Goal: Transaction & Acquisition: Obtain resource

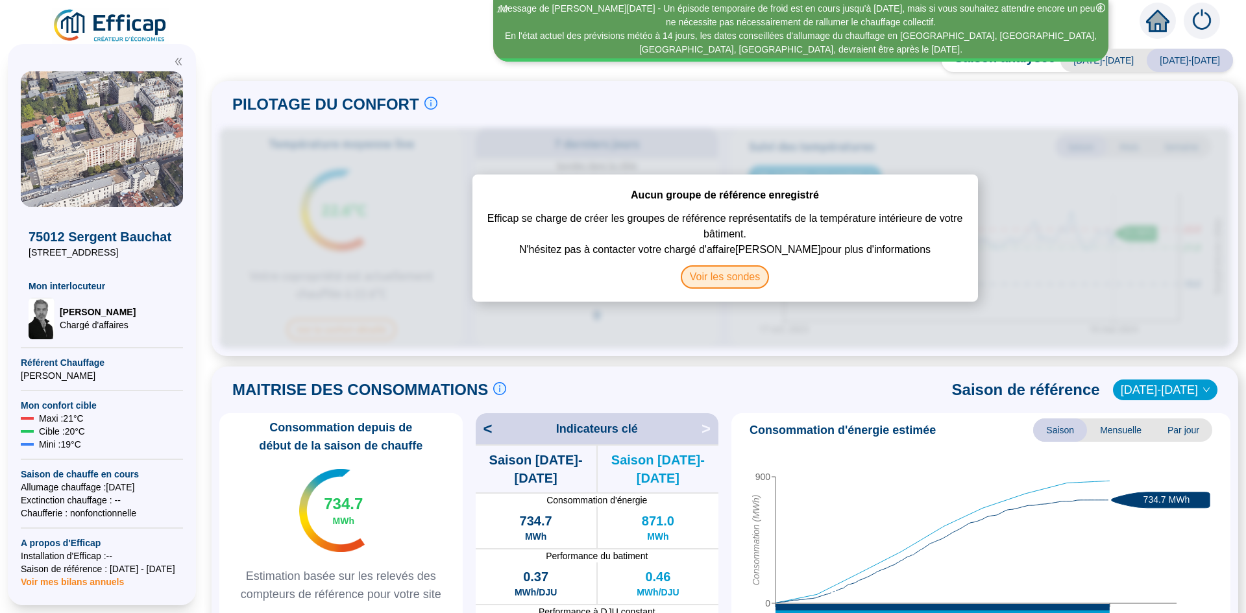
click at [741, 273] on span "Voir les sondes" at bounding box center [725, 276] width 89 height 23
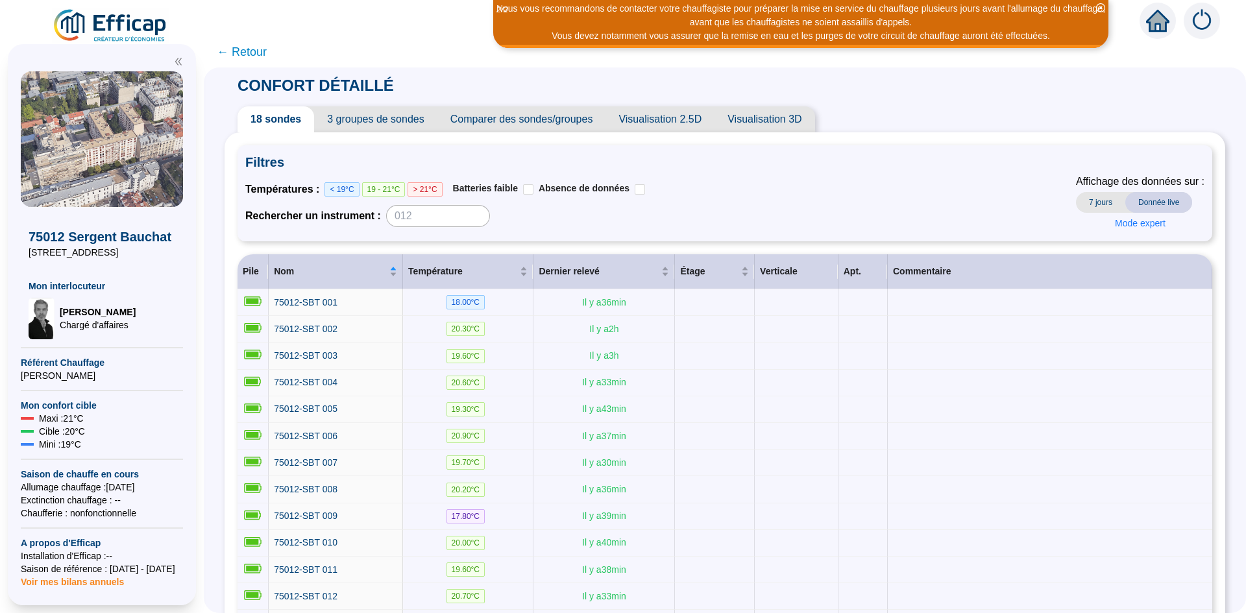
click at [645, 117] on span "Visualisation 2.5D" at bounding box center [659, 119] width 109 height 26
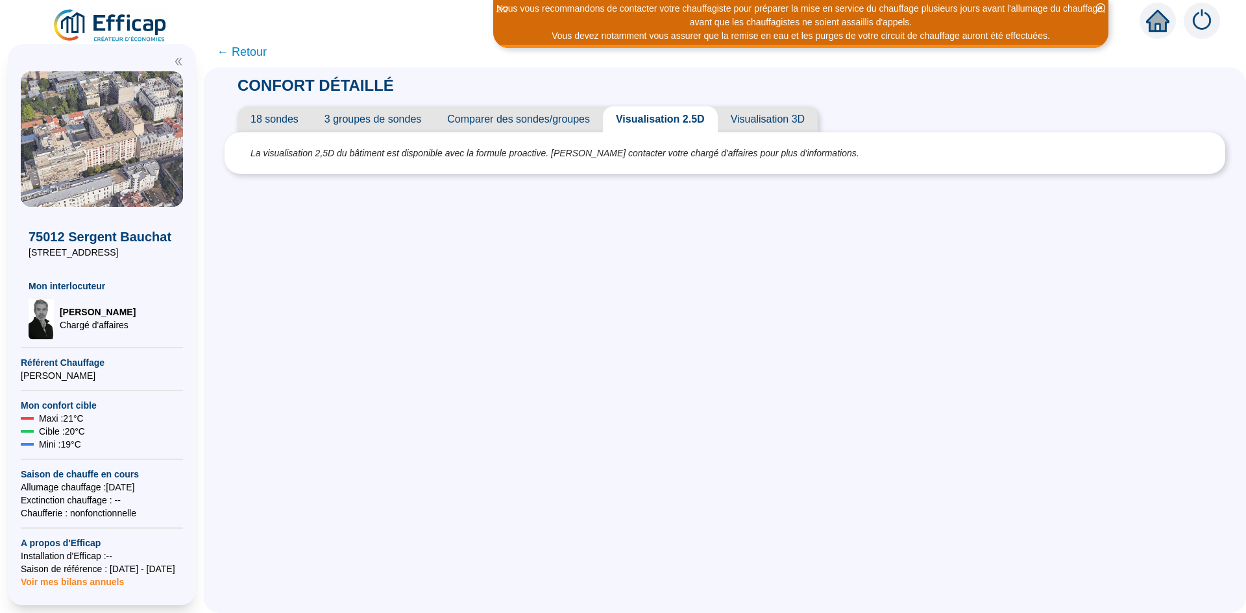
click at [525, 122] on span "Comparer des sondes/groupes" at bounding box center [518, 119] width 169 height 26
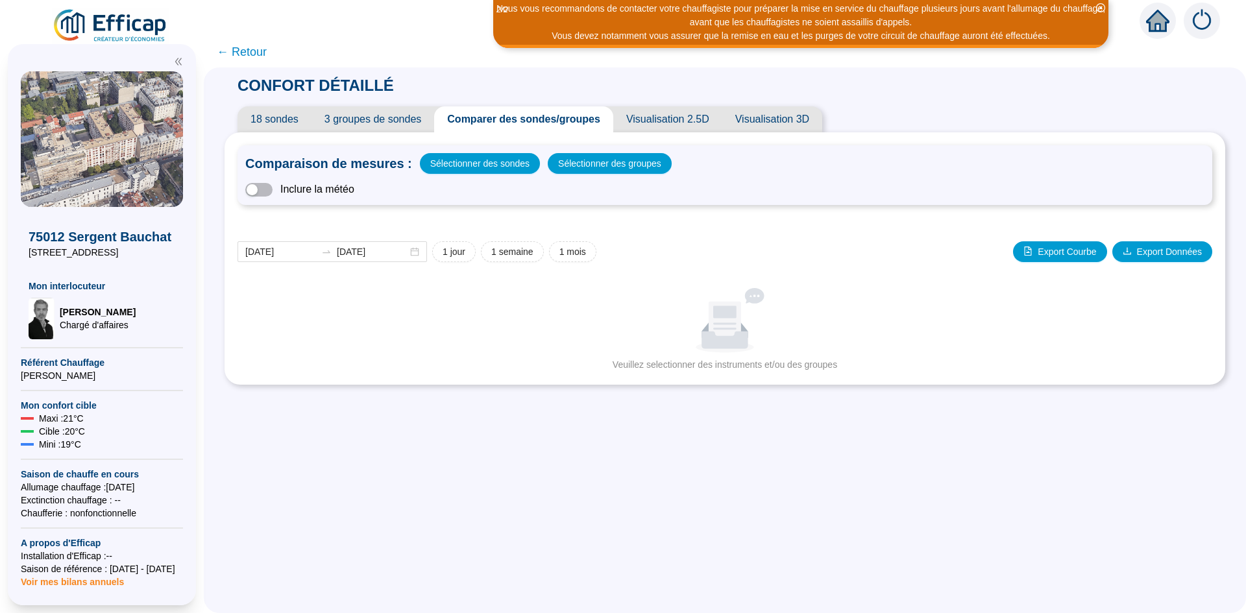
click at [391, 125] on span "3 groupes de sondes" at bounding box center [372, 119] width 123 height 26
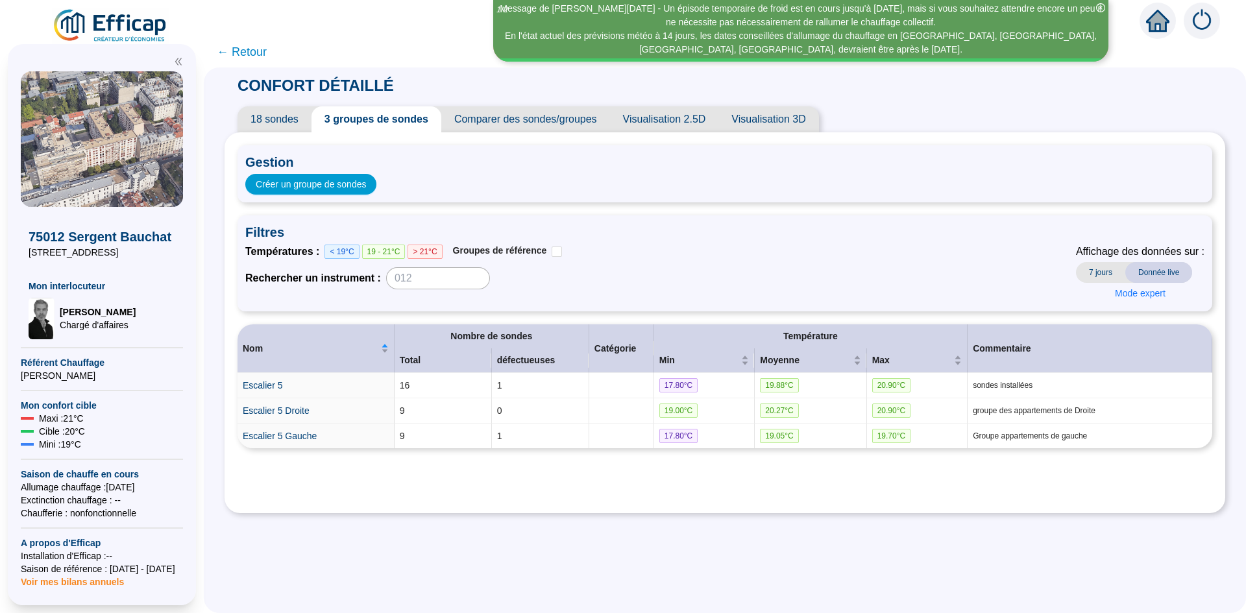
click at [1110, 270] on span "7 jours" at bounding box center [1100, 272] width 49 height 21
click at [1138, 270] on span "Donnée live" at bounding box center [1158, 272] width 67 height 21
click at [1137, 295] on span "Mode expert" at bounding box center [1140, 294] width 51 height 14
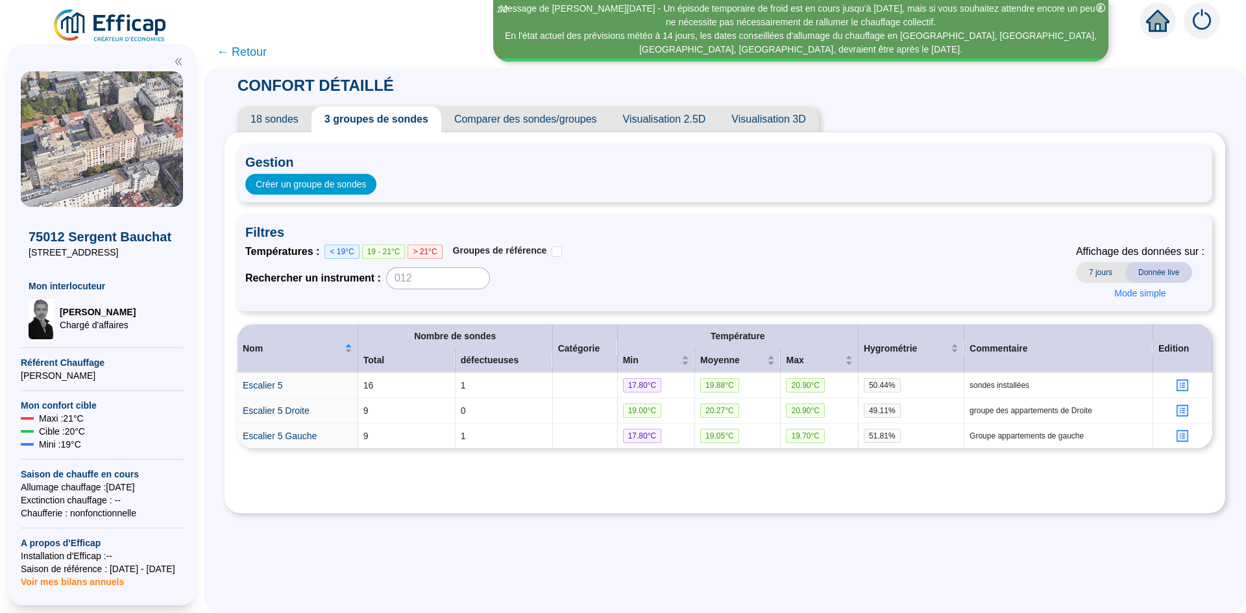
click at [292, 117] on span "18 sondes" at bounding box center [274, 119] width 74 height 26
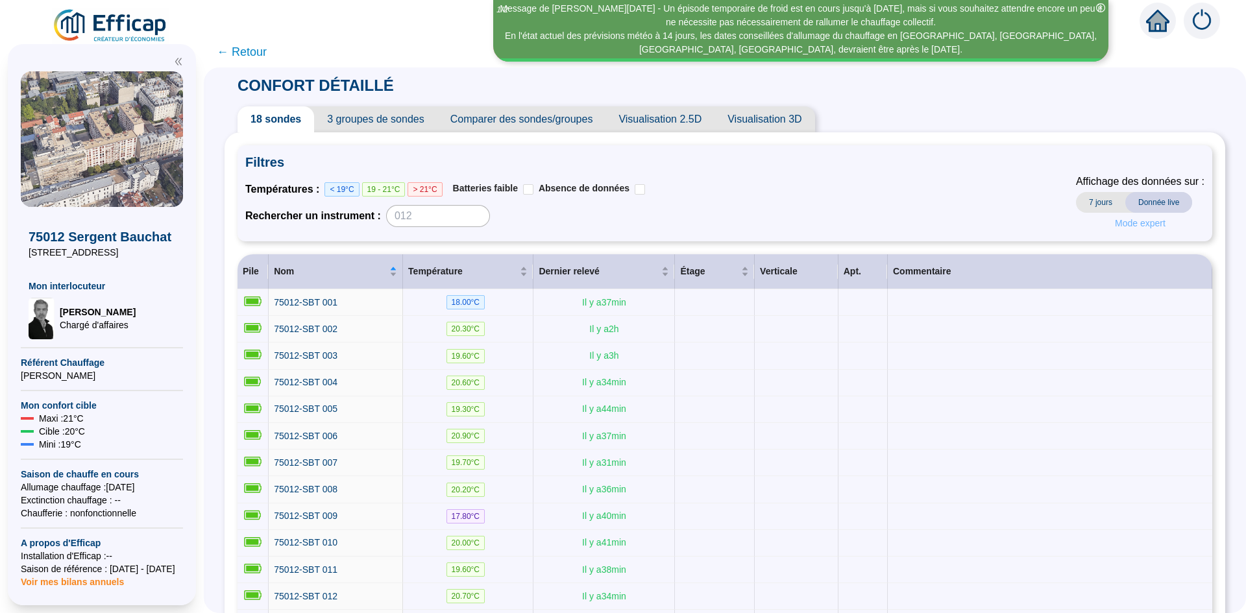
click at [1115, 227] on span "Mode expert" at bounding box center [1140, 224] width 51 height 14
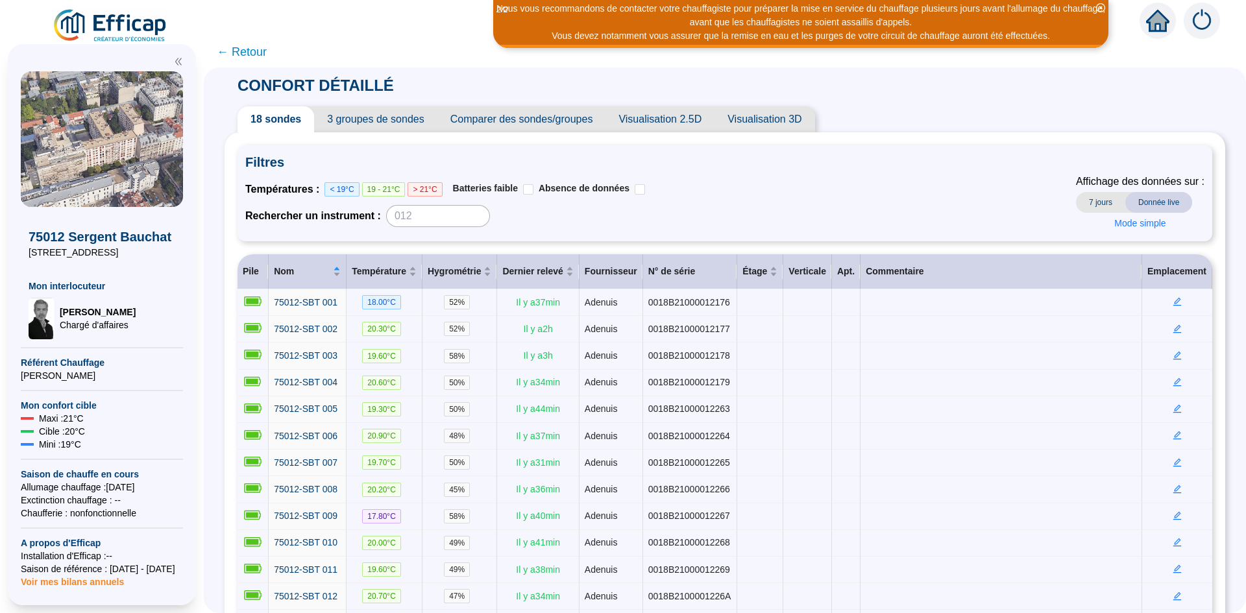
click at [513, 122] on span "Comparer des sondes/groupes" at bounding box center [521, 119] width 169 height 26
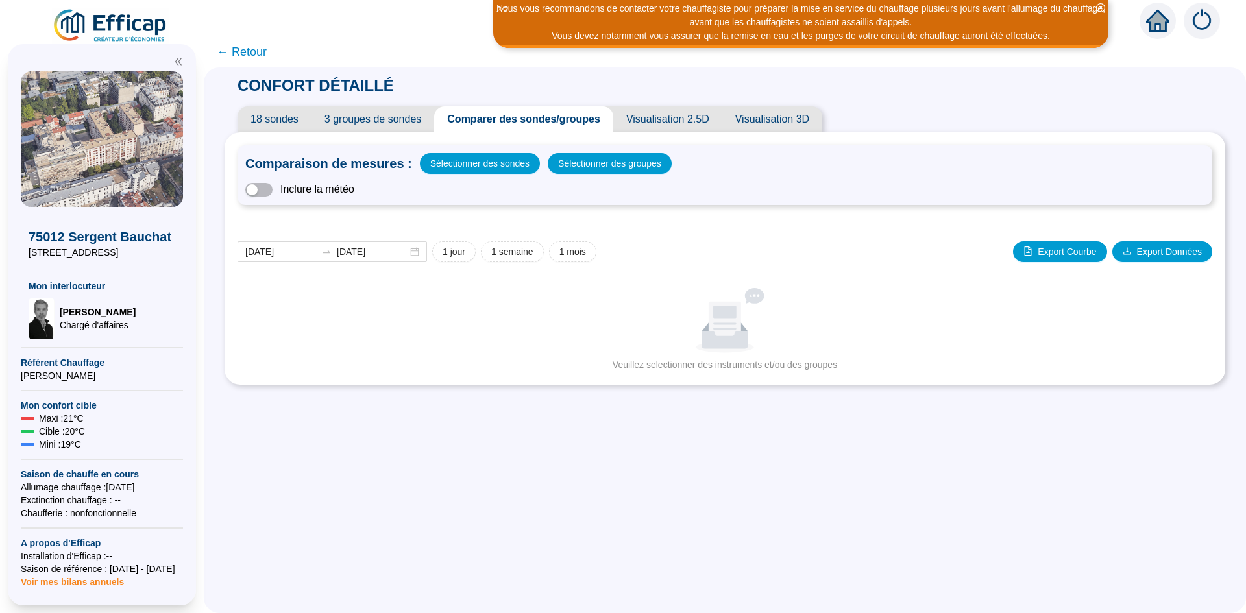
click at [646, 127] on span "Visualisation 2.5D" at bounding box center [667, 119] width 109 height 26
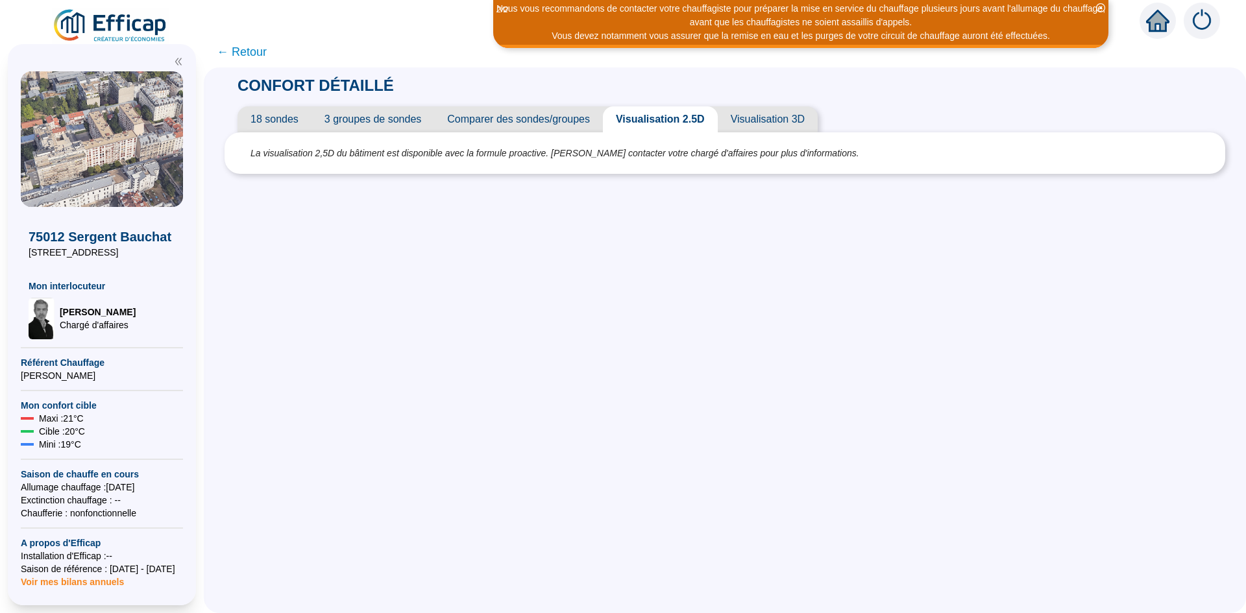
click at [786, 121] on span "Visualisation 3D" at bounding box center [768, 119] width 100 height 26
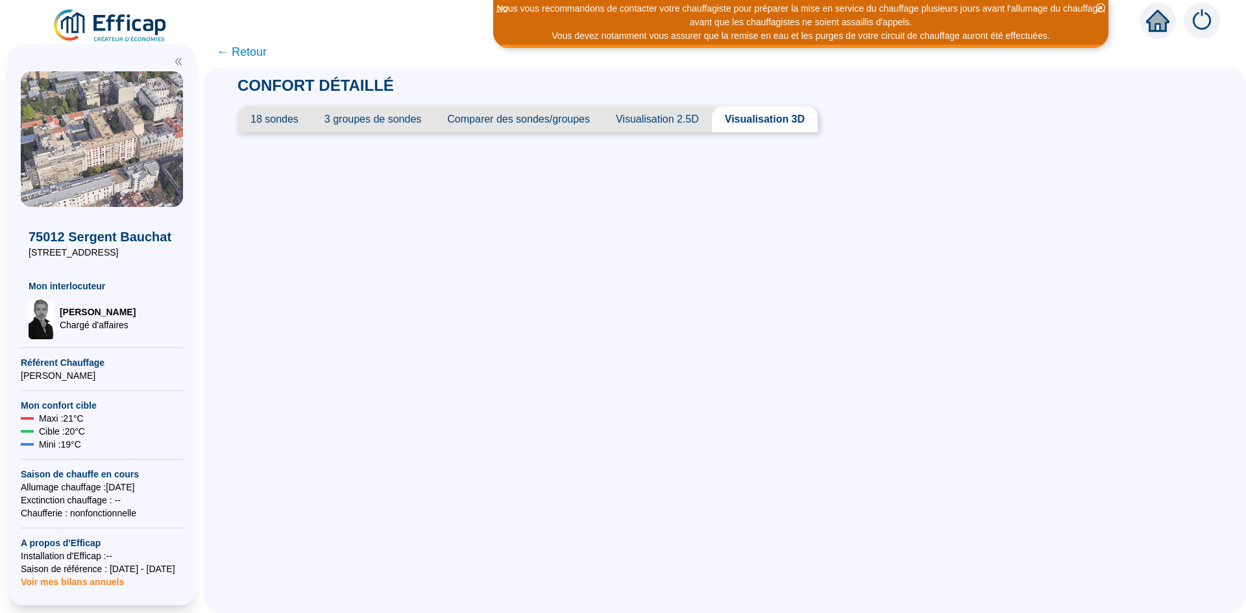
click at [485, 121] on span "Comparer des sondes/groupes" at bounding box center [518, 119] width 169 height 26
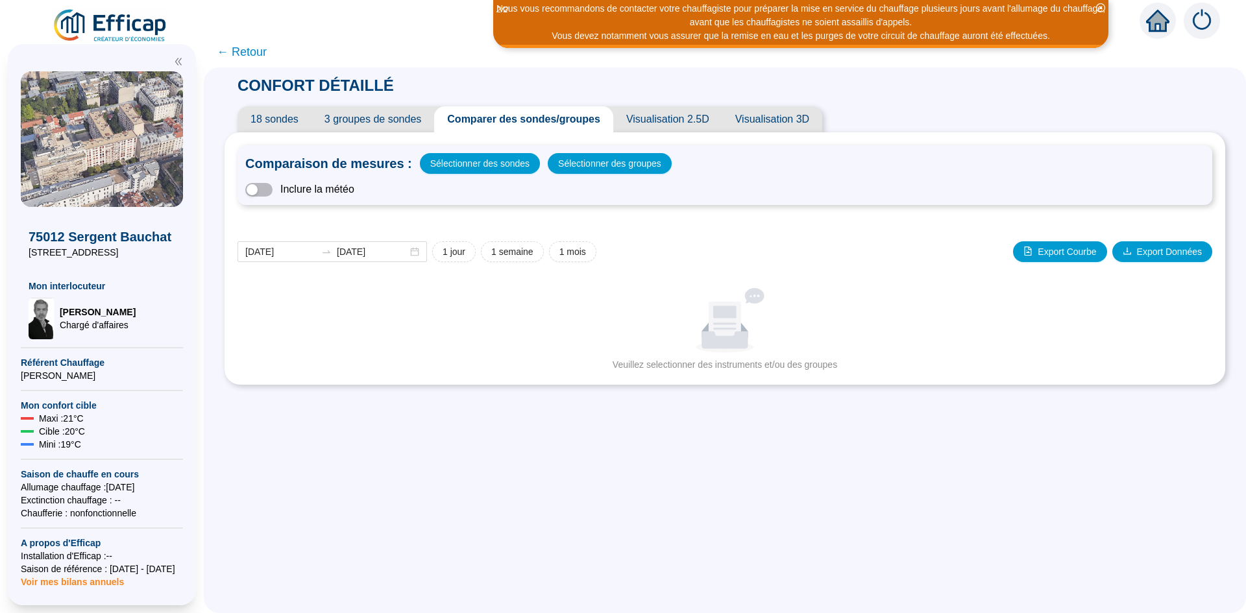
click at [401, 117] on span "3 groupes de sondes" at bounding box center [372, 119] width 123 height 26
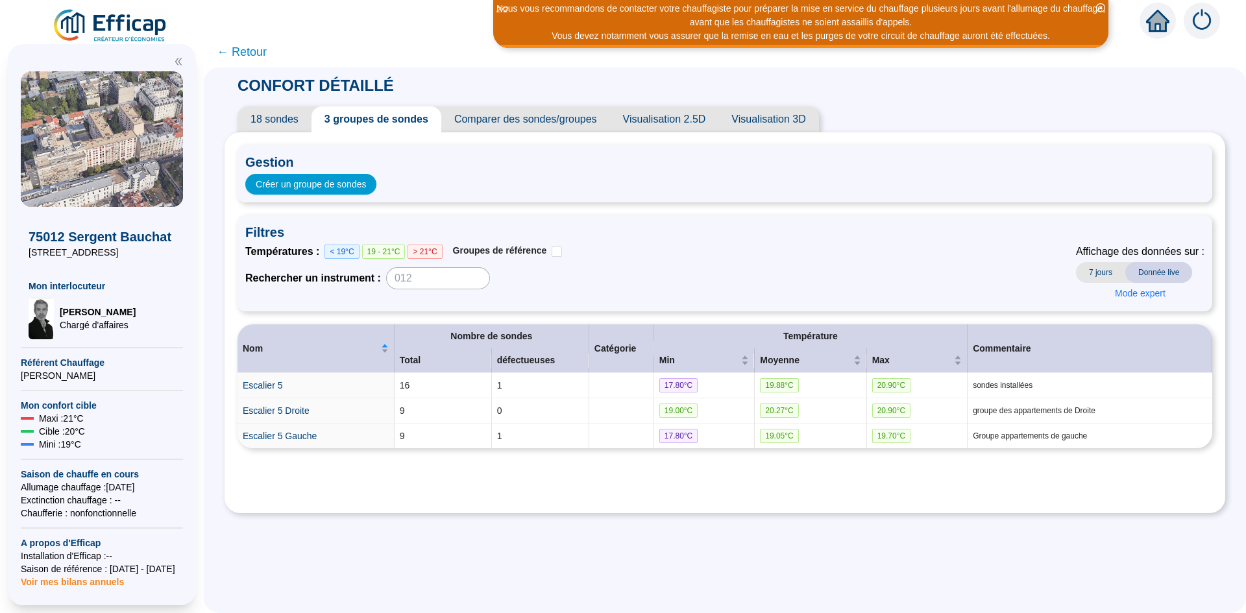
drag, startPoint x: 307, startPoint y: 119, endPoint x: 241, endPoint y: 89, distance: 72.6
click at [306, 118] on span "18 sondes" at bounding box center [274, 119] width 74 height 26
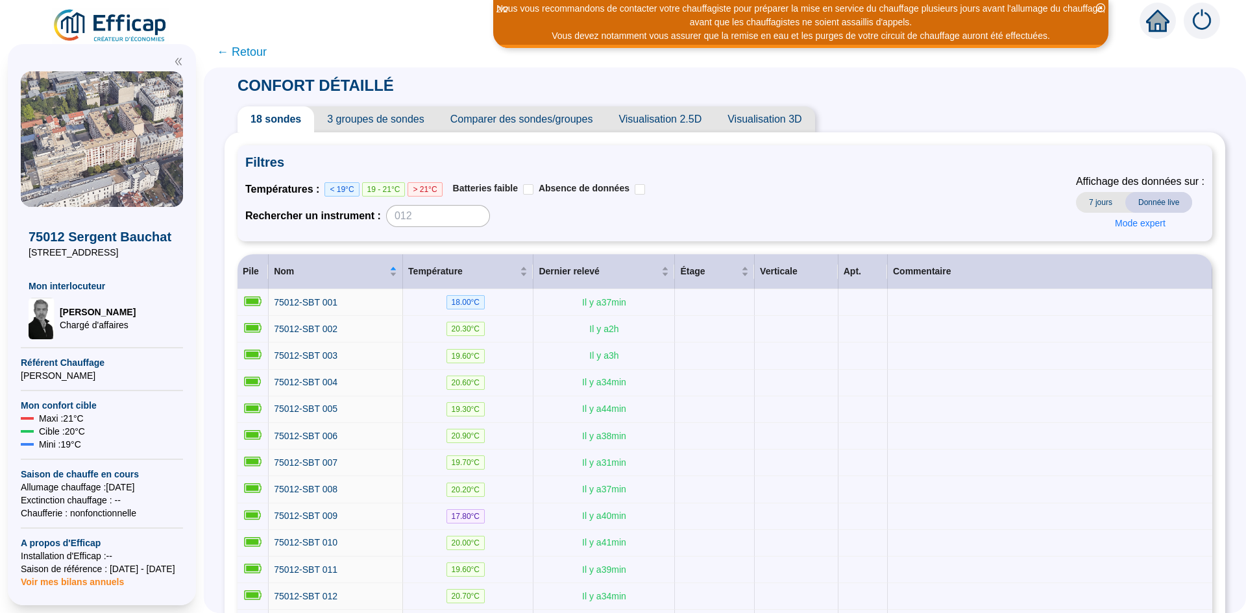
click at [246, 50] on span "← Retour" at bounding box center [242, 52] width 50 height 18
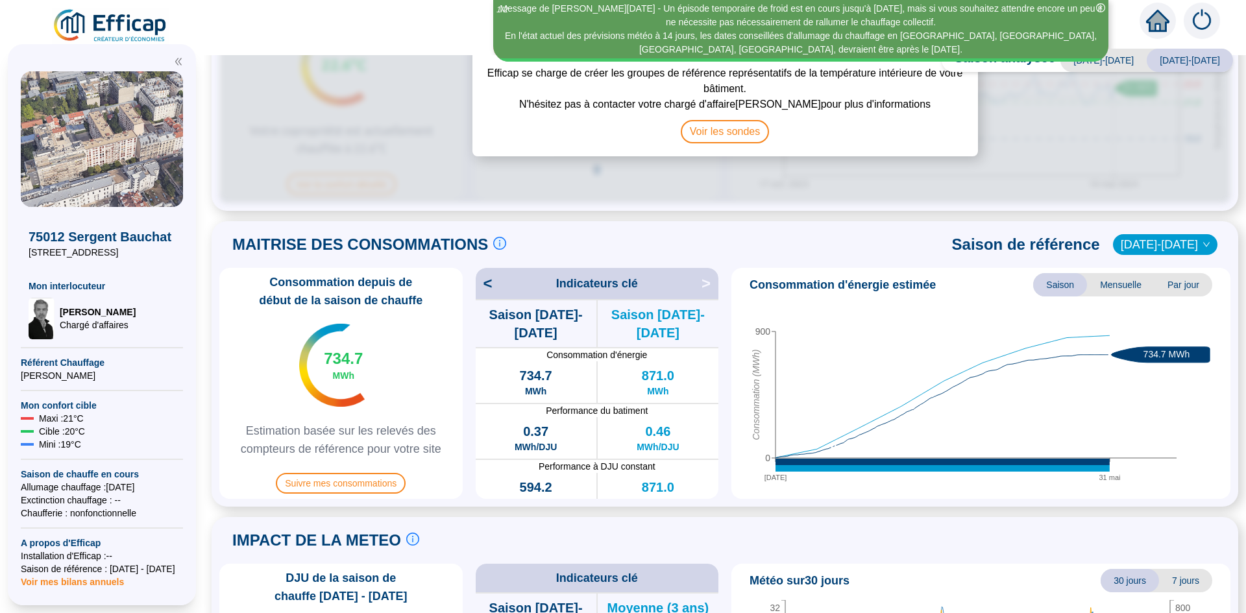
scroll to position [195, 0]
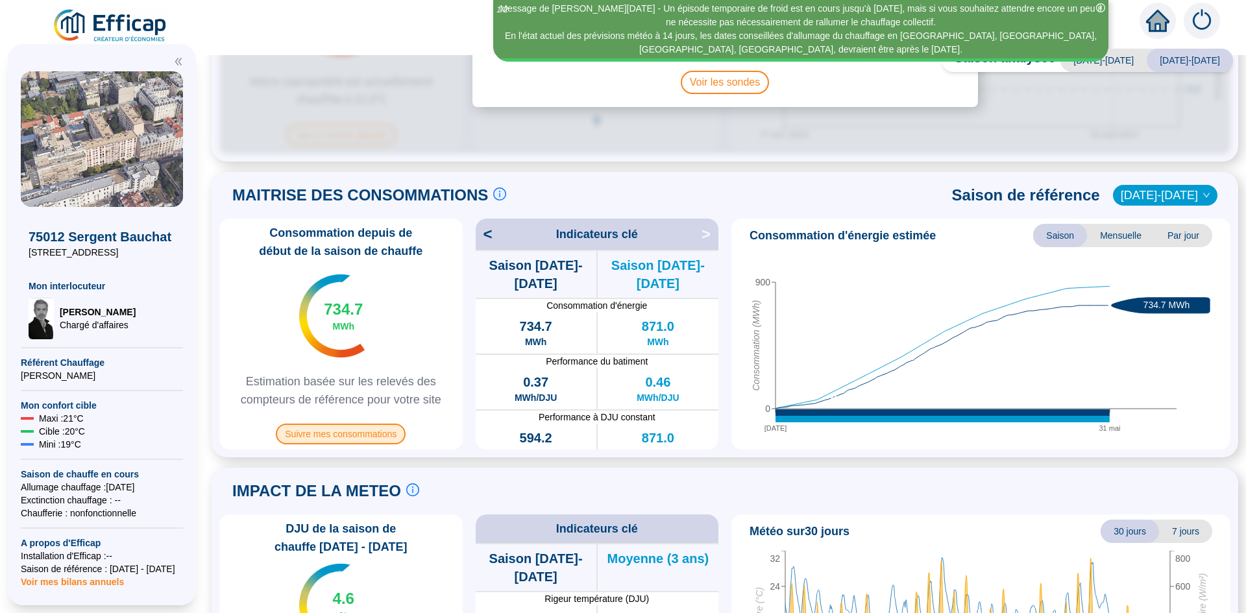
click at [358, 426] on span "Suivre mes consommations" at bounding box center [341, 434] width 130 height 21
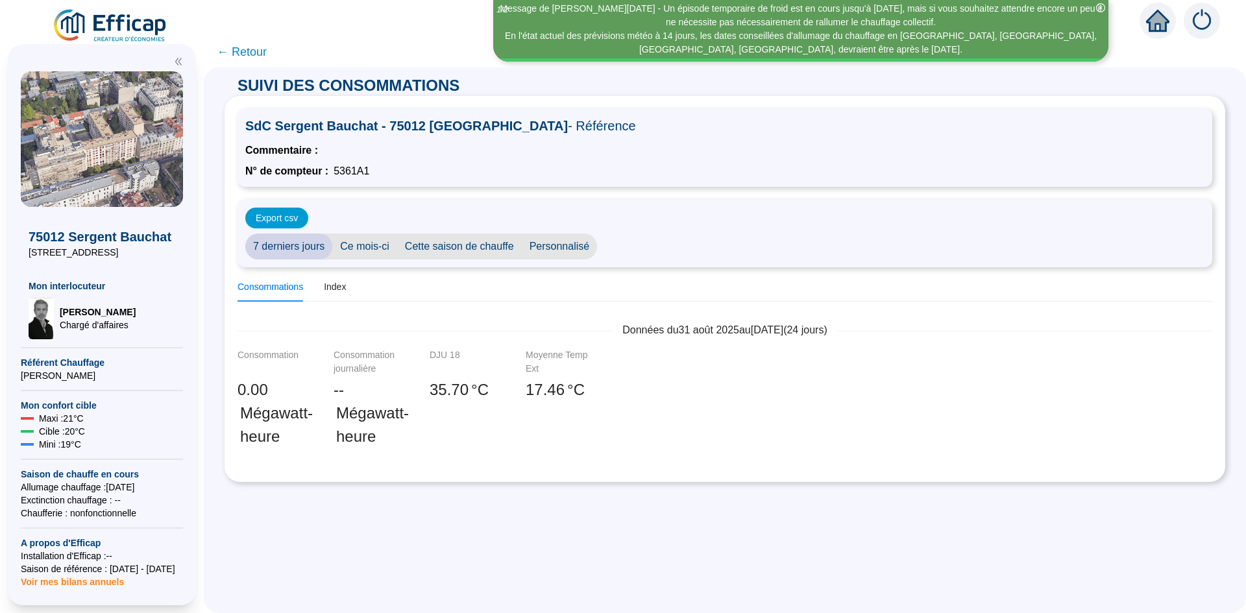
click at [387, 245] on span "Ce mois-ci" at bounding box center [364, 247] width 65 height 26
click at [459, 251] on span "Cette saison de chauffe" at bounding box center [459, 247] width 125 height 26
click at [260, 52] on span "← Retour" at bounding box center [242, 52] width 50 height 18
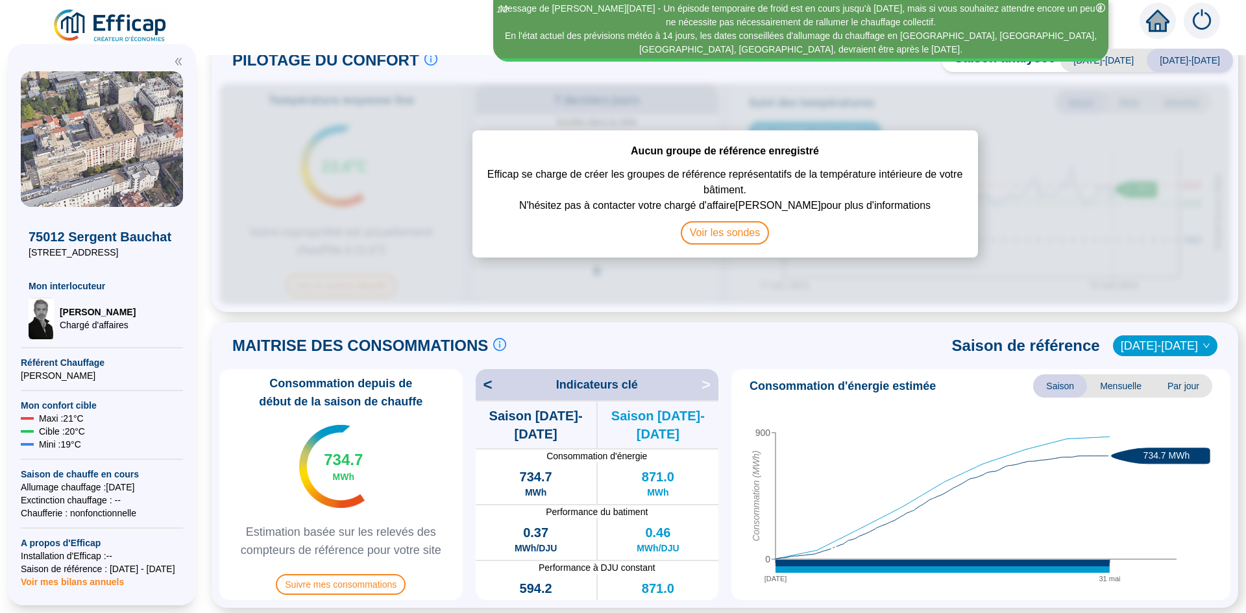
scroll to position [65, 0]
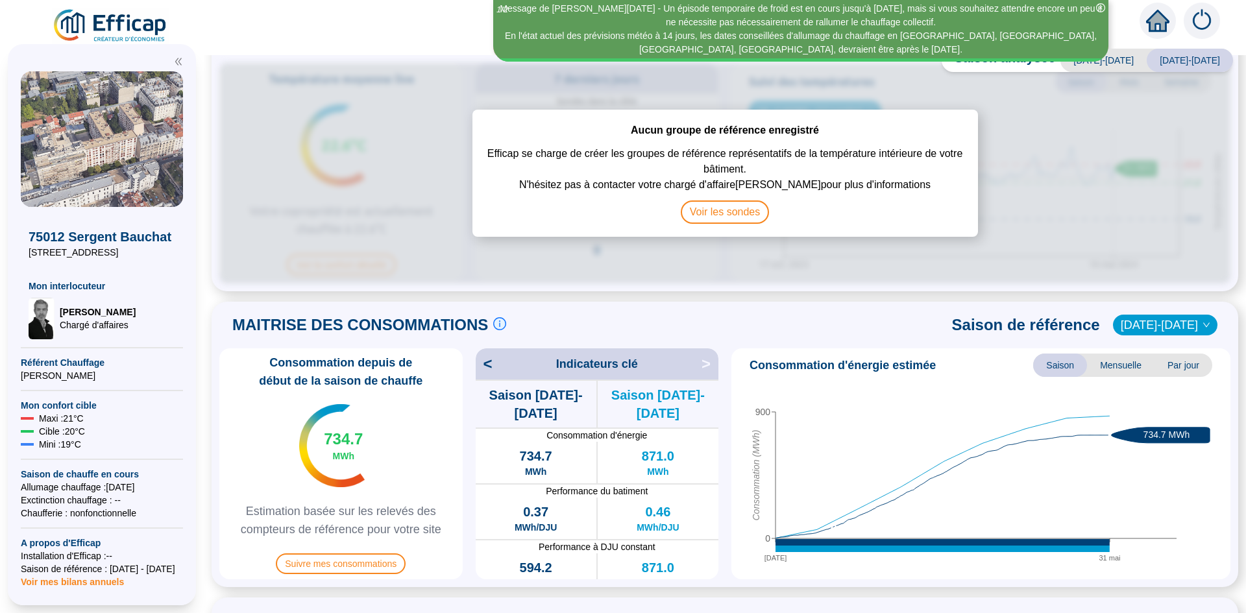
click at [1175, 320] on span "2021-2022" at bounding box center [1164, 324] width 89 height 19
click at [1170, 366] on div "2022-2023" at bounding box center [1166, 368] width 62 height 14
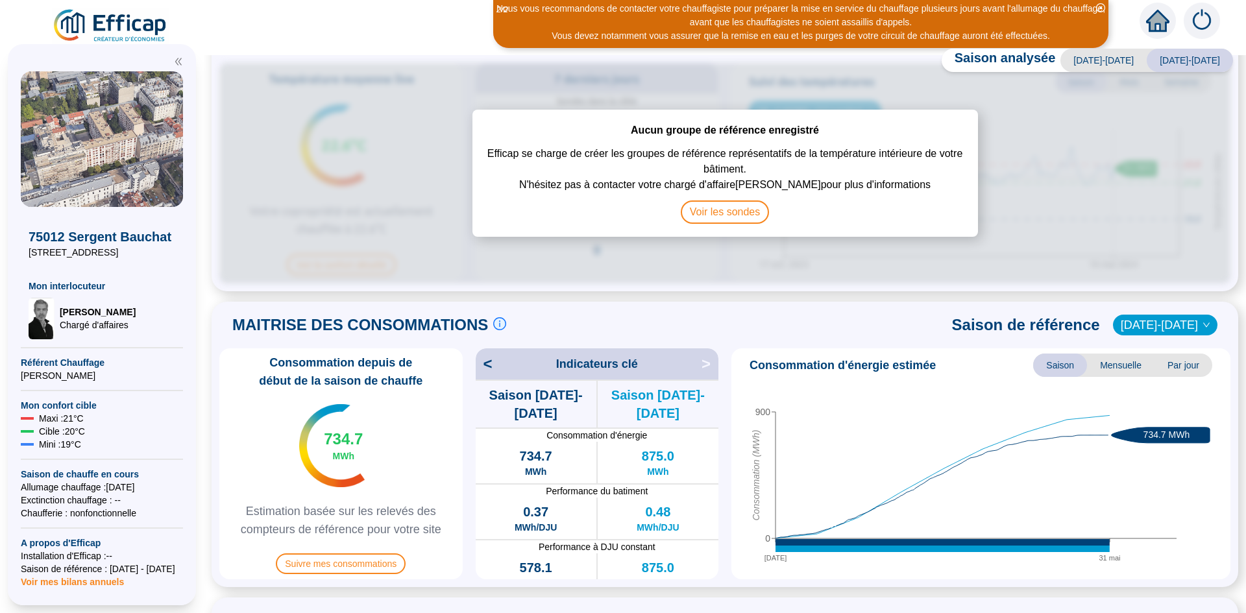
click at [1169, 320] on span "2022-2023" at bounding box center [1164, 324] width 89 height 19
click at [1170, 344] on div "2023-2024" at bounding box center [1166, 347] width 62 height 14
click at [1172, 322] on span "2023-2024" at bounding box center [1164, 324] width 89 height 19
click at [1172, 365] on div "2022-2023" at bounding box center [1166, 368] width 62 height 14
click at [1166, 319] on span "2022-2023" at bounding box center [1164, 324] width 89 height 19
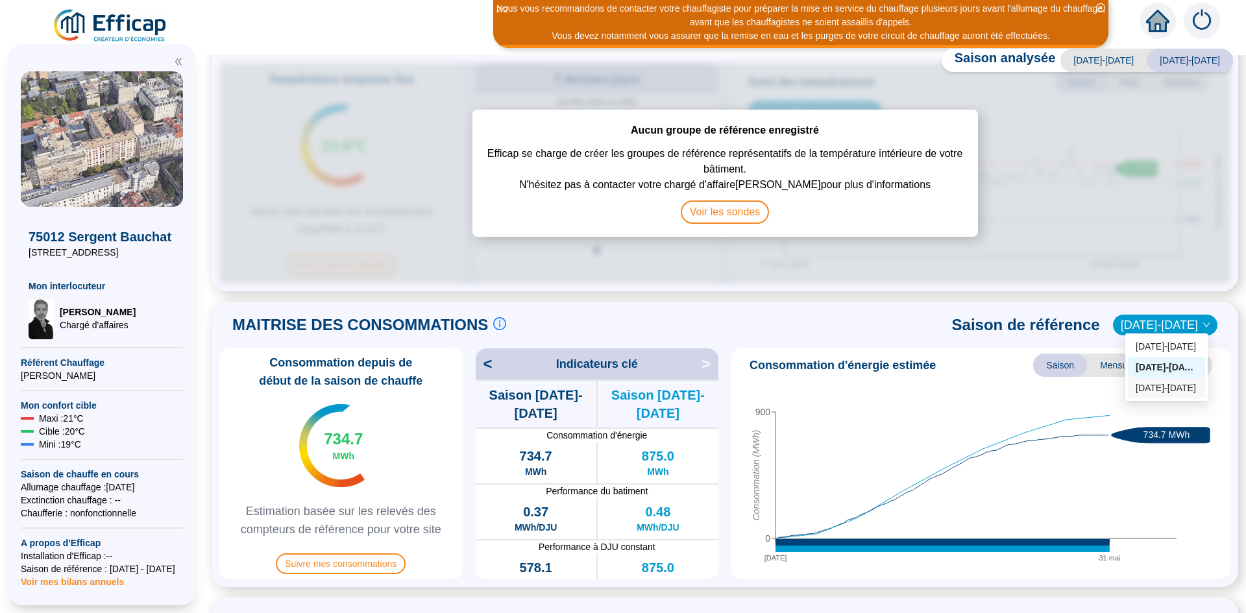
click at [1169, 385] on div "2021-2022" at bounding box center [1166, 388] width 62 height 14
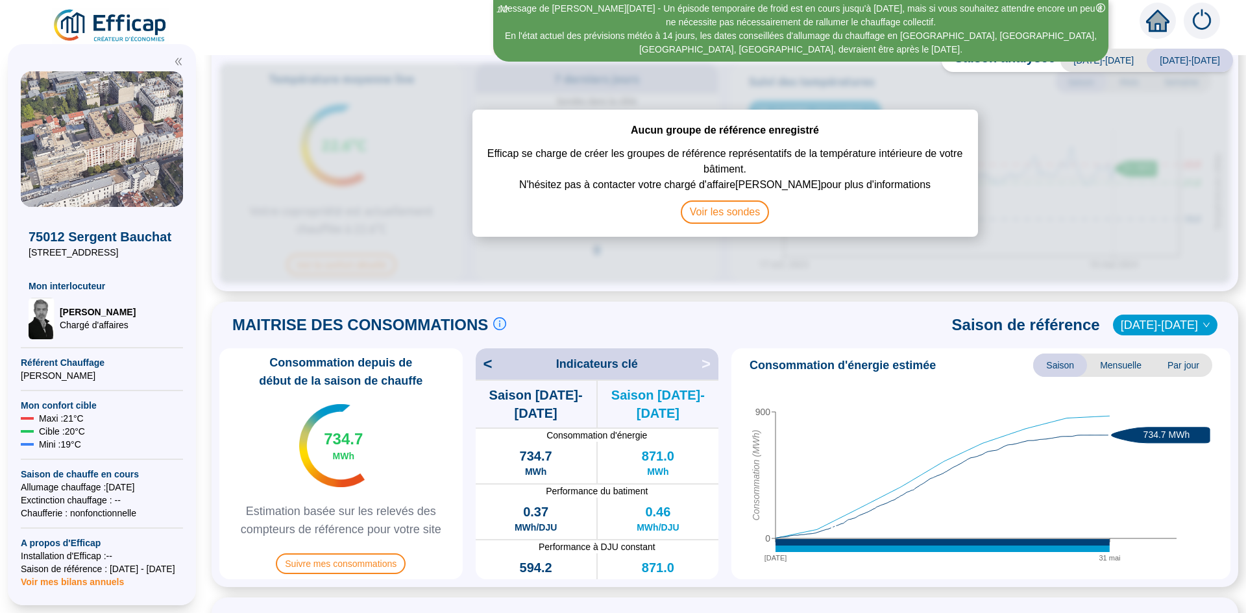
click at [1159, 317] on span "2021-2022" at bounding box center [1164, 324] width 89 height 19
click at [1169, 364] on div "2022-2023" at bounding box center [1166, 368] width 62 height 14
click at [1173, 325] on span "2022-2023" at bounding box center [1164, 324] width 89 height 19
click at [1171, 344] on div "2023-2024" at bounding box center [1166, 347] width 62 height 14
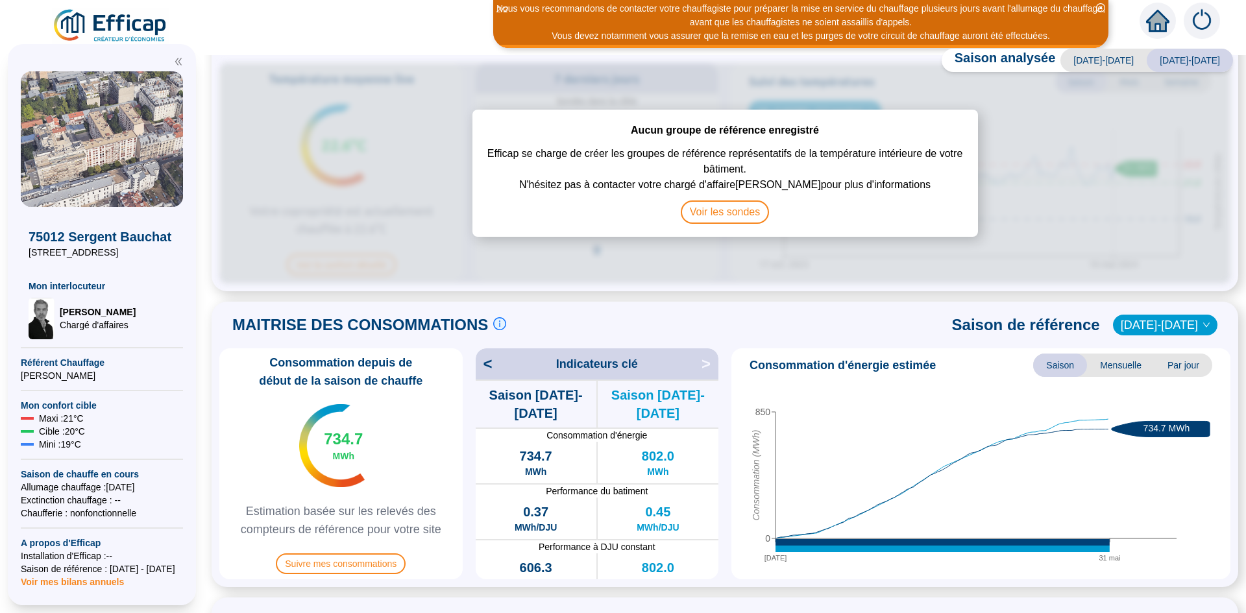
click at [1157, 322] on span "2023-2024" at bounding box center [1164, 324] width 89 height 19
click at [1163, 394] on div "2021-2022" at bounding box center [1166, 388] width 62 height 14
click at [380, 553] on span "Suivre mes consommations" at bounding box center [341, 563] width 130 height 21
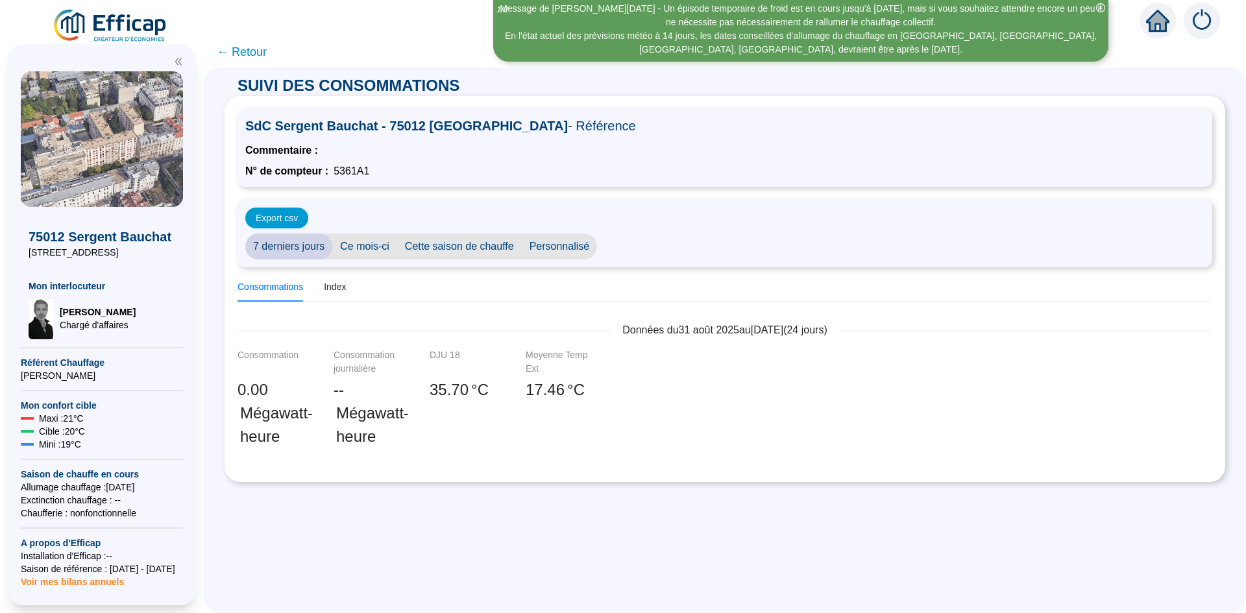
click at [479, 237] on span "Cette saison de chauffe" at bounding box center [459, 247] width 125 height 26
click at [298, 216] on span "Export csv" at bounding box center [277, 218] width 42 height 14
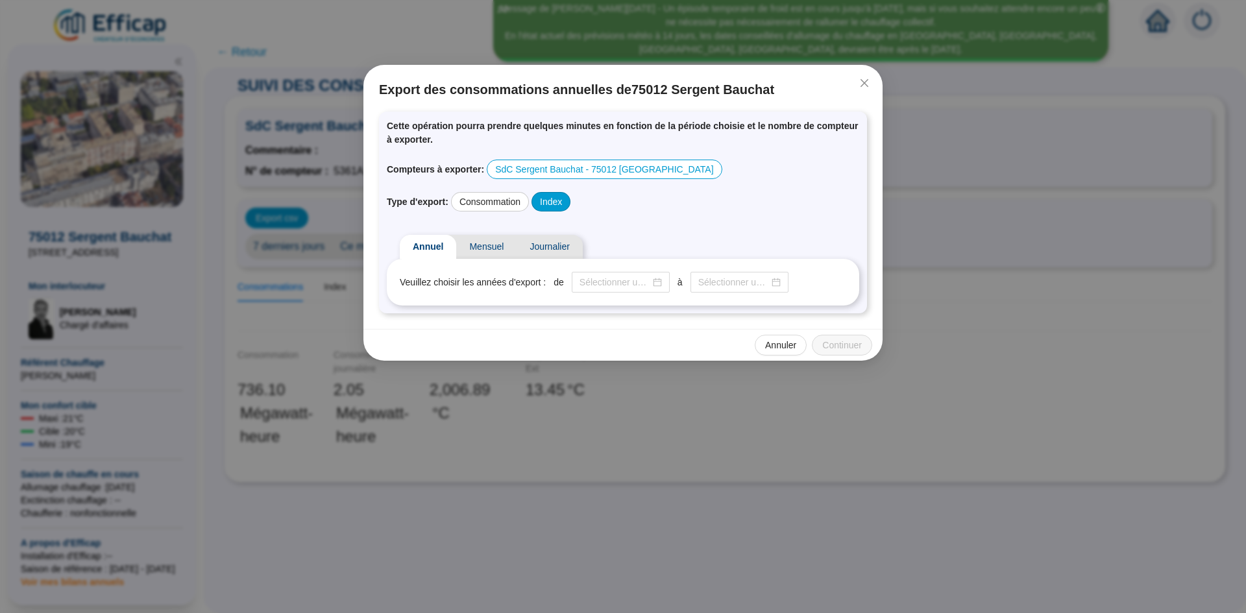
click at [562, 202] on div "Index" at bounding box center [550, 201] width 39 height 19
click at [533, 245] on span "Journalier" at bounding box center [549, 247] width 66 height 24
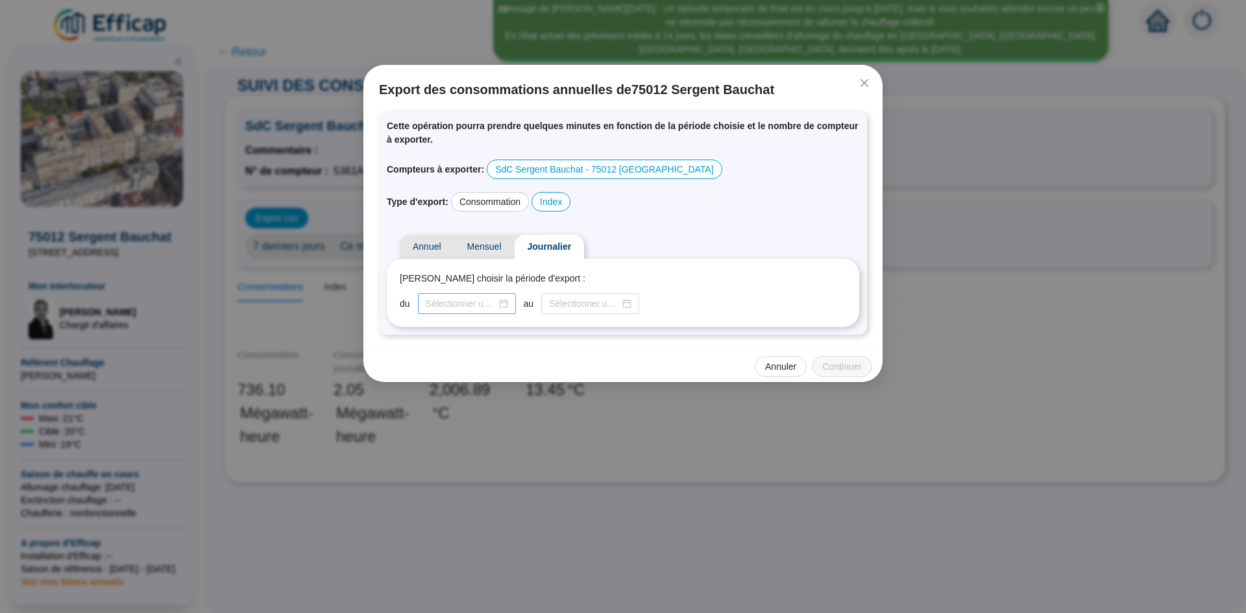
click at [467, 310] on div at bounding box center [467, 303] width 98 height 21
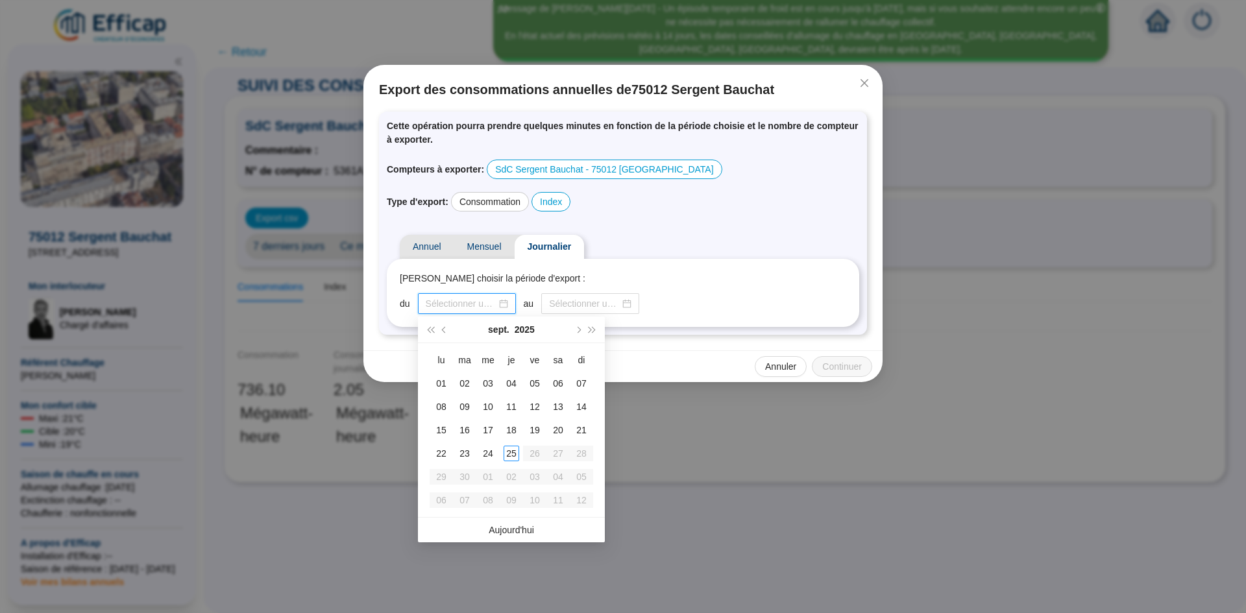
click at [474, 297] on input at bounding box center [461, 304] width 71 height 14
click at [440, 331] on button "Mois précédent (PageUp)" at bounding box center [444, 330] width 14 height 26
click at [441, 330] on button "Mois précédent (PageUp)" at bounding box center [444, 330] width 14 height 26
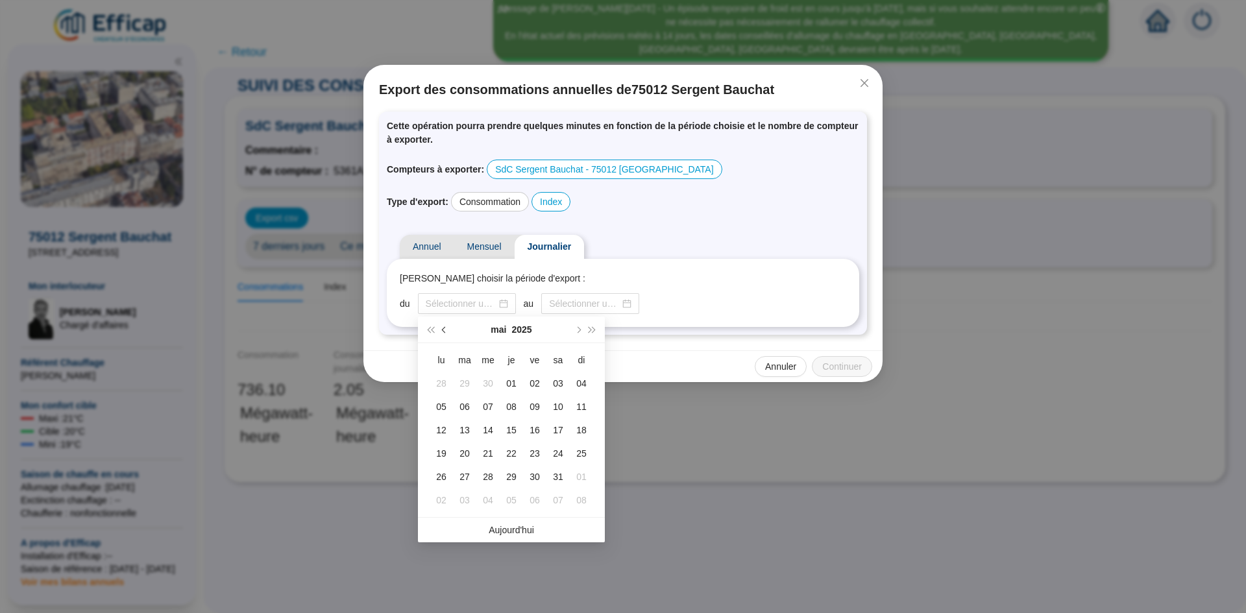
click at [441, 330] on button "Mois précédent (PageUp)" at bounding box center [444, 330] width 14 height 26
type input "2025-04-07"
click at [442, 405] on div "07" at bounding box center [441, 407] width 16 height 16
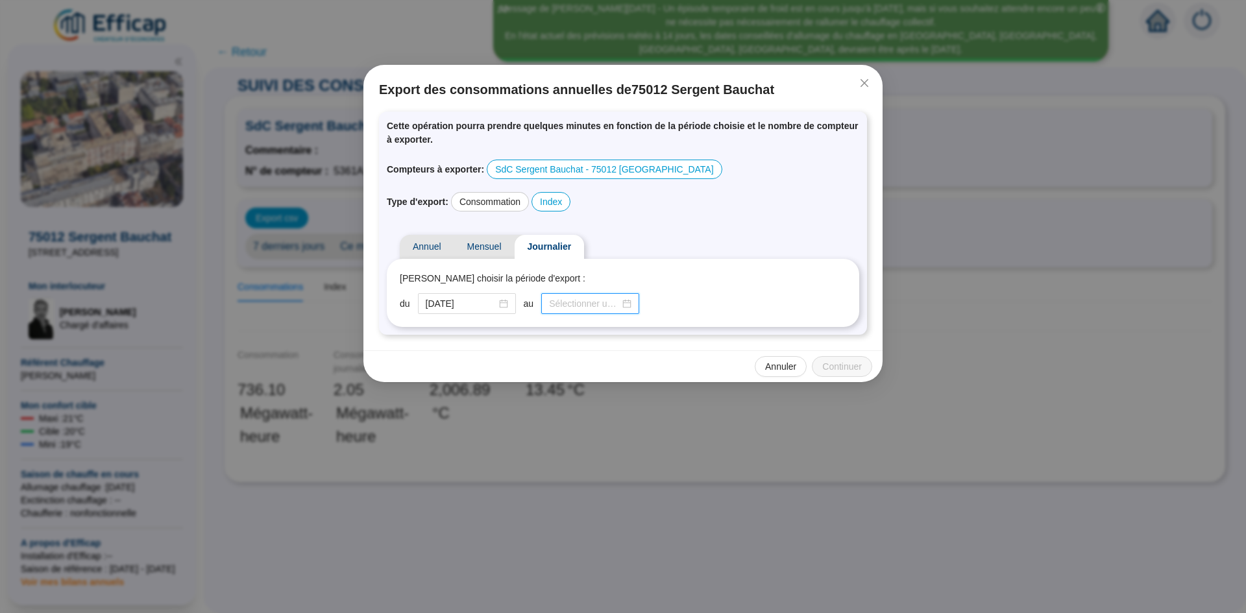
click at [578, 304] on input at bounding box center [584, 304] width 71 height 14
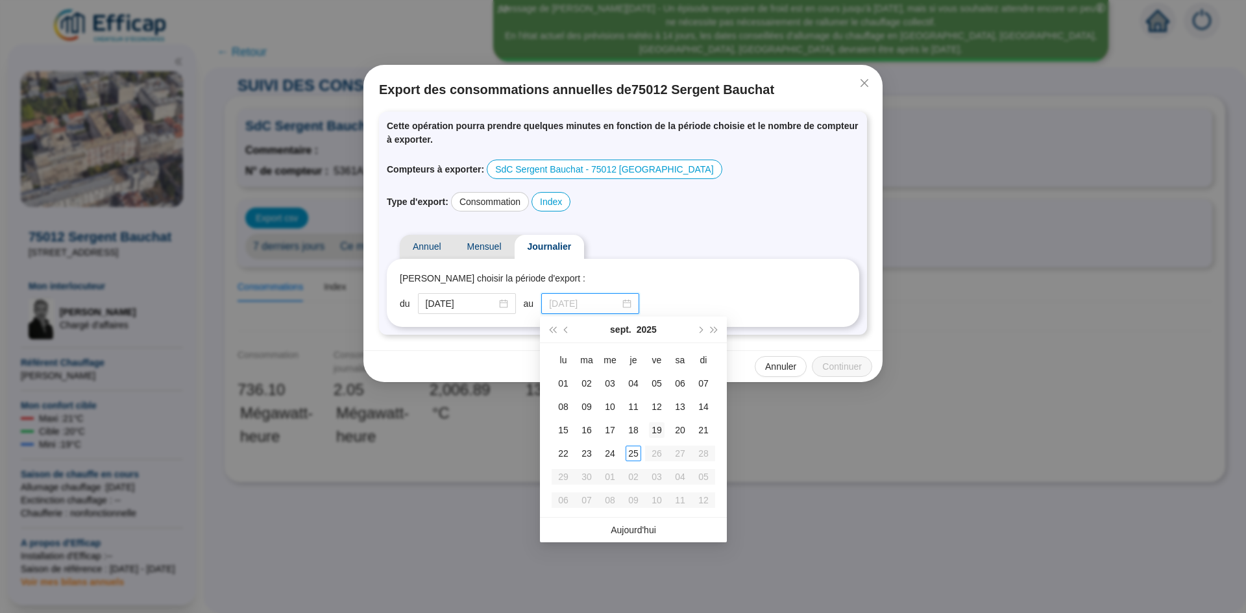
type input "2025-09-19"
type input "[DATE]"
click at [635, 450] on div "25" at bounding box center [633, 454] width 16 height 16
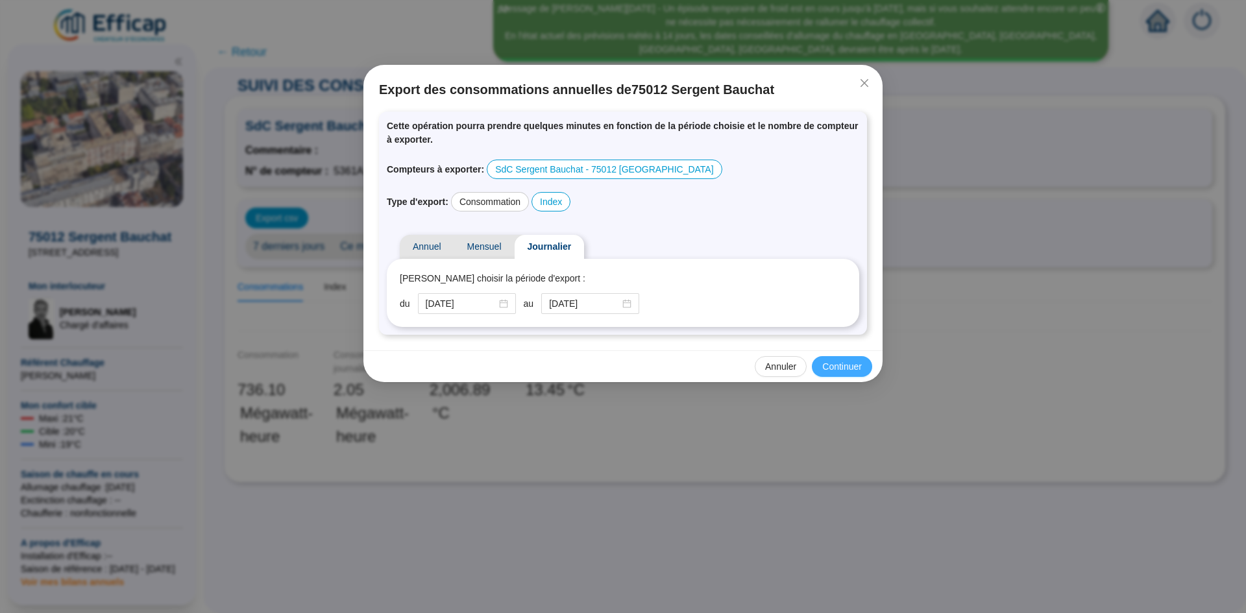
click at [834, 364] on span "Continuer" at bounding box center [842, 367] width 40 height 14
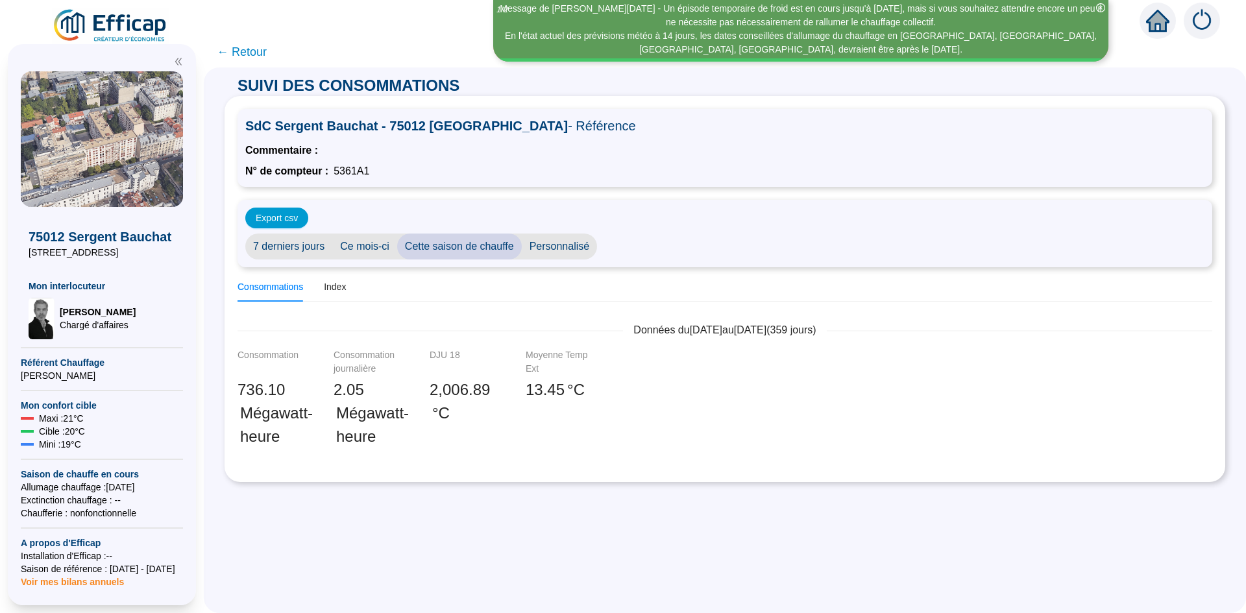
click at [263, 53] on span "← Retour" at bounding box center [242, 52] width 50 height 18
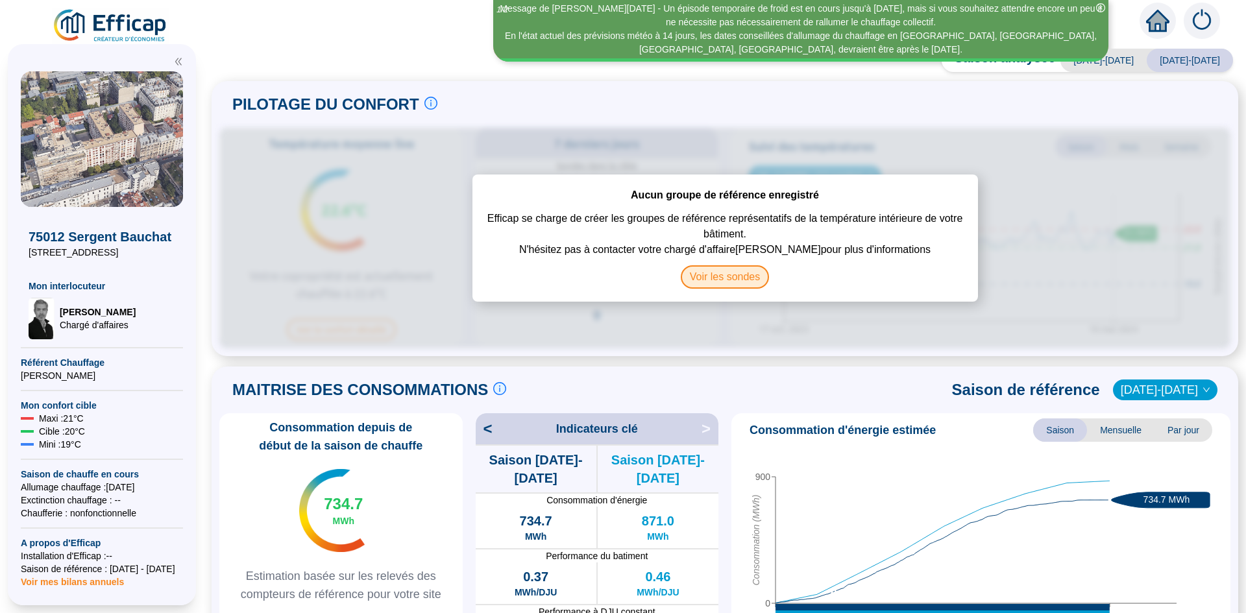
click at [719, 273] on span "Voir les sondes" at bounding box center [725, 276] width 89 height 23
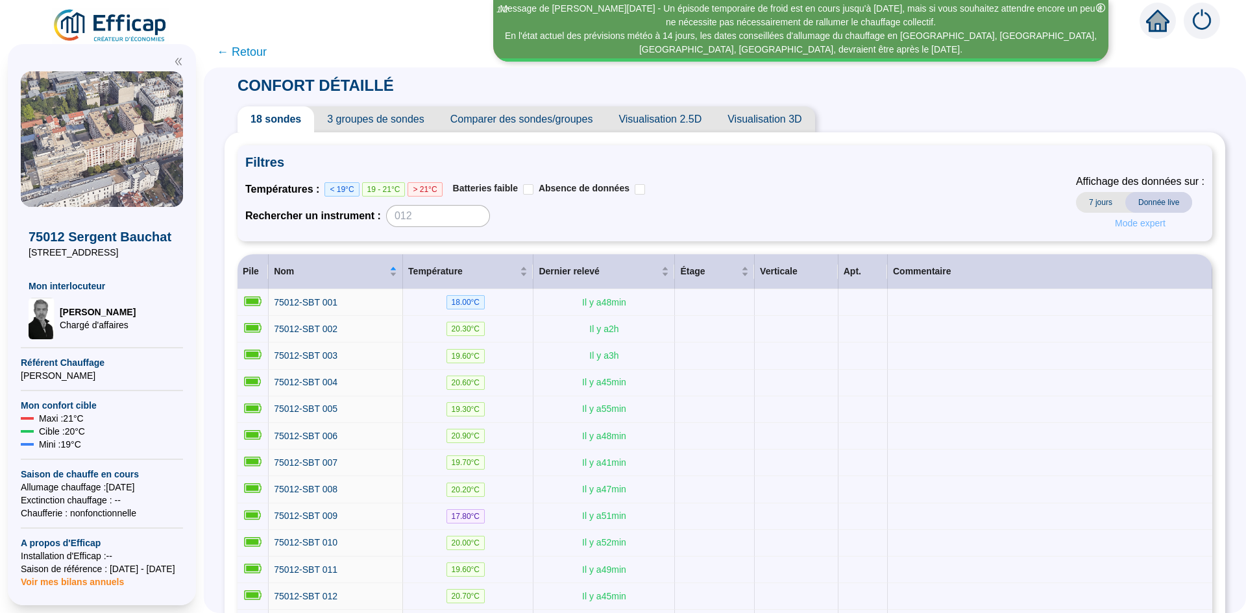
click at [1121, 230] on button "Mode expert" at bounding box center [1139, 223] width 71 height 21
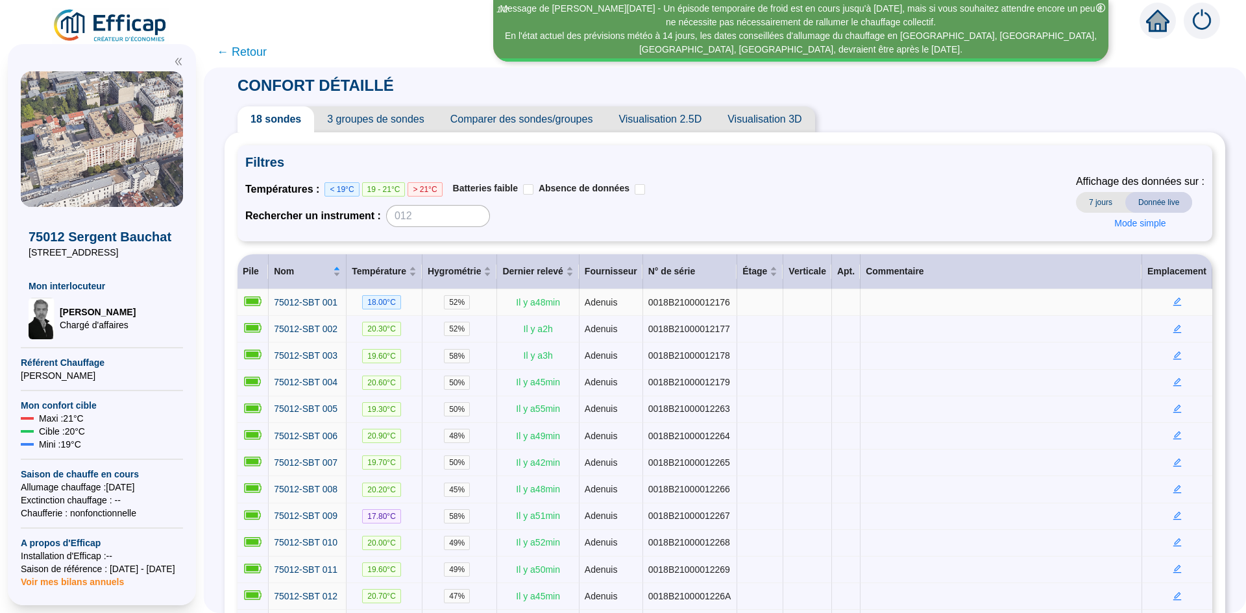
click at [1175, 304] on td at bounding box center [1177, 302] width 70 height 27
click at [1172, 302] on icon "edit" at bounding box center [1176, 301] width 9 height 9
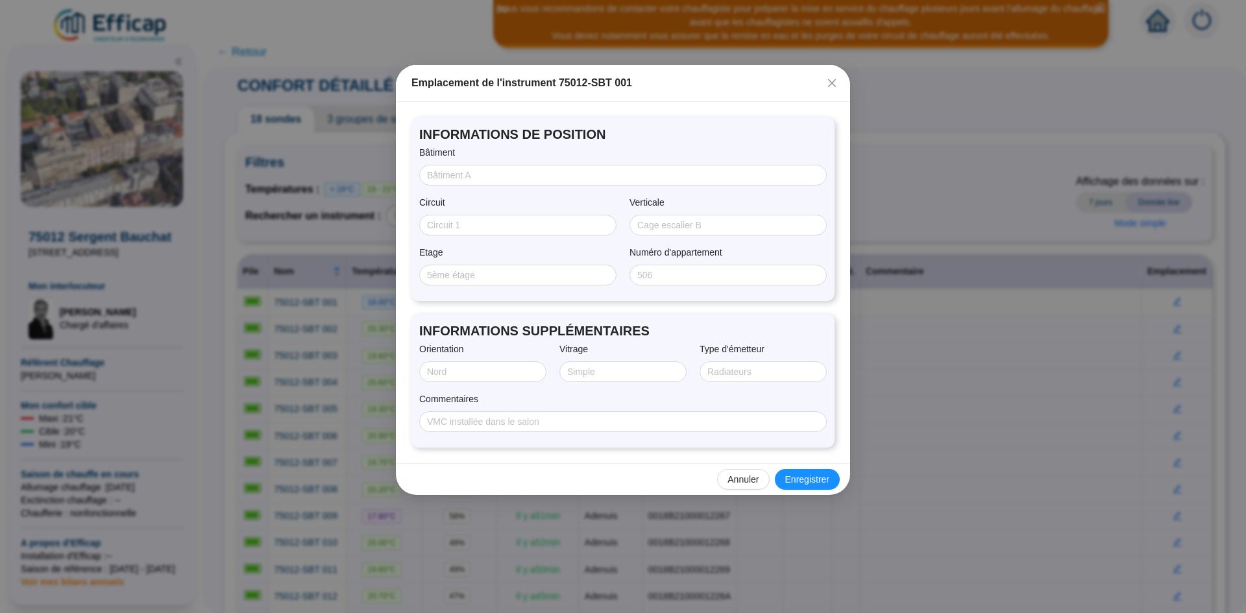
drag, startPoint x: 825, startPoint y: 78, endPoint x: 452, endPoint y: 318, distance: 443.6
click at [453, 314] on div "Emplacement de l'instrument 75012-SBT 001 INFORMATIONS DE POSITION Bâtiment Cir…" at bounding box center [623, 280] width 454 height 430
click at [474, 269] on input "Etage" at bounding box center [516, 276] width 179 height 14
click at [738, 479] on span "Annuler" at bounding box center [742, 480] width 31 height 14
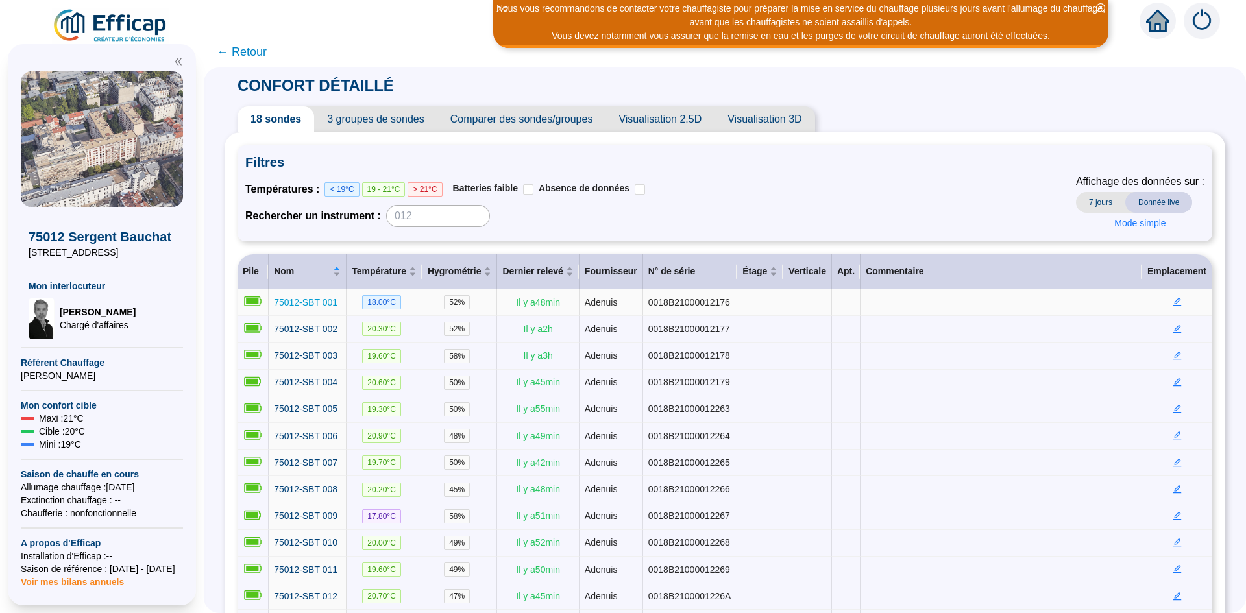
click at [320, 302] on span "75012-SBT 001" at bounding box center [306, 302] width 64 height 10
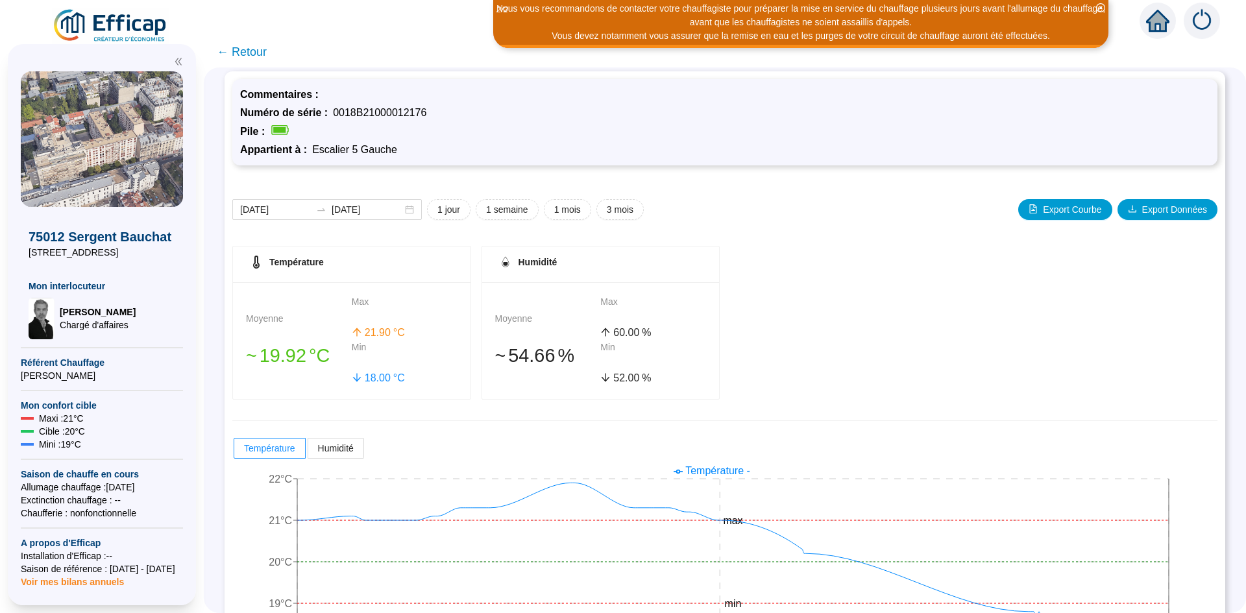
scroll to position [107, 0]
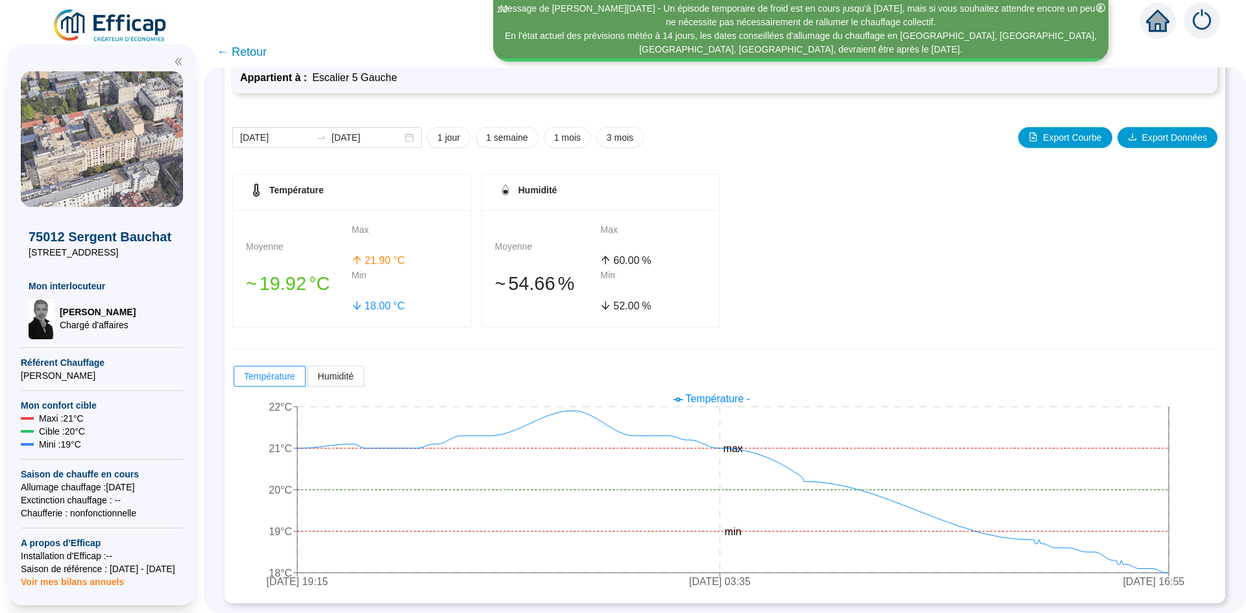
click at [235, 51] on span "← Retour" at bounding box center [242, 52] width 50 height 18
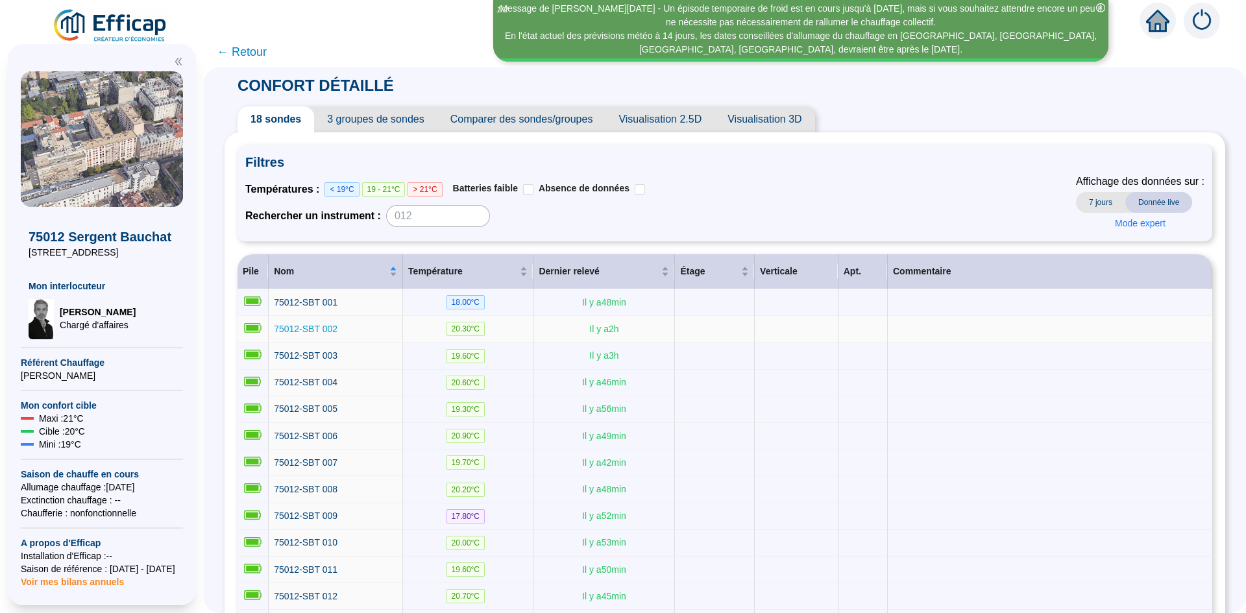
click at [326, 326] on span "75012-SBT 002" at bounding box center [306, 329] width 64 height 10
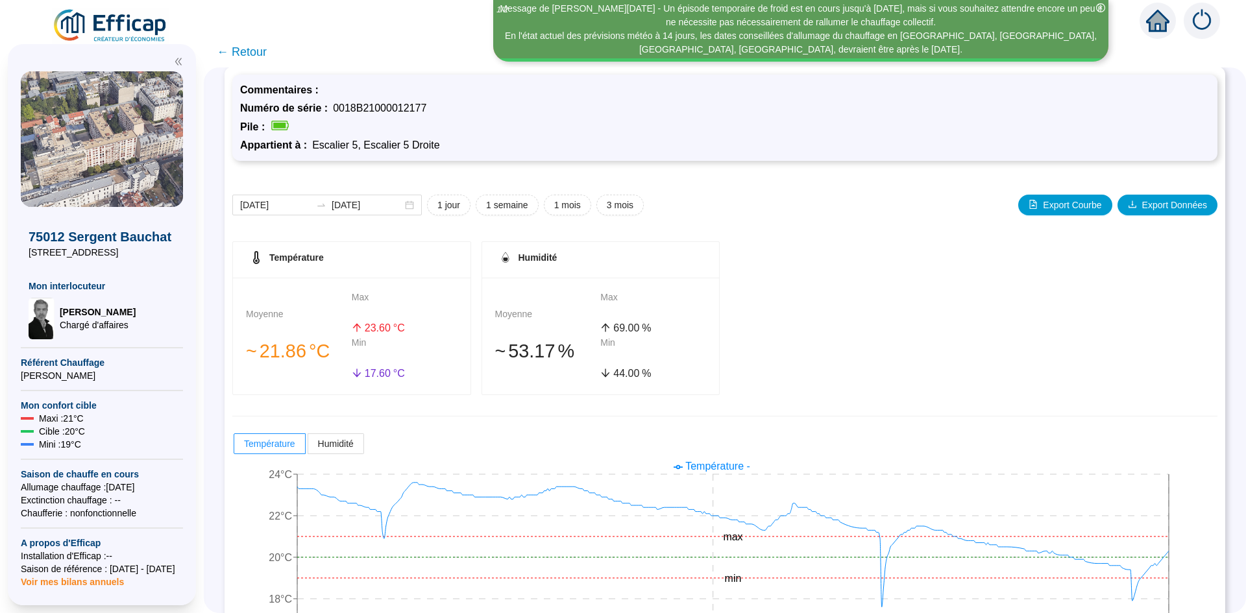
scroll to position [107, 0]
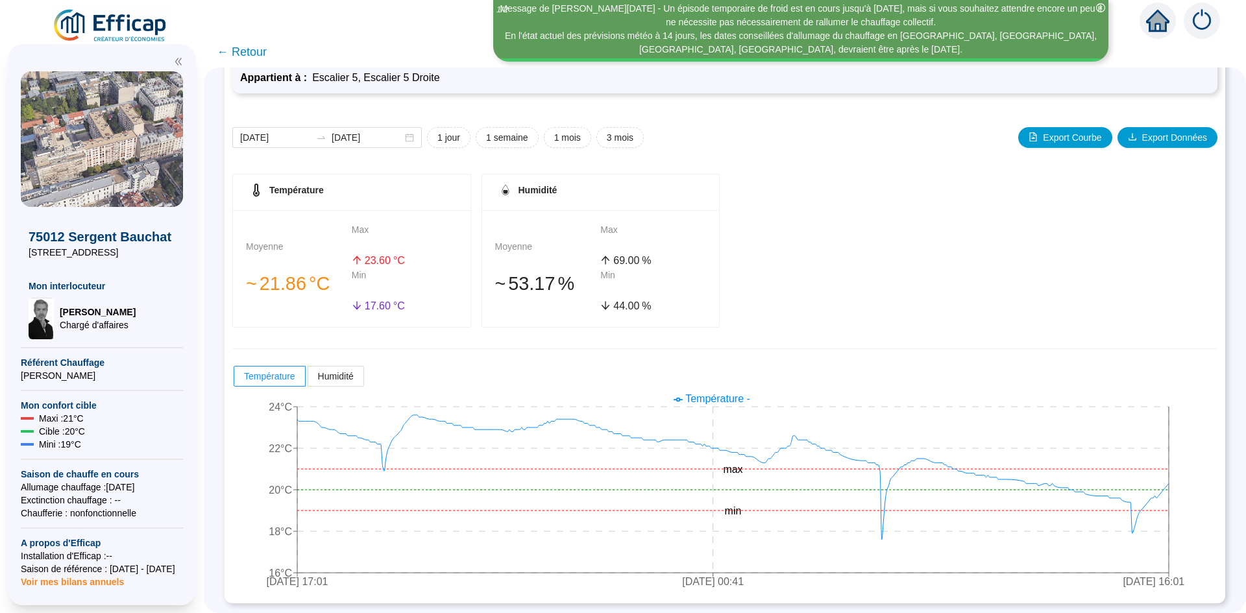
click at [243, 54] on span "← Retour" at bounding box center [242, 52] width 50 height 18
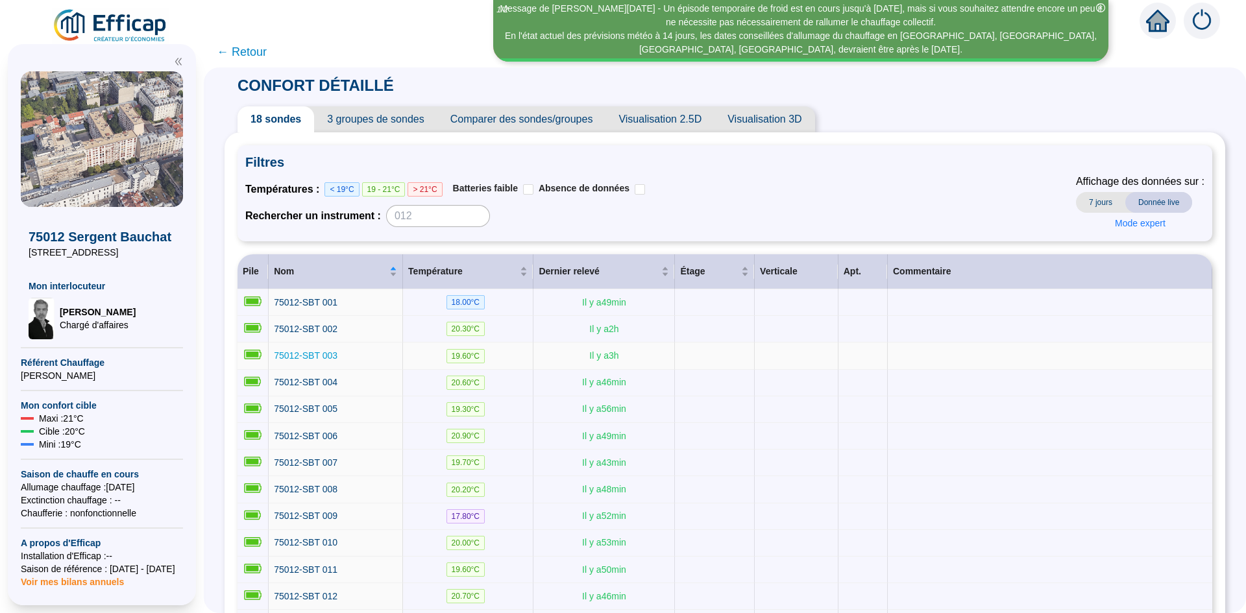
click at [332, 356] on span "75012-SBT 003" at bounding box center [306, 355] width 64 height 10
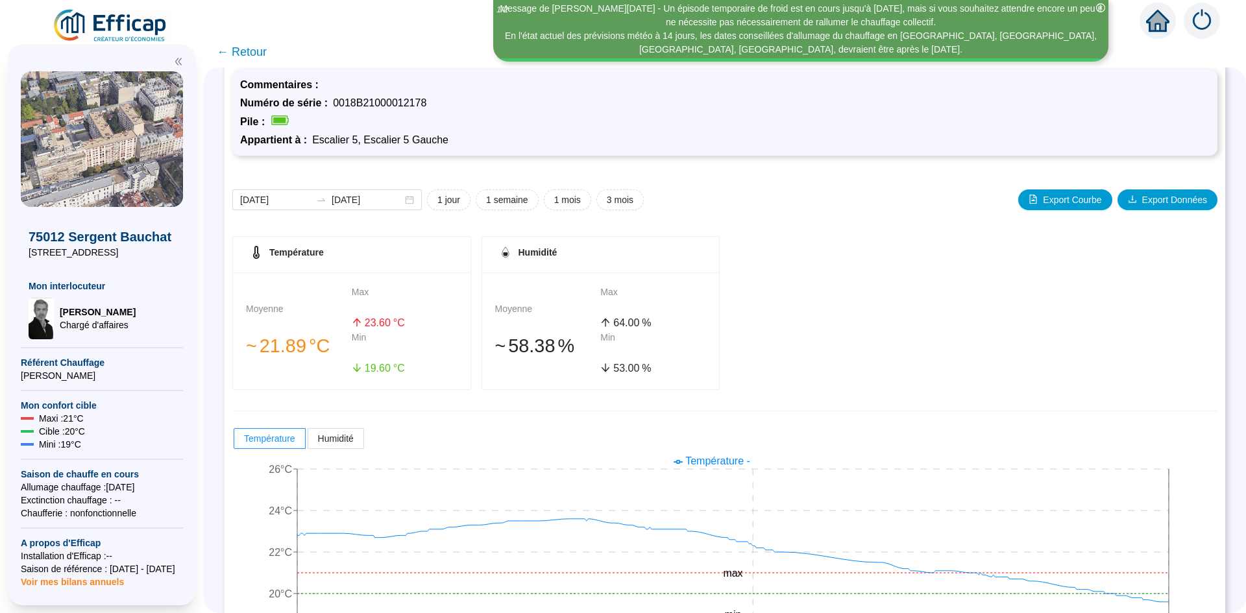
scroll to position [107, 0]
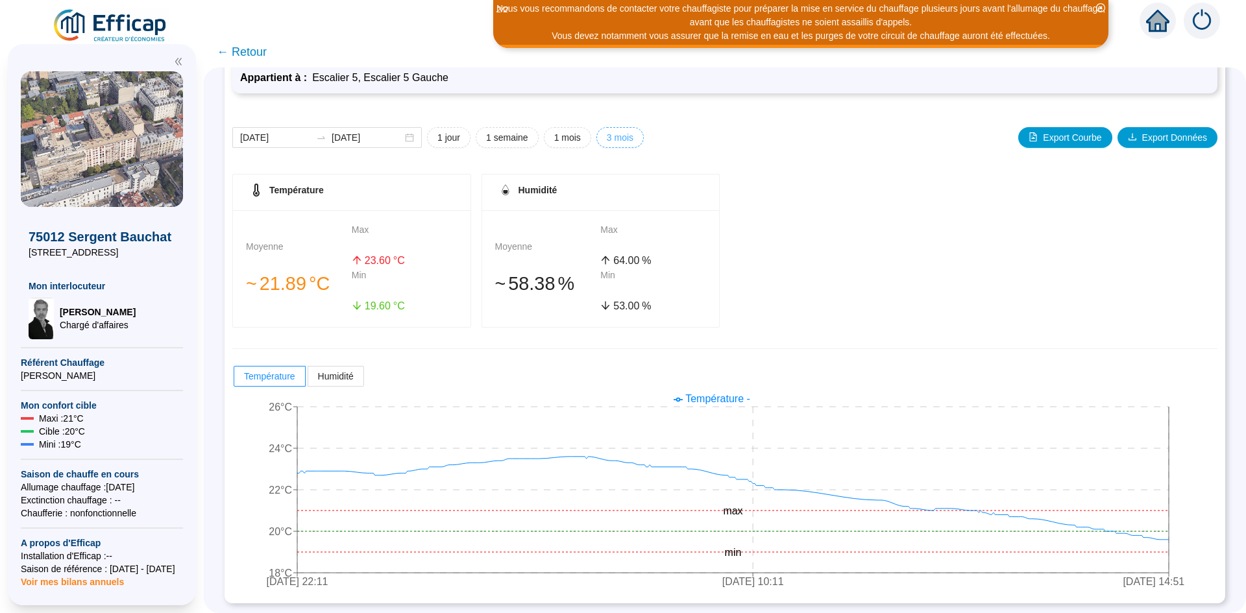
click at [631, 141] on span "3 mois" at bounding box center [620, 138] width 27 height 14
type input "2025-06-25"
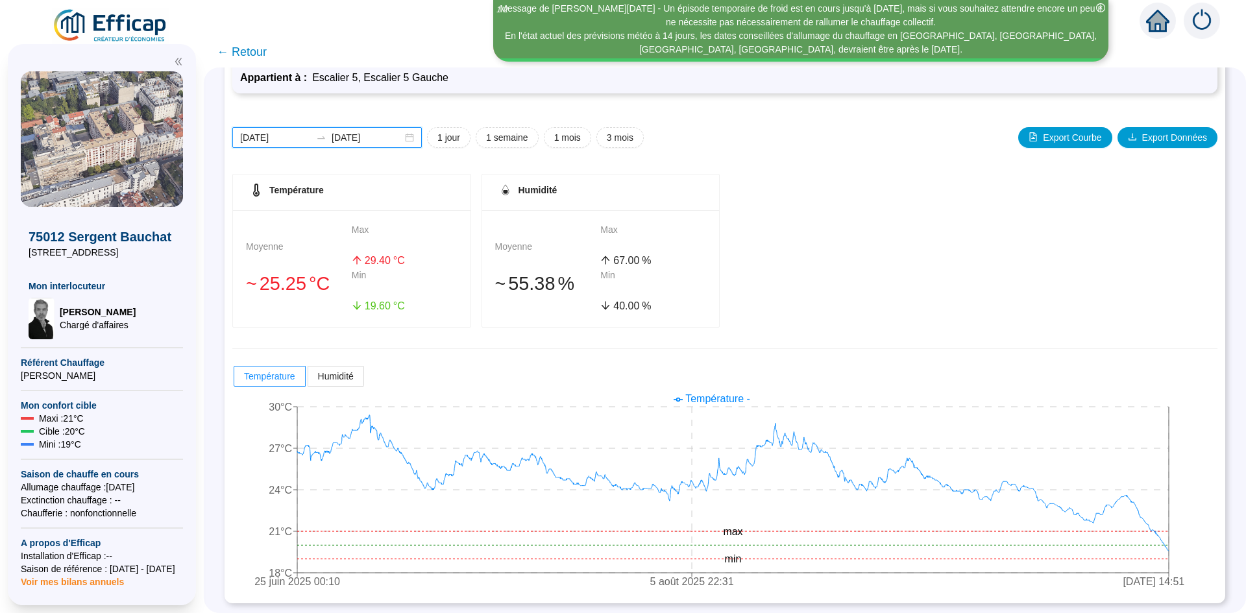
click at [286, 138] on input "2025-06-25" at bounding box center [275, 138] width 71 height 14
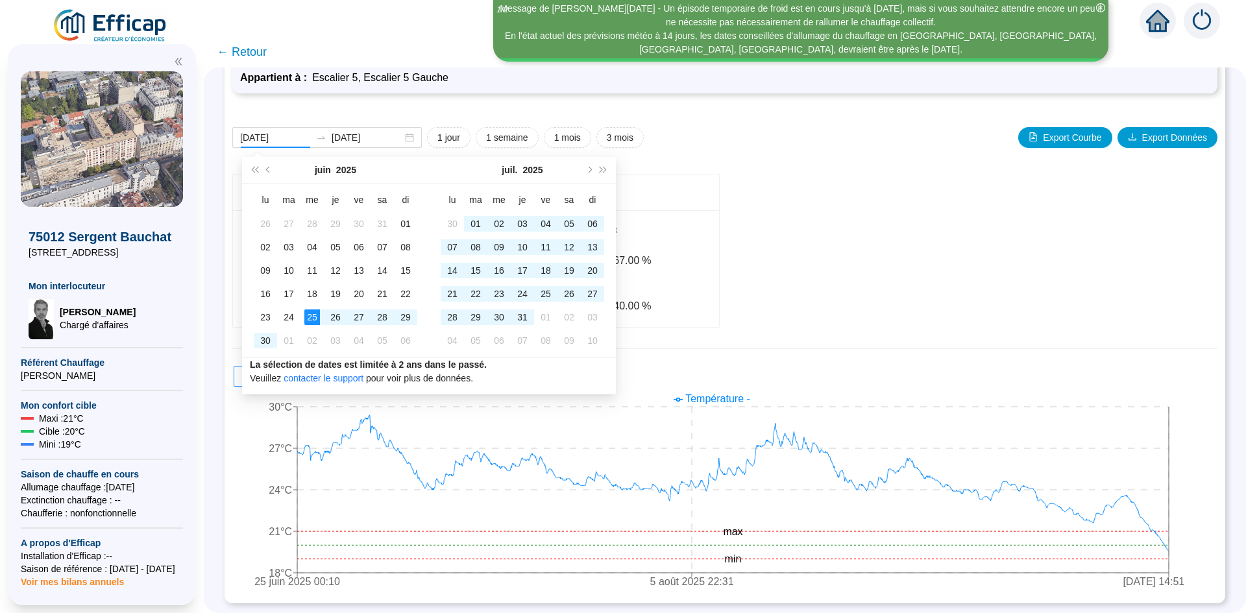
click at [257, 58] on span "← Retour" at bounding box center [242, 52] width 50 height 18
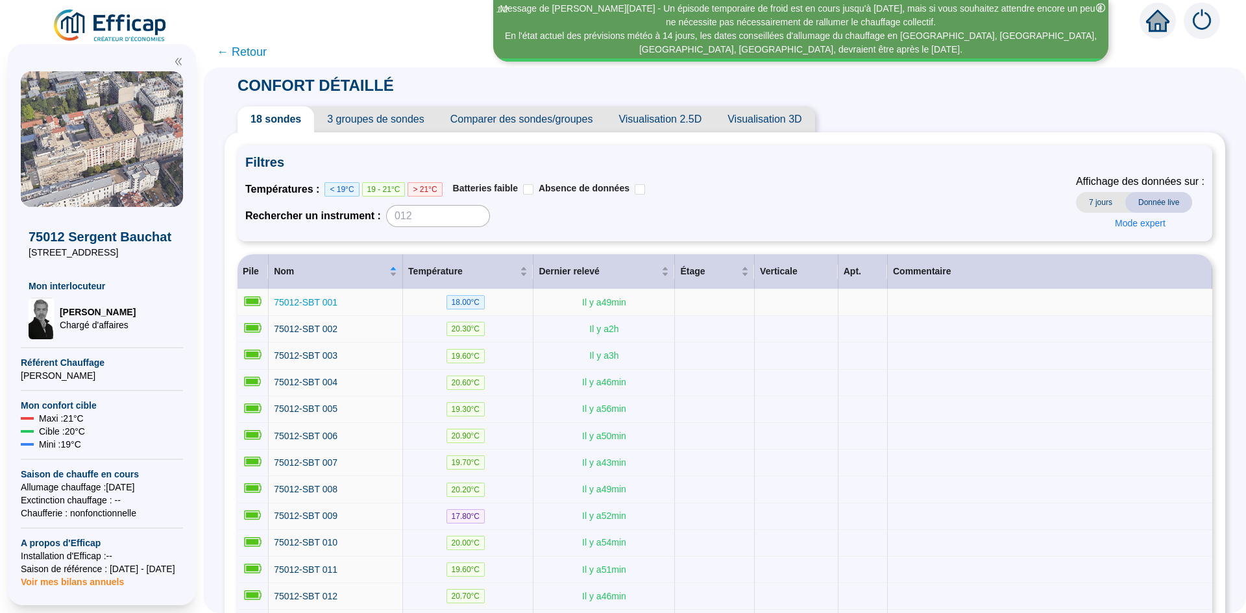
click at [329, 300] on span "75012-SBT 001" at bounding box center [306, 302] width 64 height 10
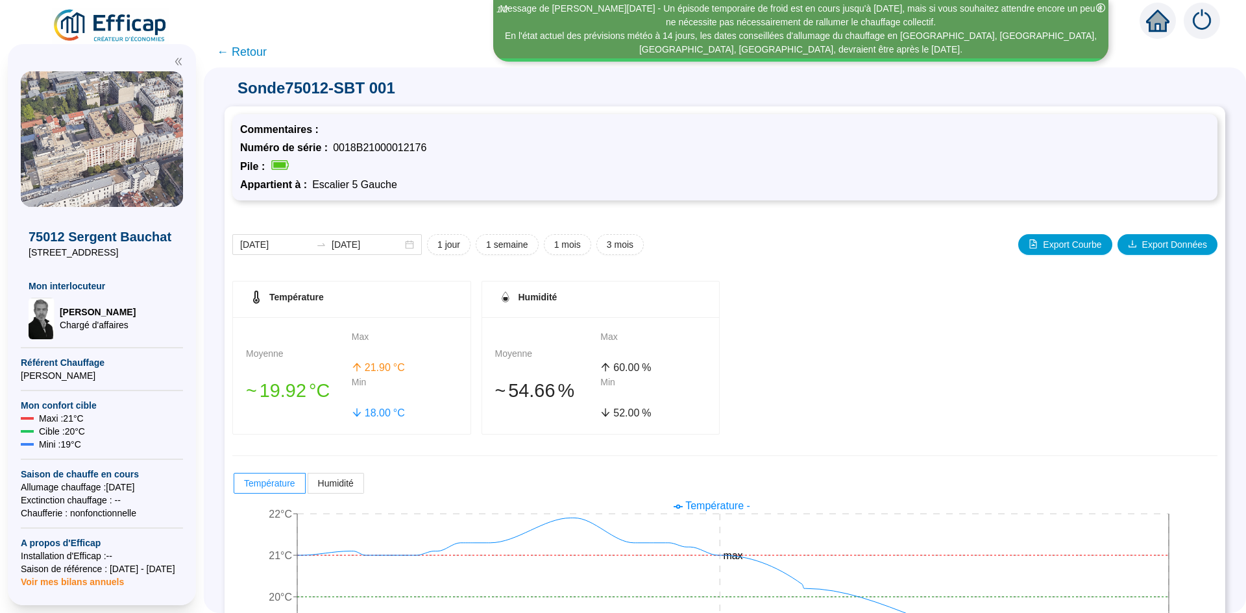
click at [262, 55] on span "← Retour" at bounding box center [242, 52] width 50 height 18
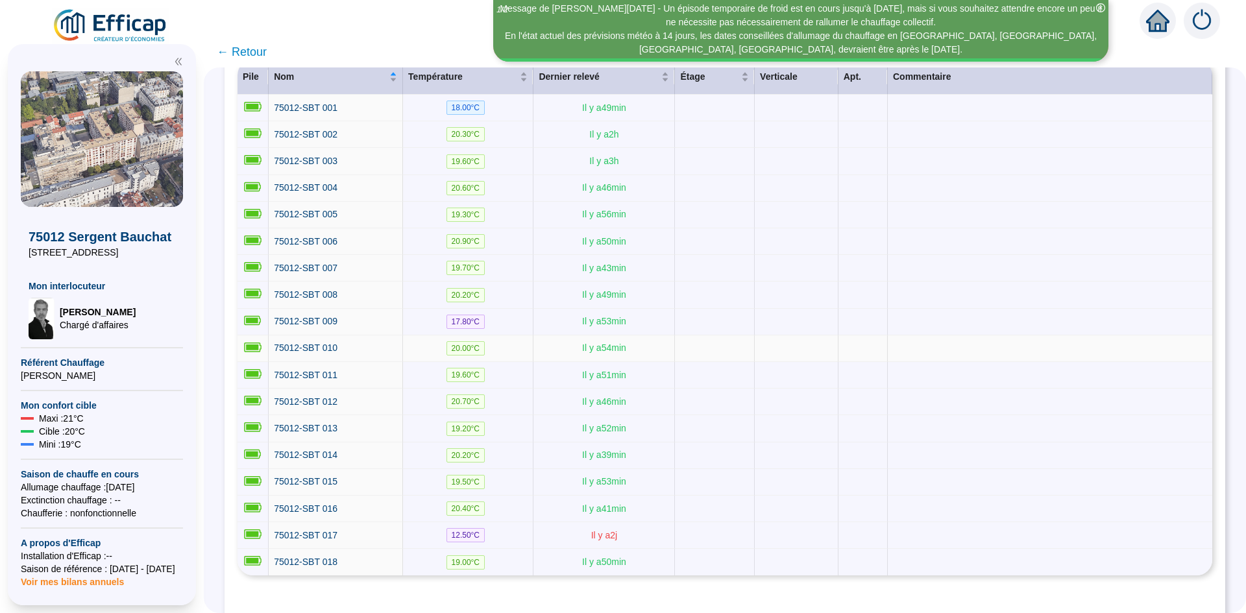
scroll to position [228, 0]
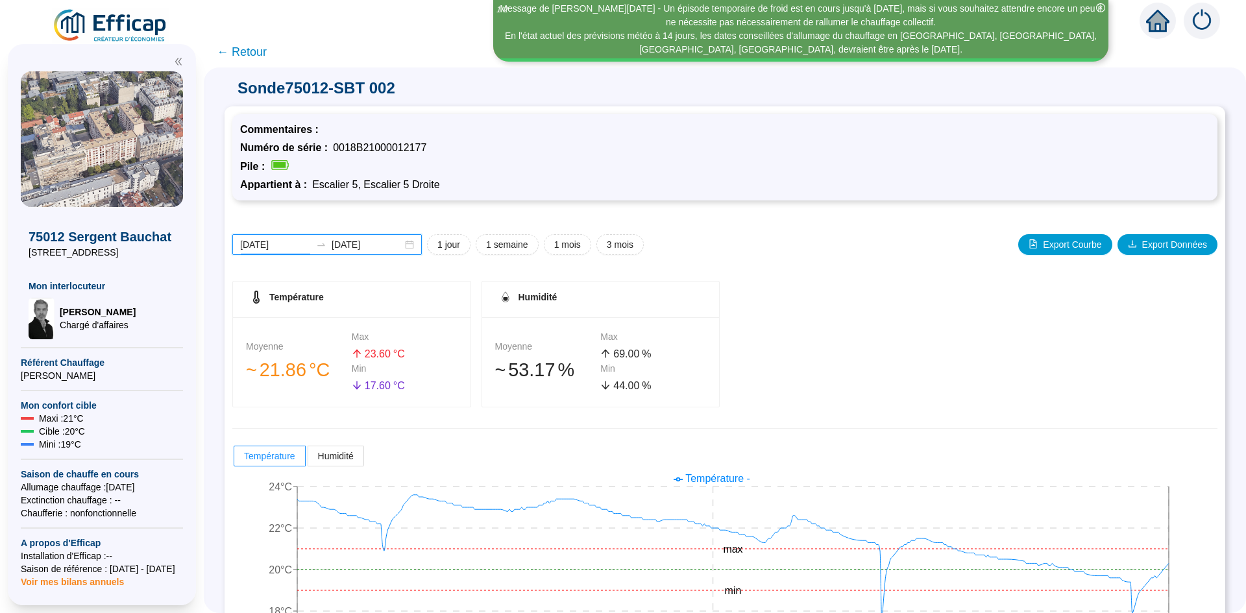
drag, startPoint x: 300, startPoint y: 245, endPoint x: 208, endPoint y: 245, distance: 91.5
click at [208, 245] on div "X 75012 Sergent Bauchat [STREET_ADDRESS] Bauchat Mon interlocuteur [PERSON_NAME…" at bounding box center [623, 324] width 1246 height 577
paste input "[DATE]"
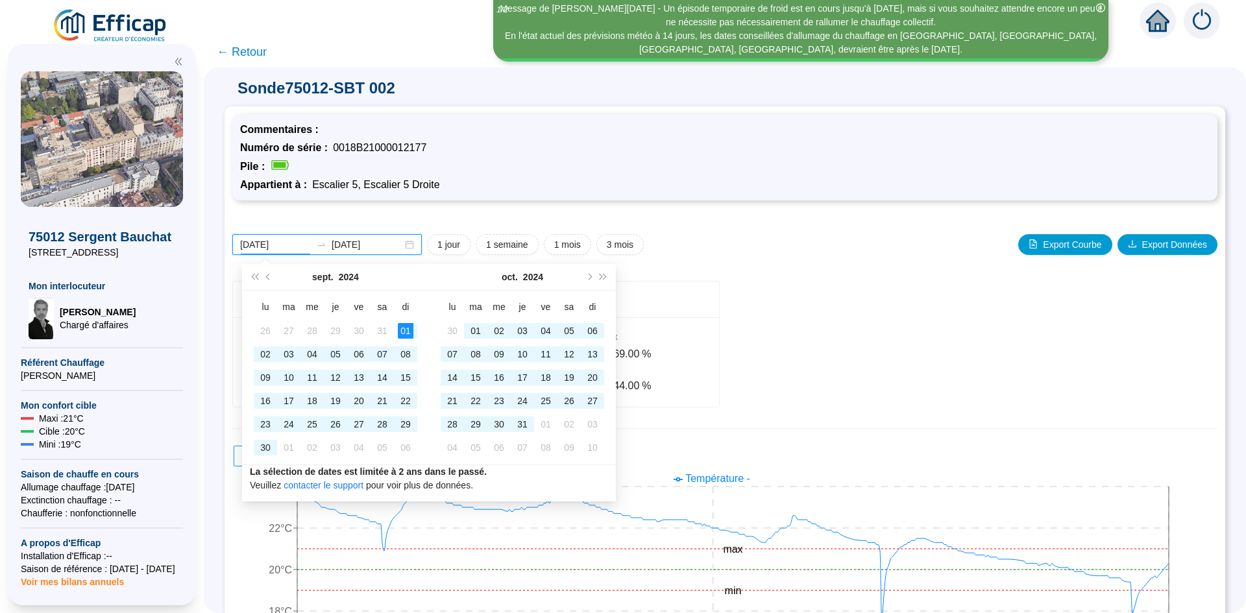
type input "[DATE]"
click at [367, 245] on input "[DATE]" at bounding box center [367, 245] width 71 height 14
click at [380, 243] on input "[DATE]" at bounding box center [367, 245] width 71 height 14
drag, startPoint x: 392, startPoint y: 243, endPoint x: 317, endPoint y: 246, distance: 75.3
click at [317, 246] on div "[DATE] [DATE]" at bounding box center [326, 244] width 189 height 21
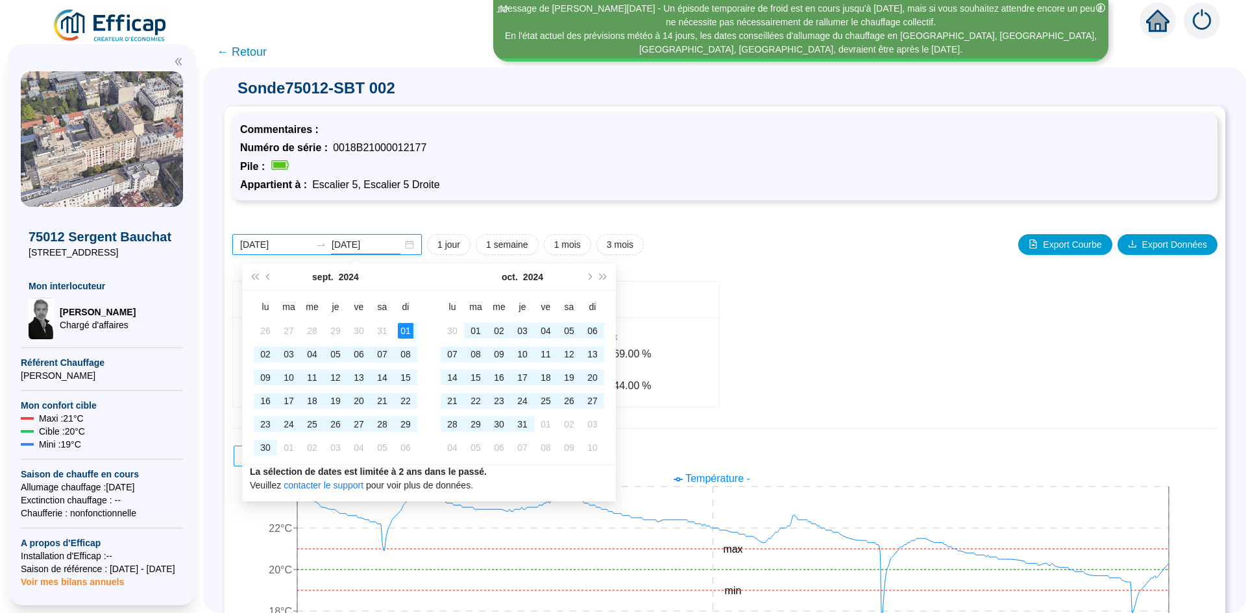
click at [394, 247] on input "[DATE]" at bounding box center [367, 245] width 71 height 14
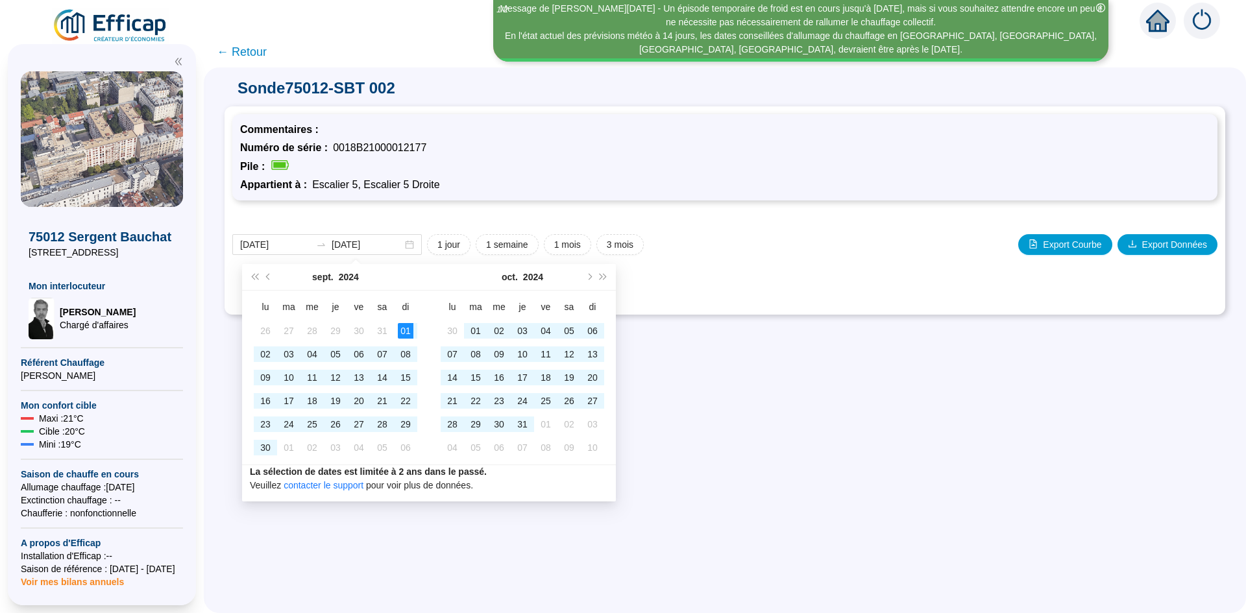
click at [742, 248] on div "[DATE] [DATE] 1 jour 1 semaine 1 mois 3 mois Export Courbe Export Données" at bounding box center [724, 244] width 985 height 21
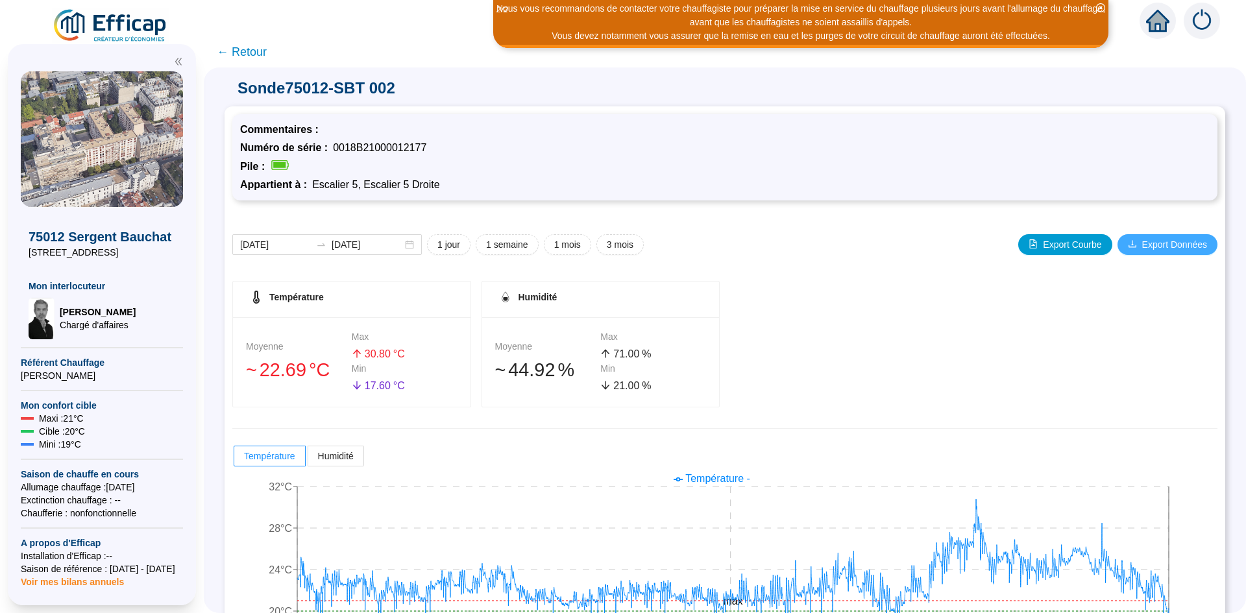
click at [1145, 243] on span "Export Données" at bounding box center [1174, 245] width 65 height 14
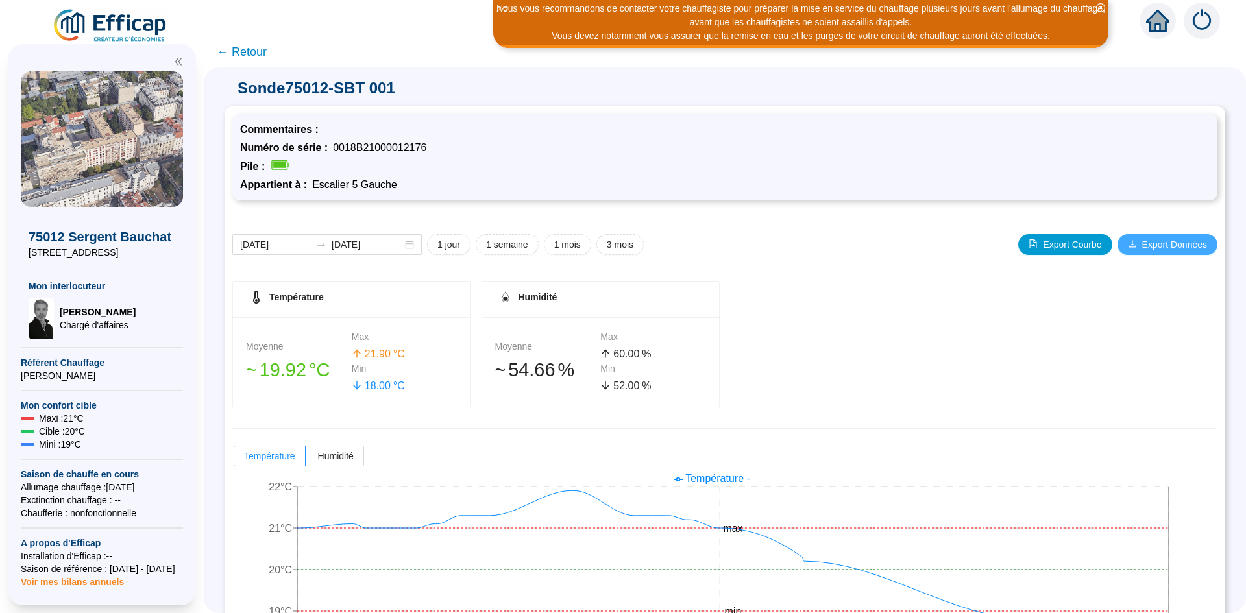
click at [1159, 247] on span "Export Données" at bounding box center [1174, 245] width 65 height 14
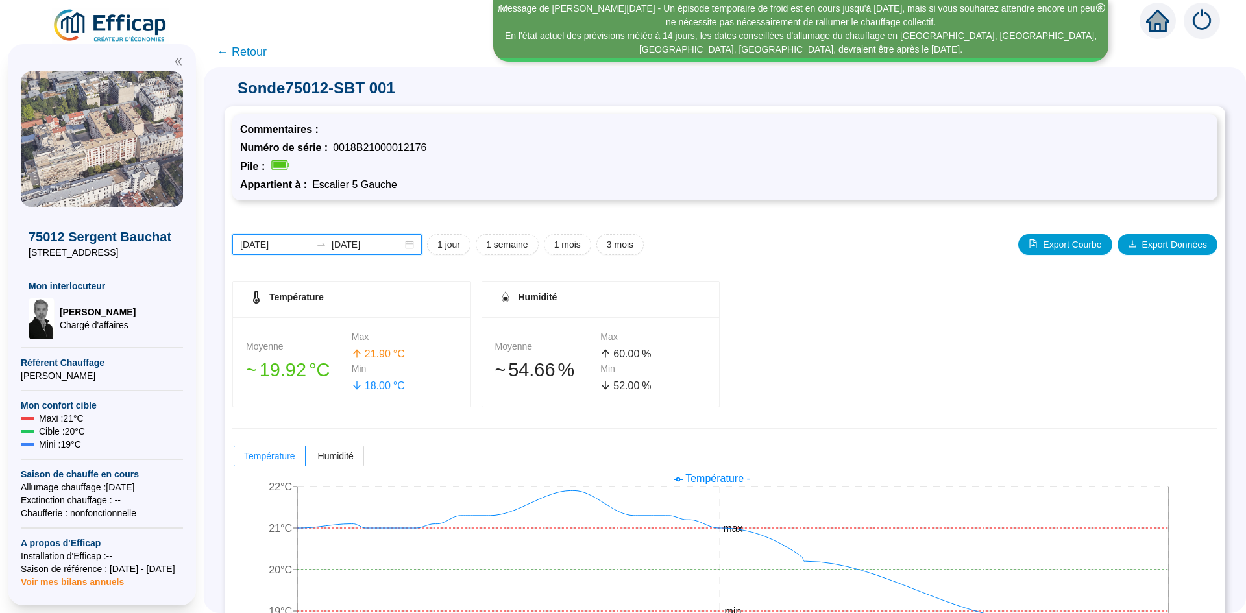
click at [289, 245] on input "[DATE]" at bounding box center [275, 245] width 71 height 14
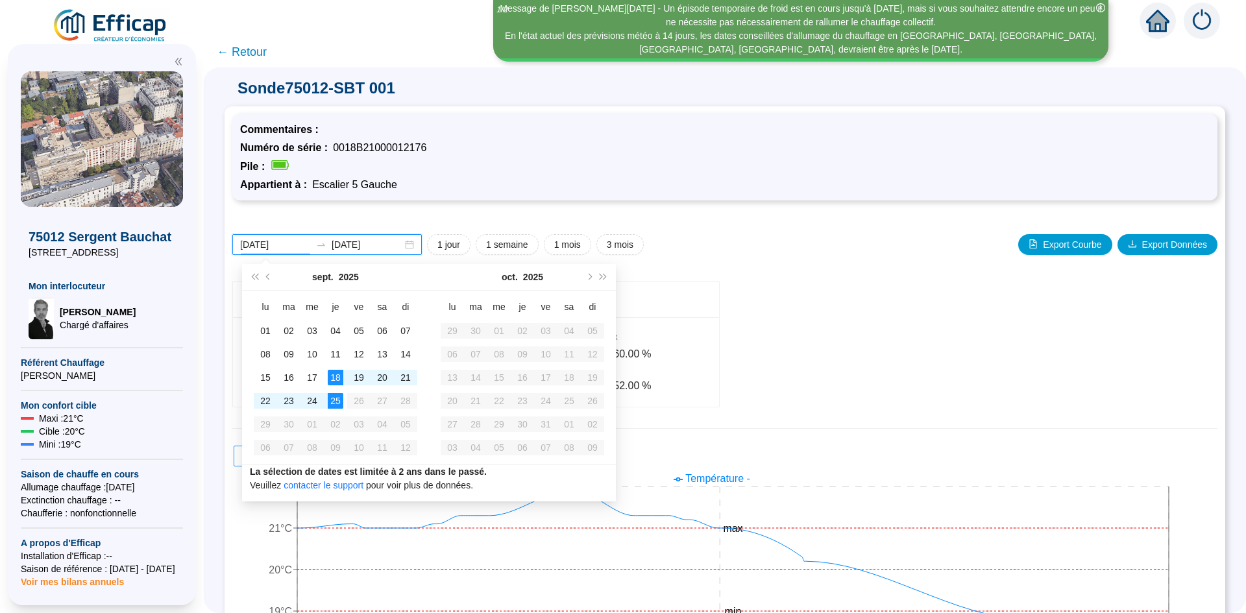
click at [278, 247] on input "[DATE]" at bounding box center [275, 245] width 71 height 14
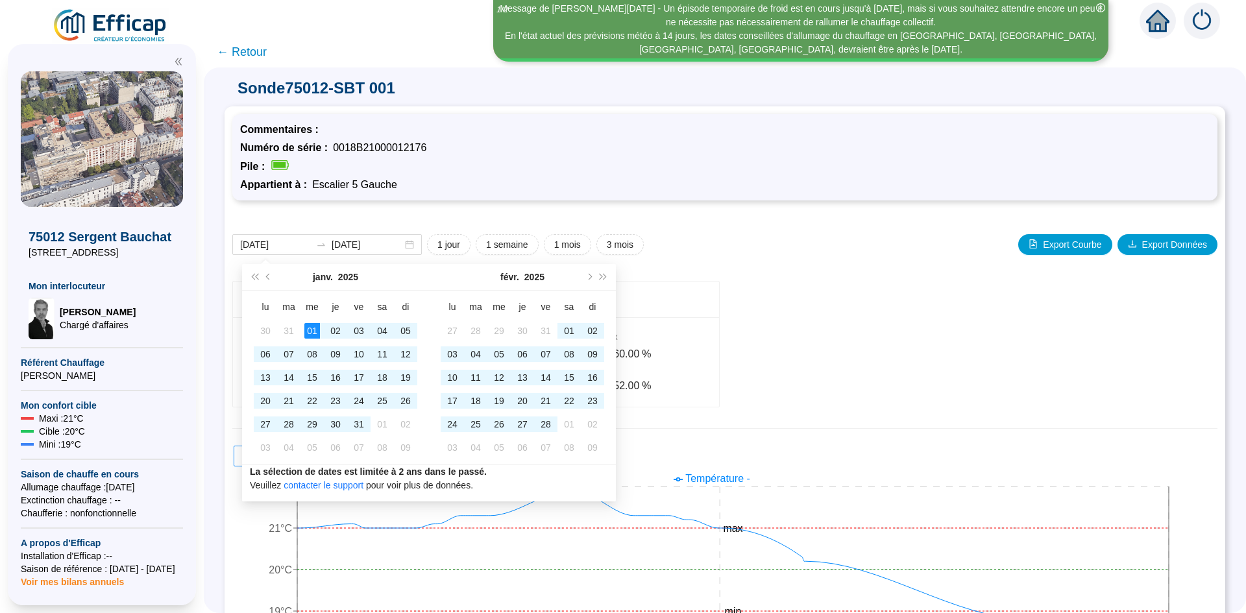
click at [450, 204] on div "Commentaires : Numéro de série : 0018B21000012176 Pile : Appartient à : Escalie…" at bounding box center [724, 394] width 1000 height 577
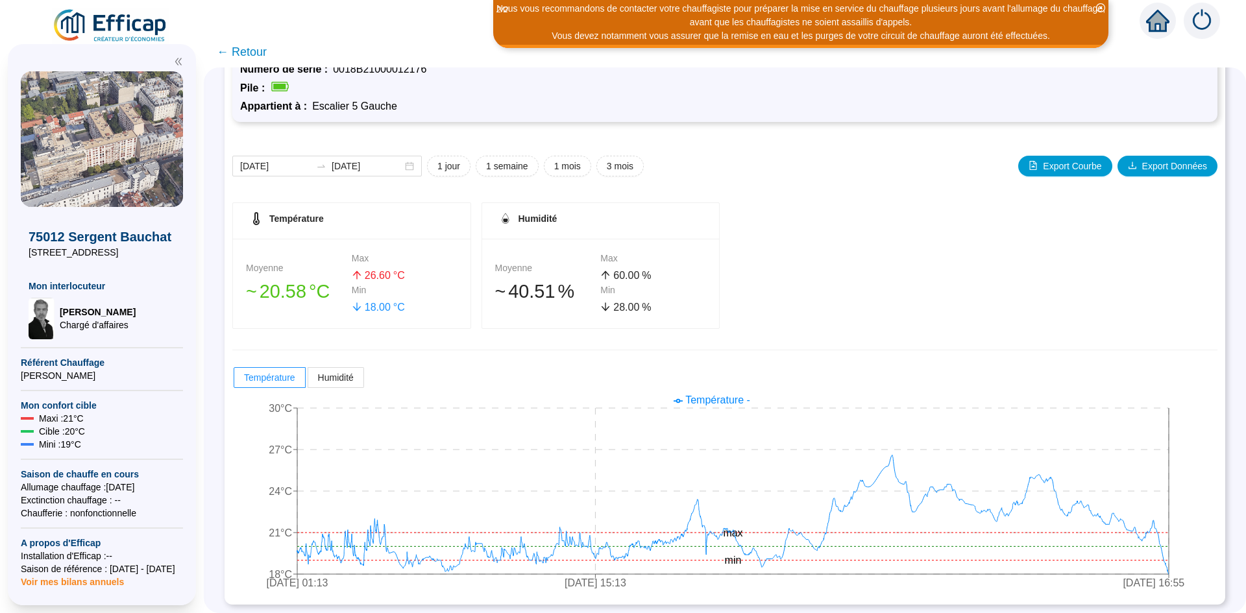
scroll to position [80, 0]
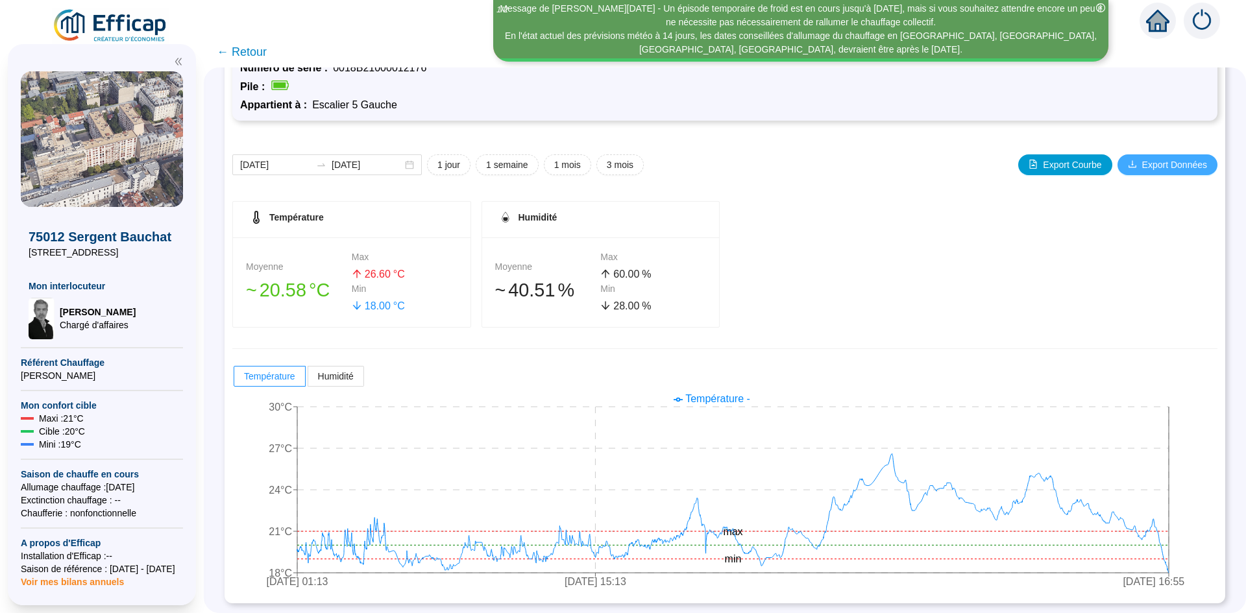
click at [1163, 166] on span "Export Données" at bounding box center [1174, 165] width 65 height 14
click at [293, 165] on input "2025-01-01" at bounding box center [275, 165] width 71 height 14
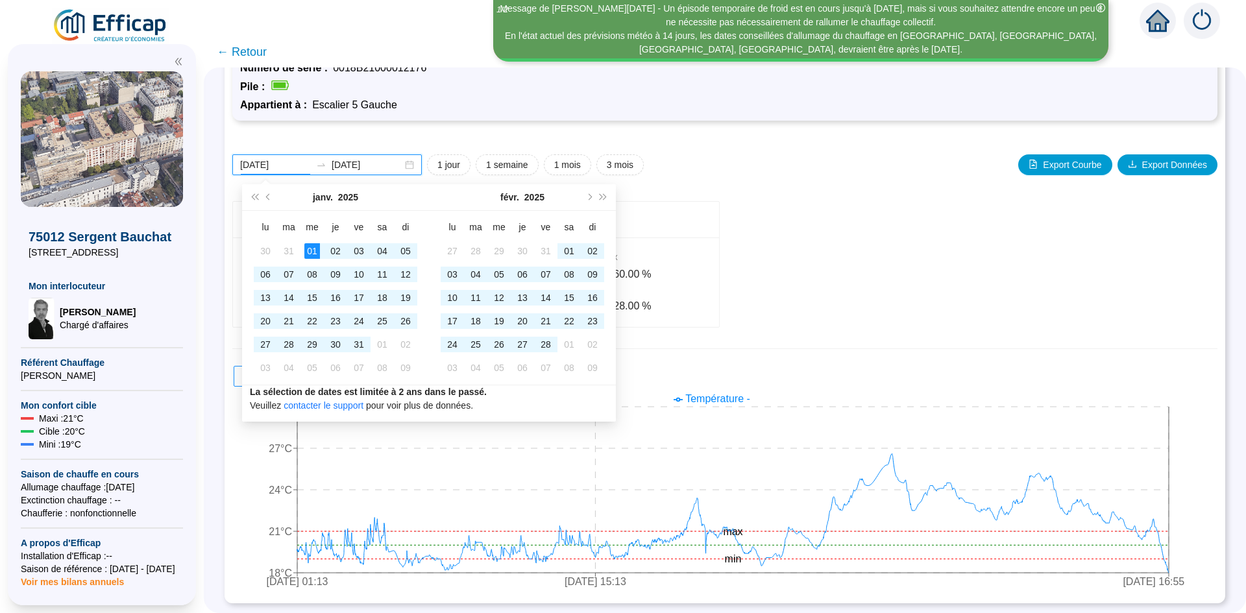
click at [299, 167] on input "2025-01-01" at bounding box center [275, 165] width 71 height 14
click at [394, 164] on input "[DATE]" at bounding box center [367, 165] width 71 height 14
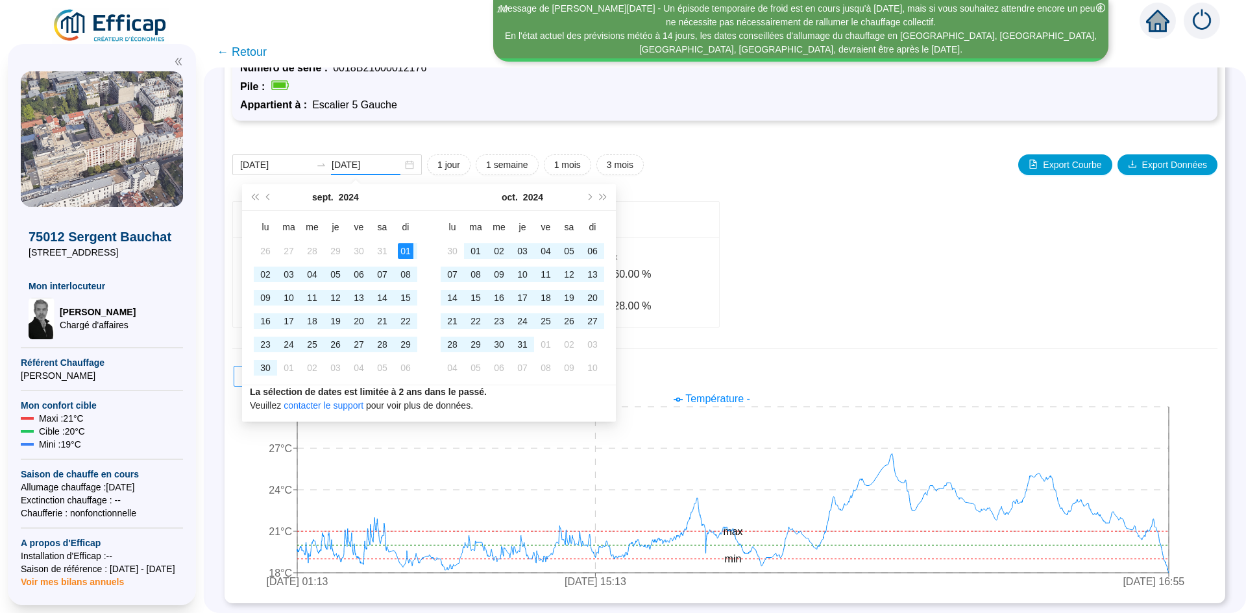
click at [772, 180] on div "2025-01-01 2025-09-25 1 jour 1 semaine 1 mois 3 mois Export Courbe Export Donné…" at bounding box center [724, 361] width 985 height 467
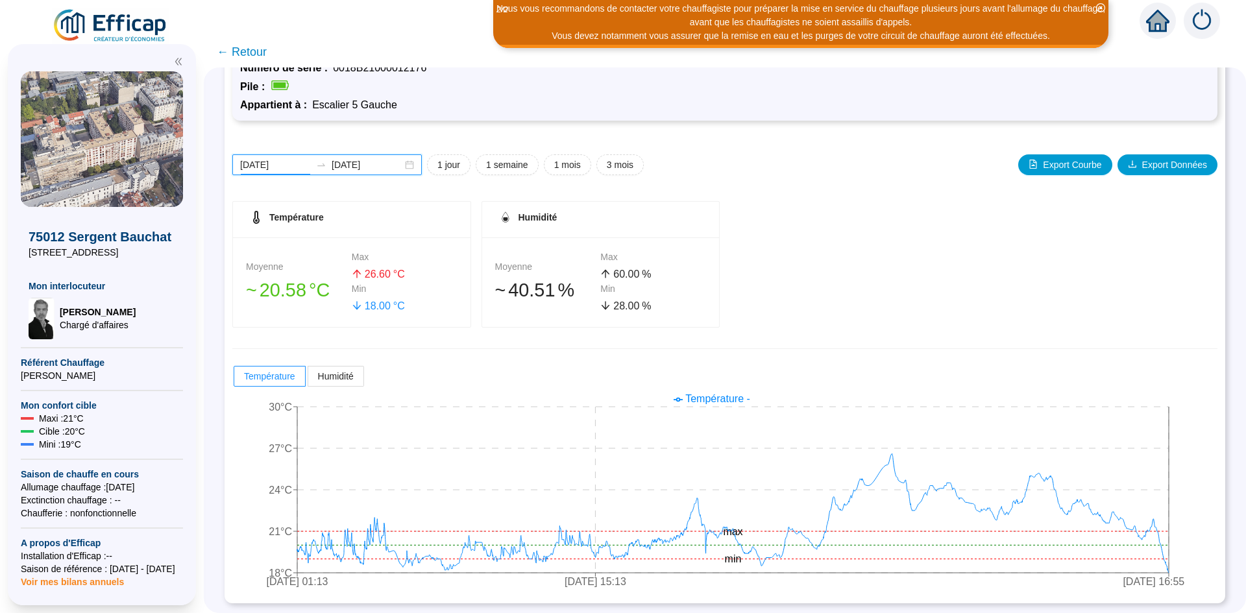
click at [295, 162] on input "2025-01-01" at bounding box center [275, 165] width 71 height 14
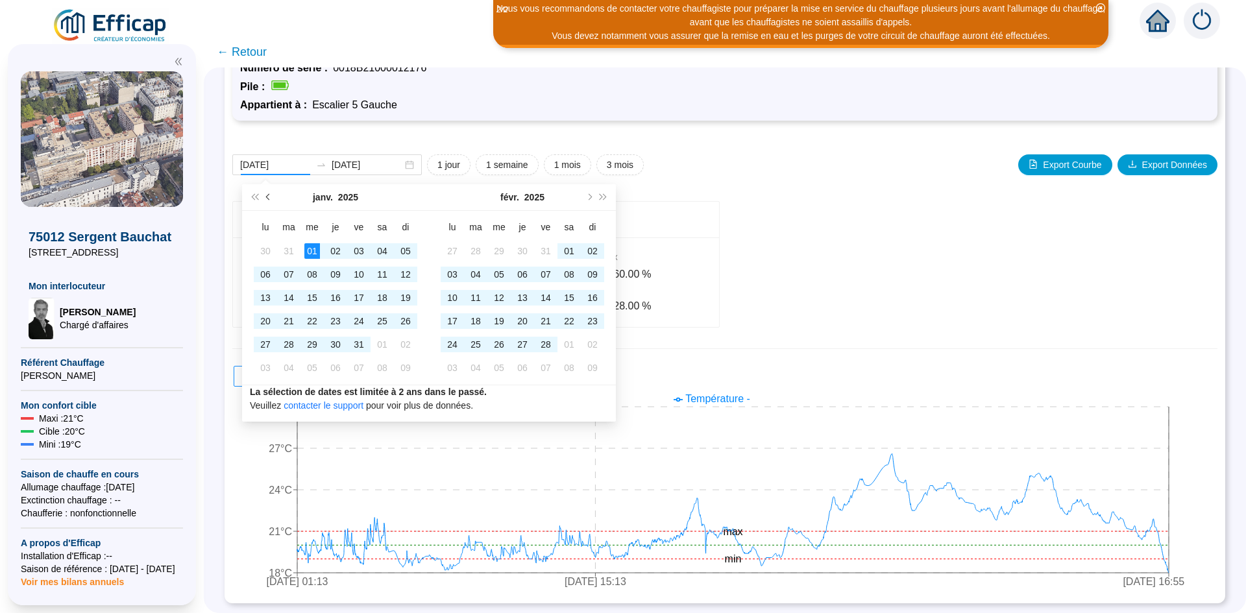
click at [269, 195] on span "Mois précédent (PageUp)" at bounding box center [269, 197] width 6 height 6
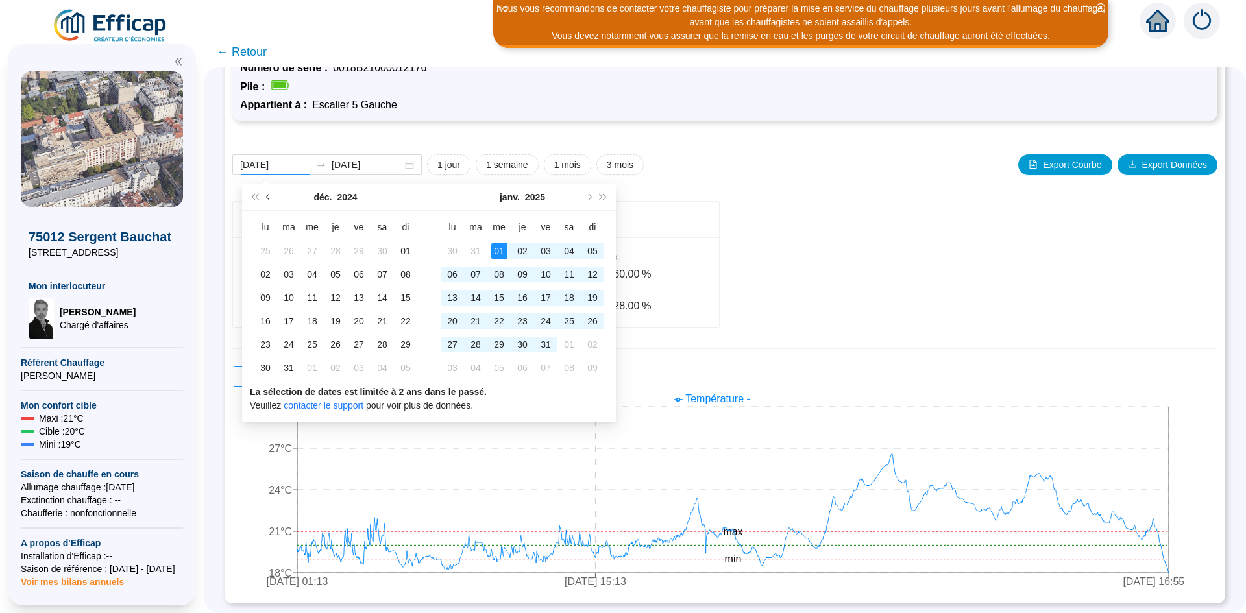
click at [269, 195] on span "Mois précédent (PageUp)" at bounding box center [269, 197] width 6 height 6
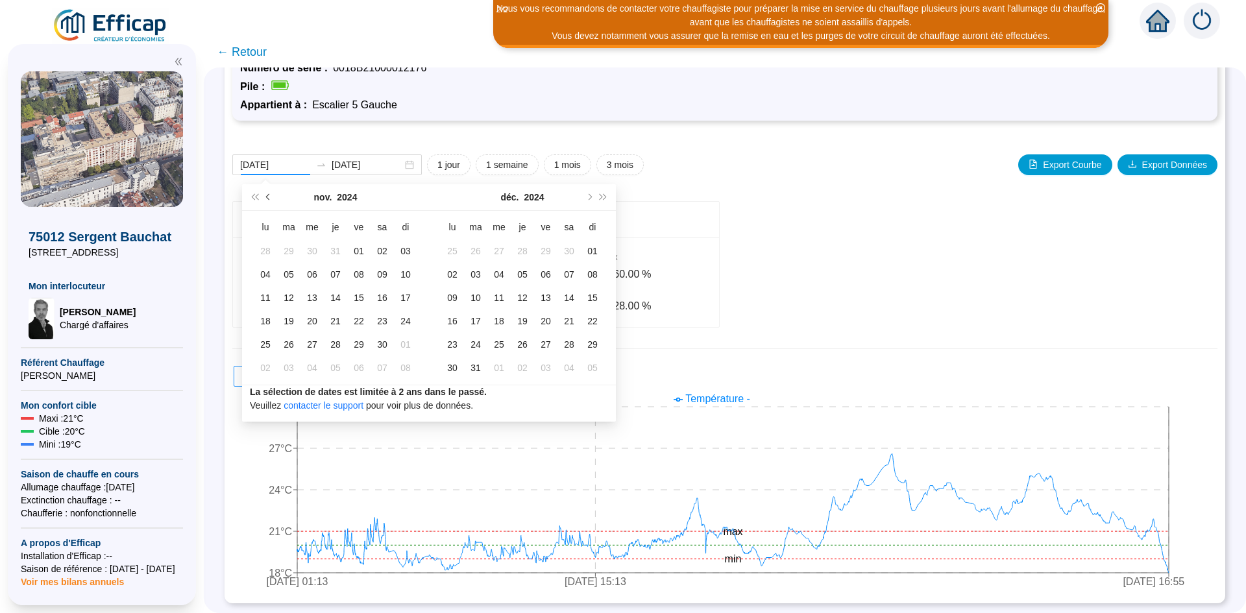
click at [269, 195] on span "Mois précédent (PageUp)" at bounding box center [269, 197] width 6 height 6
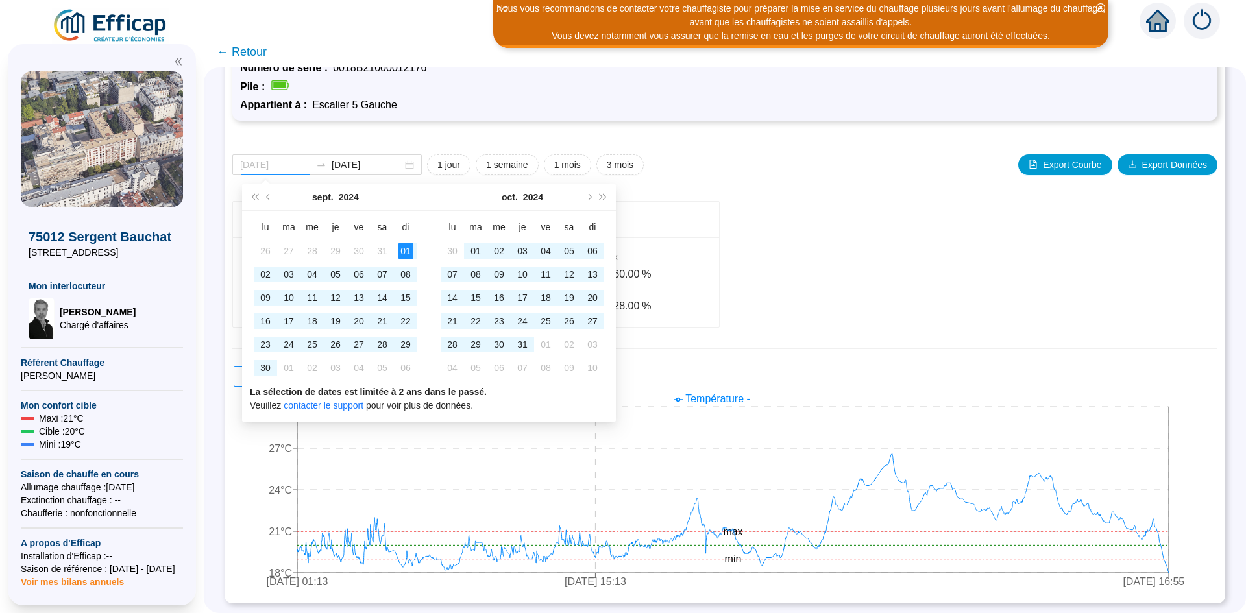
click at [403, 248] on div "01" at bounding box center [406, 251] width 16 height 16
click at [390, 166] on input "[DATE]" at bounding box center [367, 165] width 71 height 14
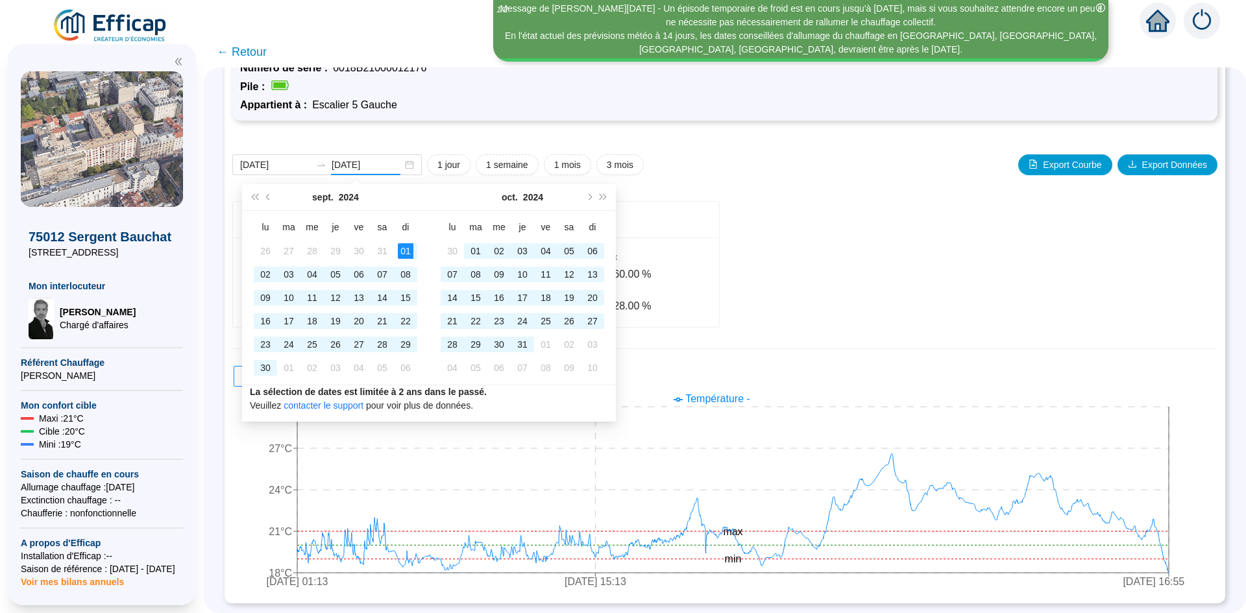
click at [733, 164] on div "2025-01-01 2025-09-25 1 jour 1 semaine 1 mois 3 mois Export Courbe Export Donné…" at bounding box center [724, 164] width 985 height 21
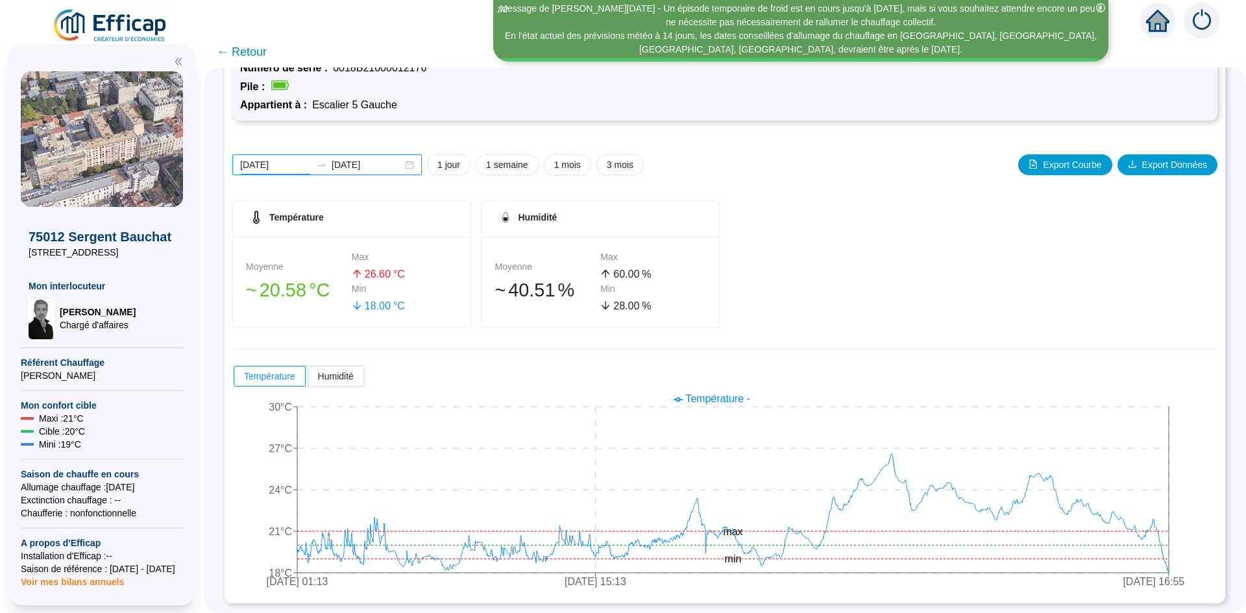
click at [311, 162] on input "2025-01-01" at bounding box center [275, 165] width 71 height 14
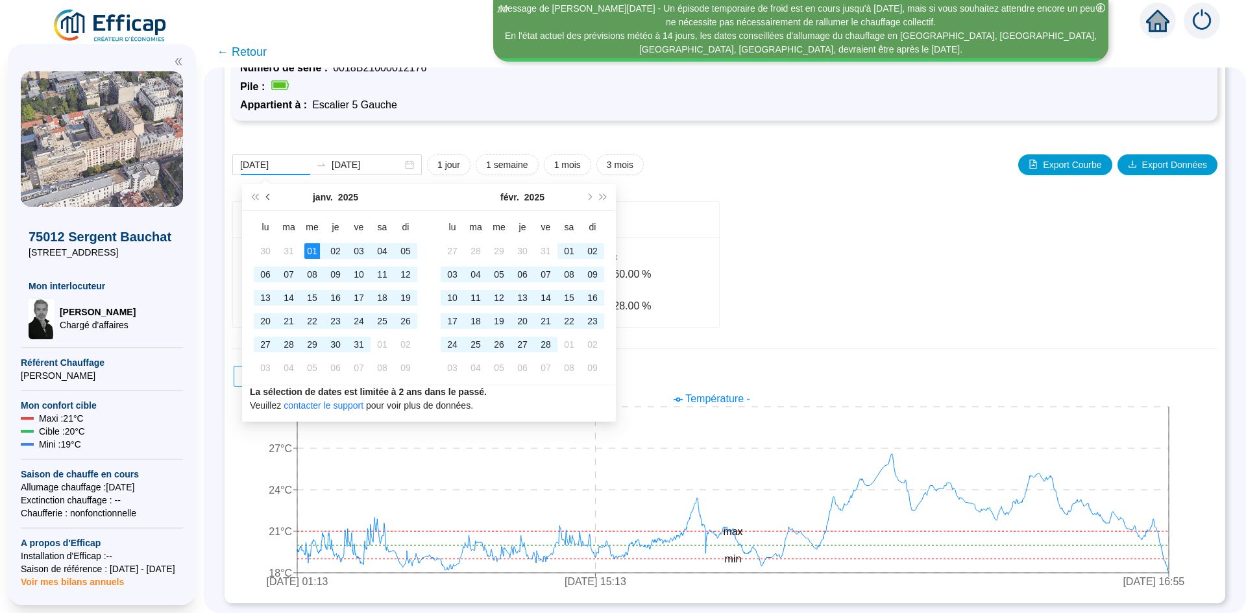
click at [267, 195] on span "Mois précédent (PageUp)" at bounding box center [269, 197] width 6 height 6
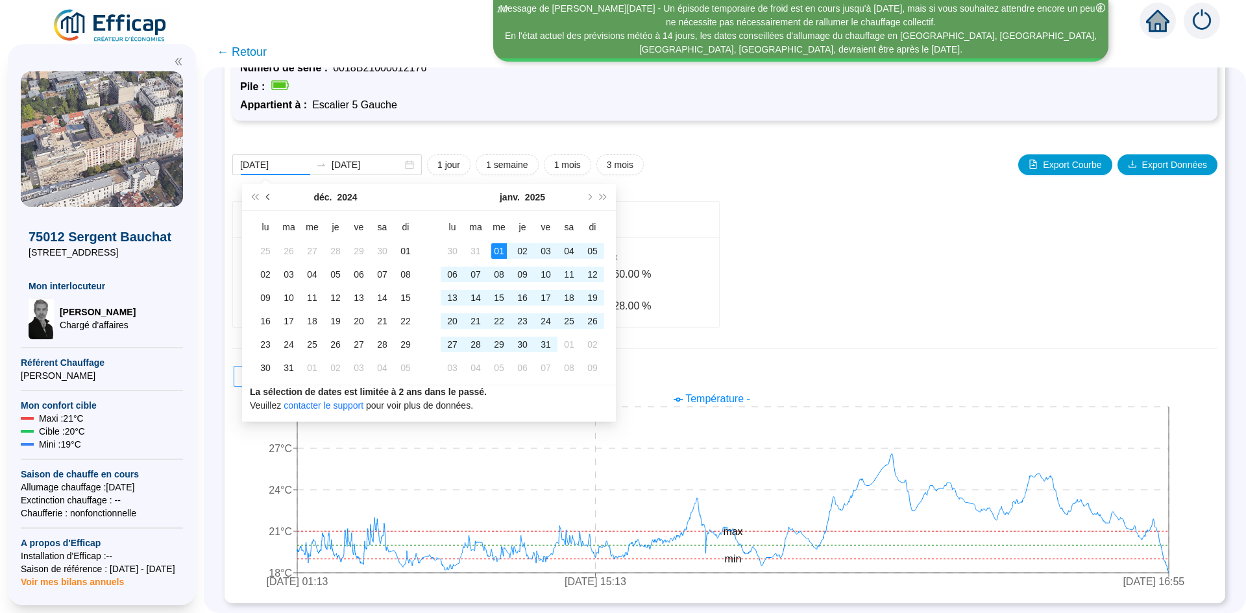
click at [267, 195] on span "Mois précédent (PageUp)" at bounding box center [269, 197] width 6 height 6
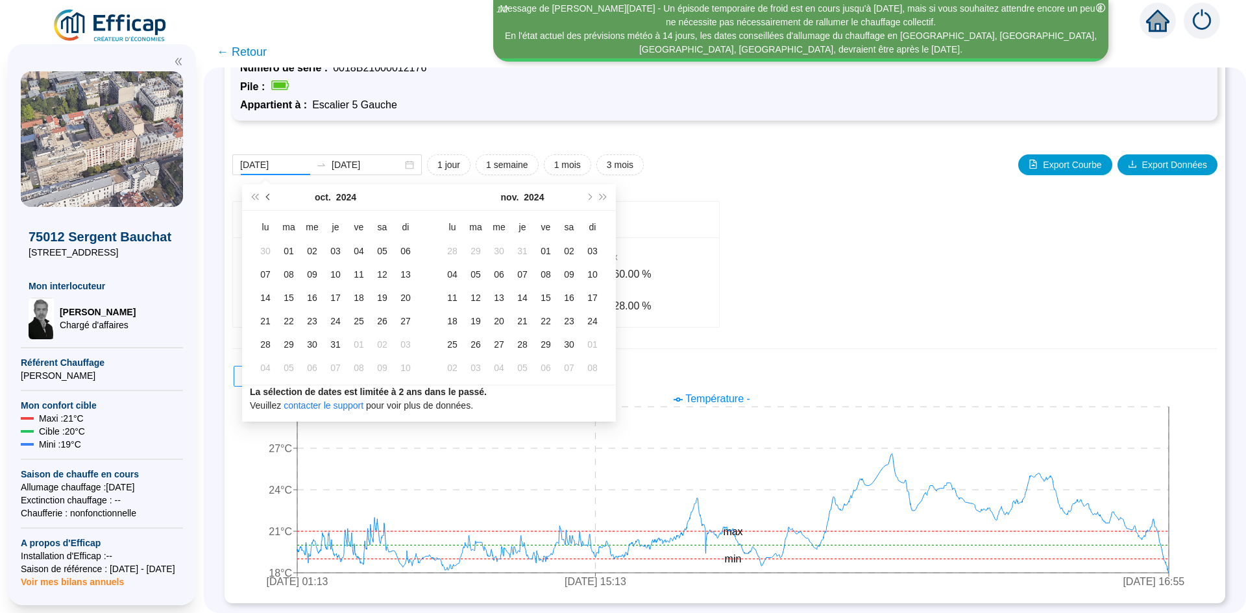
click at [267, 195] on span "Mois précédent (PageUp)" at bounding box center [269, 197] width 6 height 6
click at [585, 198] on button "Mois suivant (PageDown)" at bounding box center [588, 197] width 14 height 26
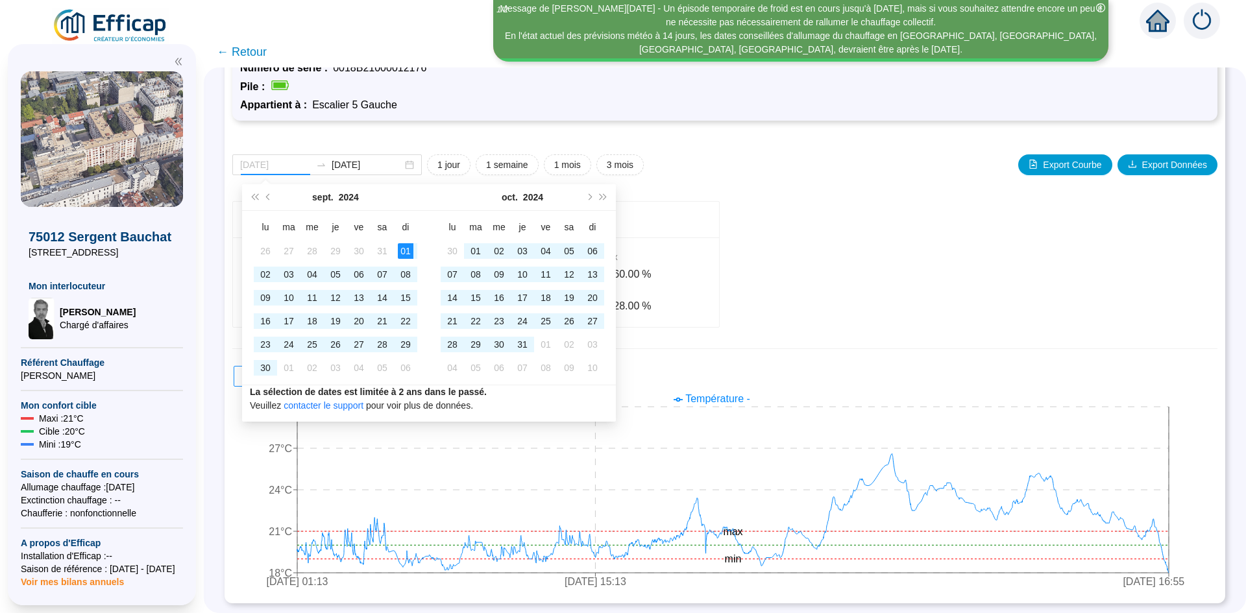
type input "[DATE]"
click at [407, 247] on div "01" at bounding box center [406, 251] width 16 height 16
click at [587, 196] on span "Mois suivant (PageDown)" at bounding box center [588, 197] width 6 height 6
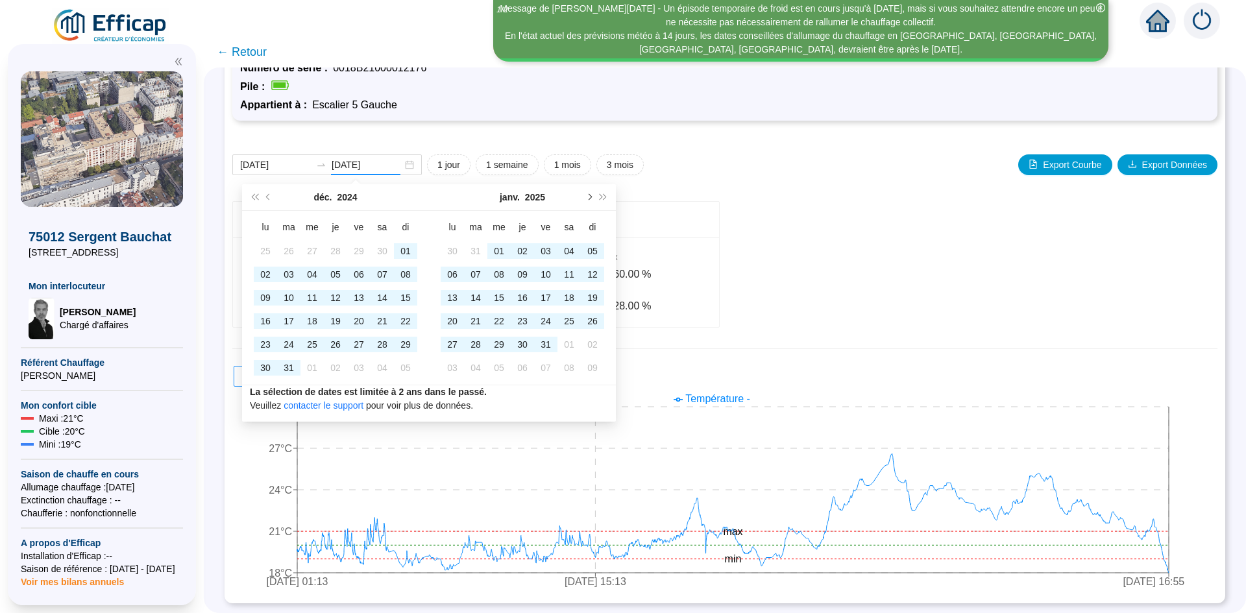
click at [587, 196] on span "Mois suivant (PageDown)" at bounding box center [588, 197] width 6 height 6
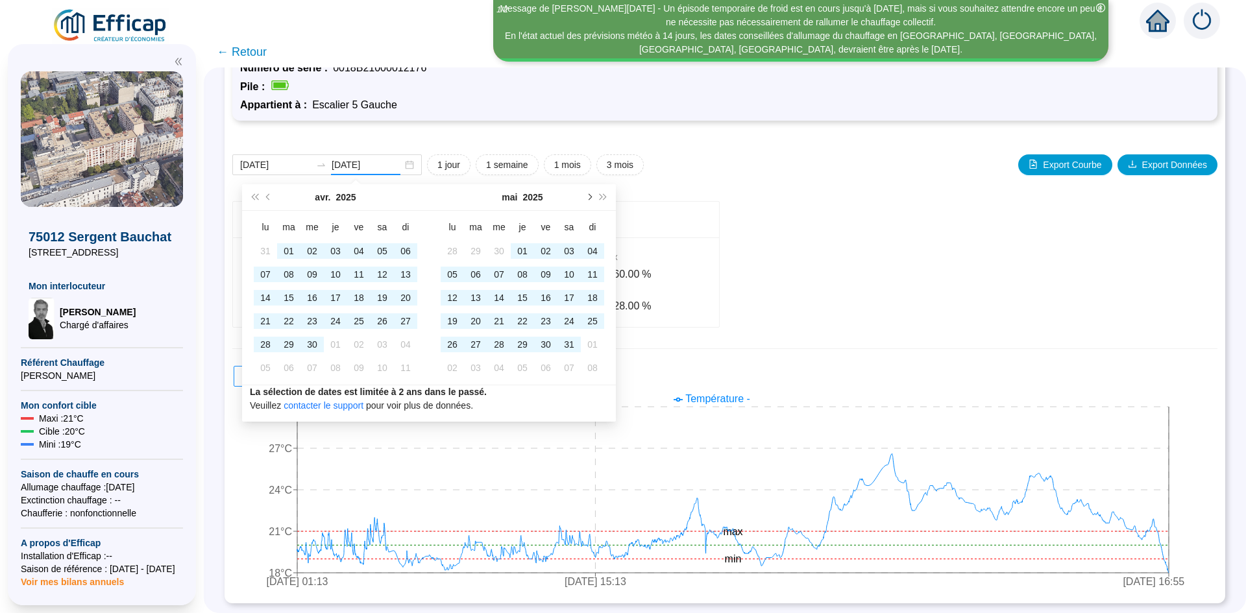
click at [587, 196] on span "Mois suivant (PageDown)" at bounding box center [588, 197] width 6 height 6
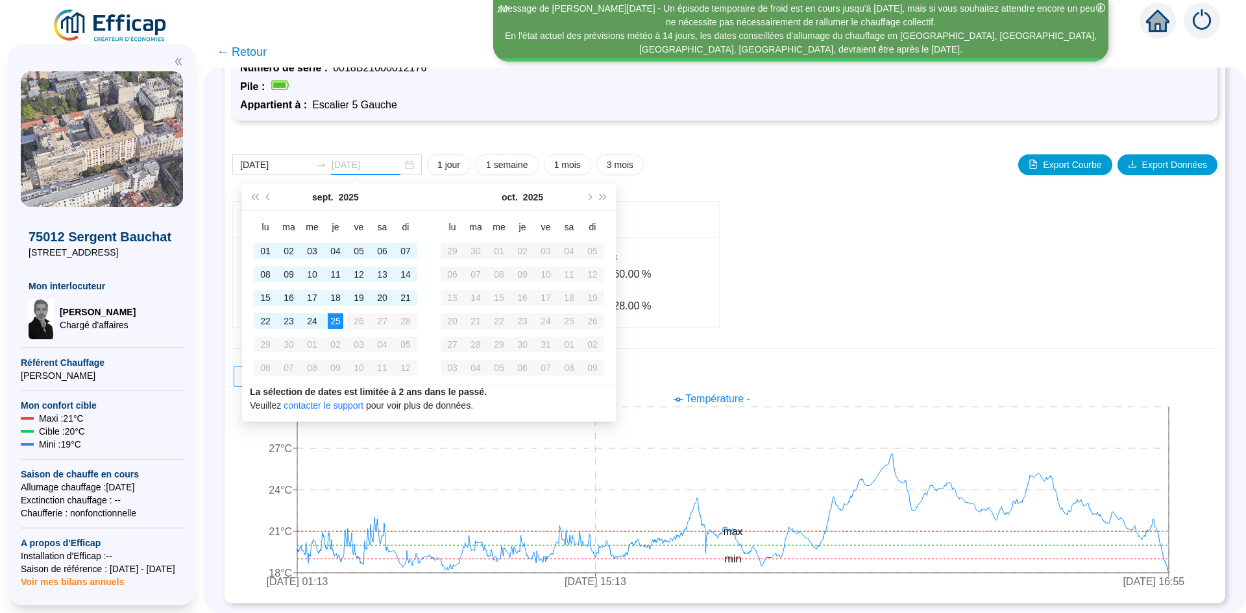
type input "[DATE]"
click at [332, 320] on div "25" at bounding box center [336, 321] width 16 height 16
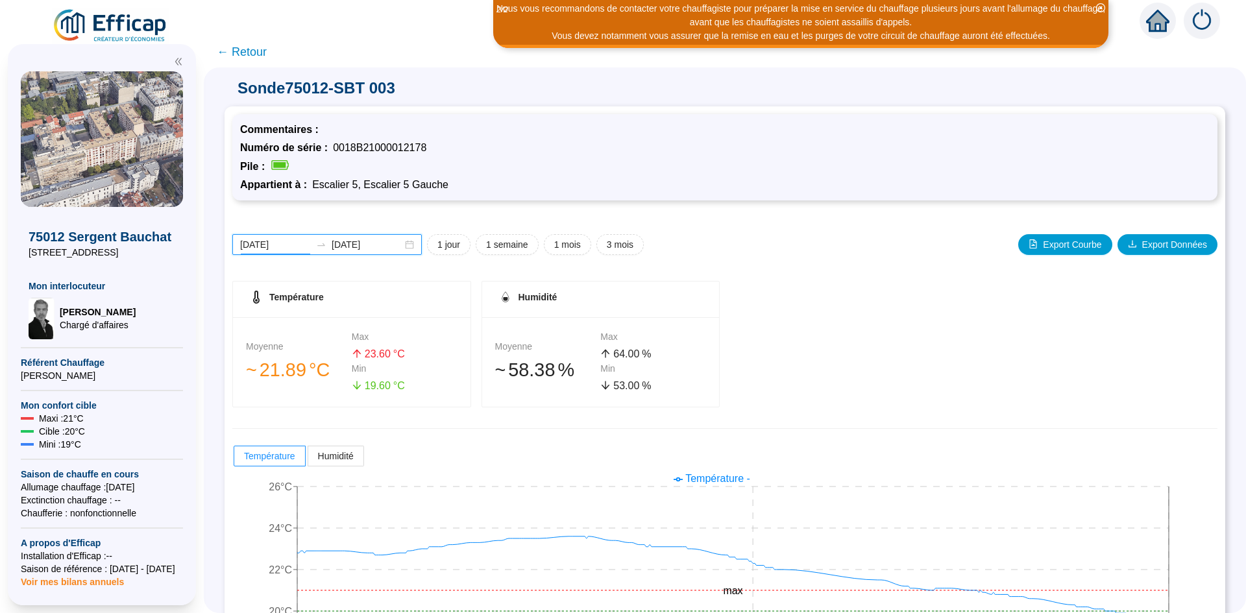
drag, startPoint x: 301, startPoint y: 245, endPoint x: 224, endPoint y: 241, distance: 77.3
click at [224, 244] on div "Sonde 75012-SBT 003 Commentaires : Numéro de série : 0018B21000012178 Pile : Ap…" at bounding box center [725, 340] width 1042 height 546
paste input "25"
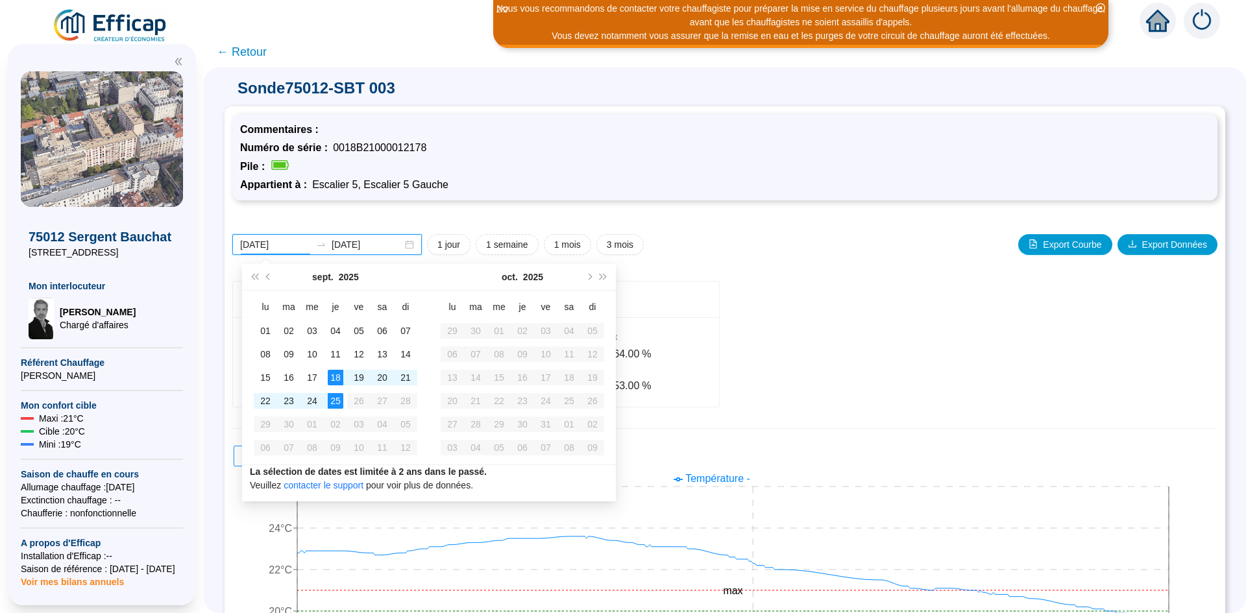
click at [265, 243] on input "[DATE]" at bounding box center [275, 245] width 71 height 14
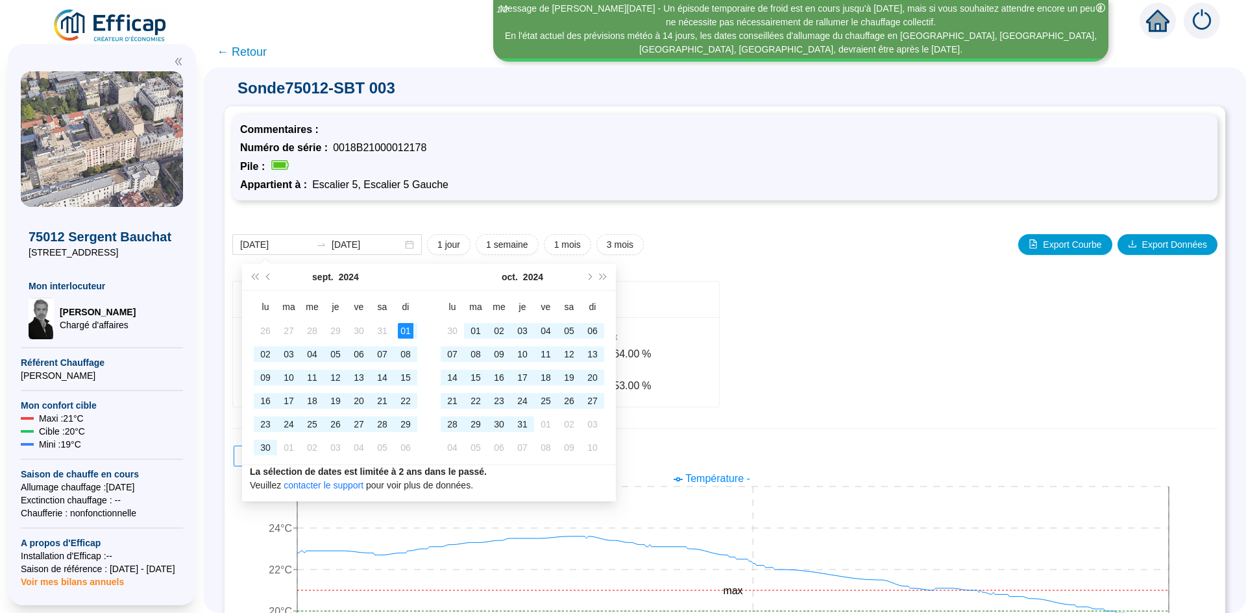
click at [900, 246] on div "[DATE] [DATE] 1 jour 1 semaine 1 mois 3 mois Export Courbe Export Données" at bounding box center [724, 244] width 985 height 21
type input "[DATE]"
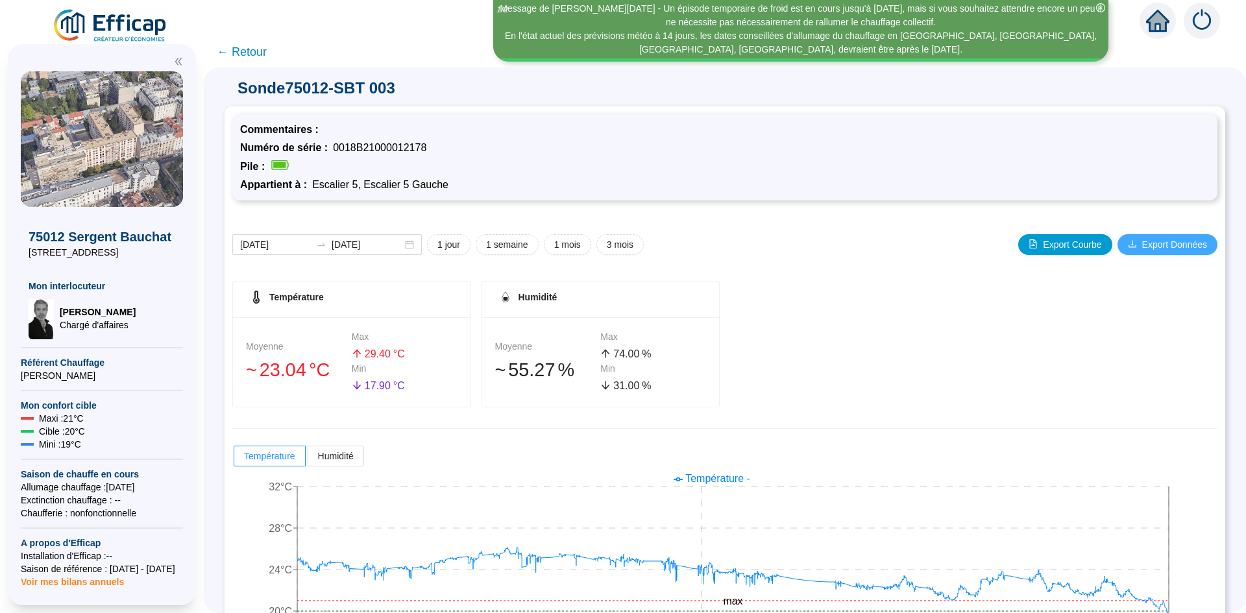
click at [1142, 240] on span "Export Données" at bounding box center [1174, 245] width 65 height 14
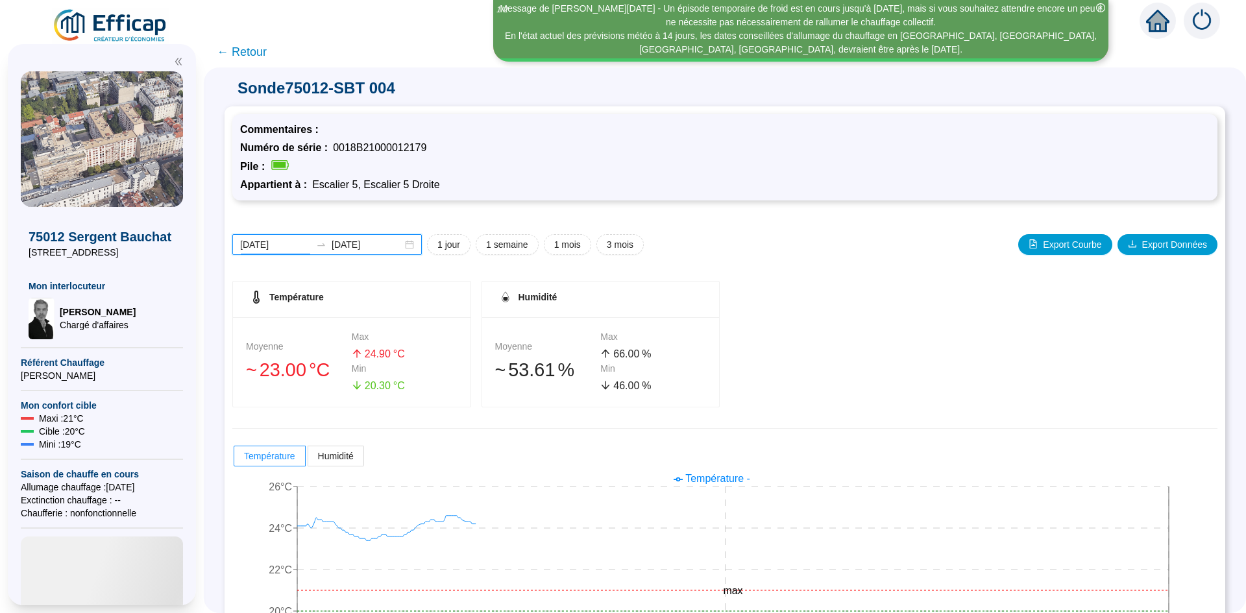
click at [299, 244] on input "[DATE]" at bounding box center [275, 245] width 71 height 14
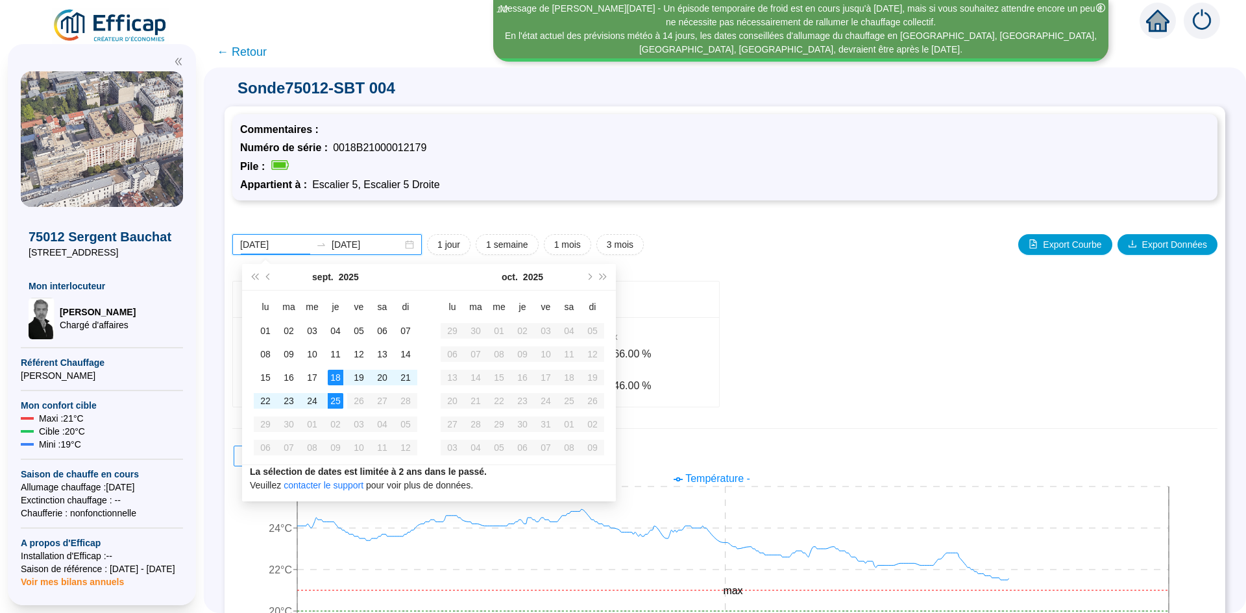
drag, startPoint x: 299, startPoint y: 244, endPoint x: 225, endPoint y: 244, distance: 74.0
click at [225, 244] on div "Sonde 75012-SBT 004 Commentaires : Numéro de série : 0018B21000012179 Pile : Ap…" at bounding box center [725, 340] width 1042 height 546
paste input "25"
click input "2025-09-01"
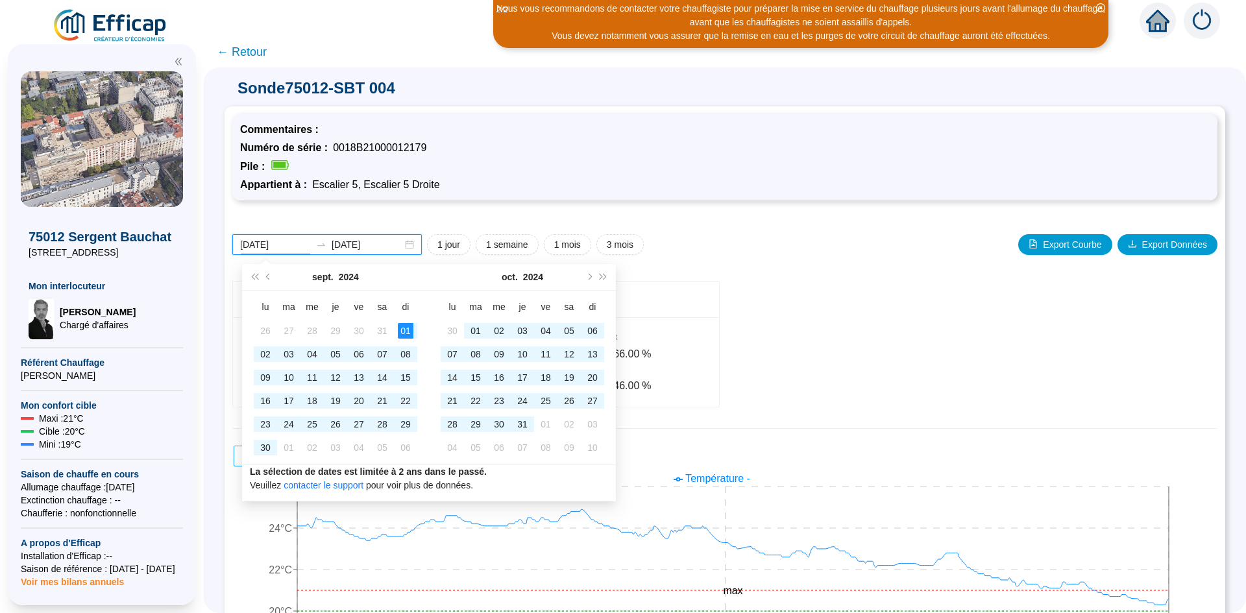
type input "[DATE]"
click input "[DATE]"
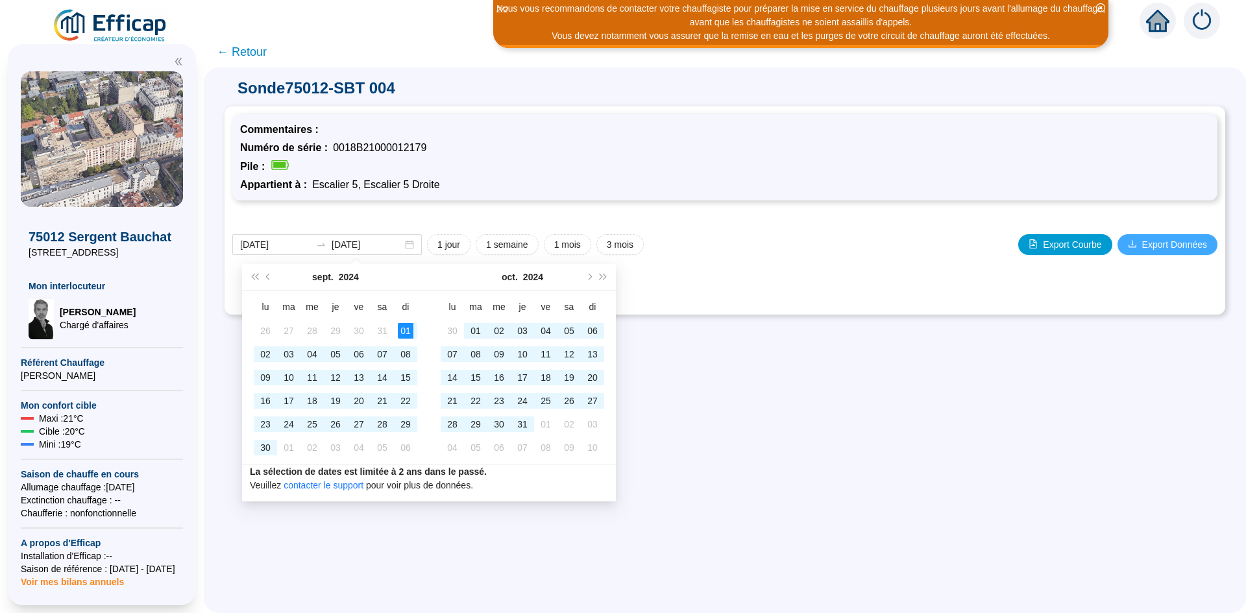
click span "Export Données"
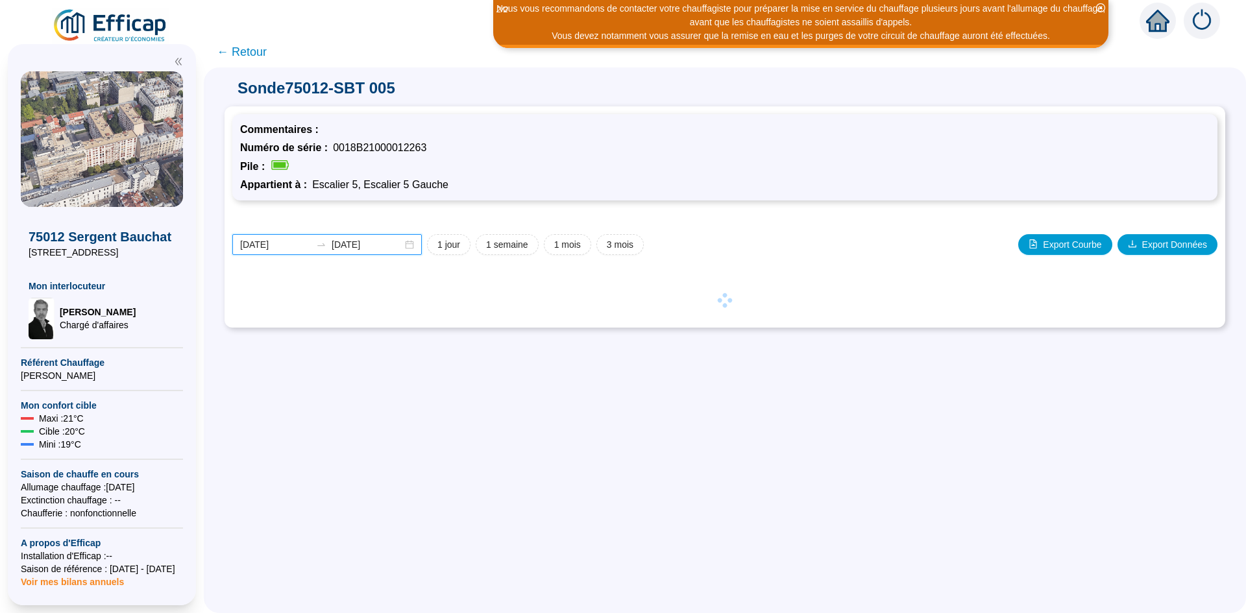
click at [266, 241] on input "[DATE]" at bounding box center [275, 245] width 71 height 14
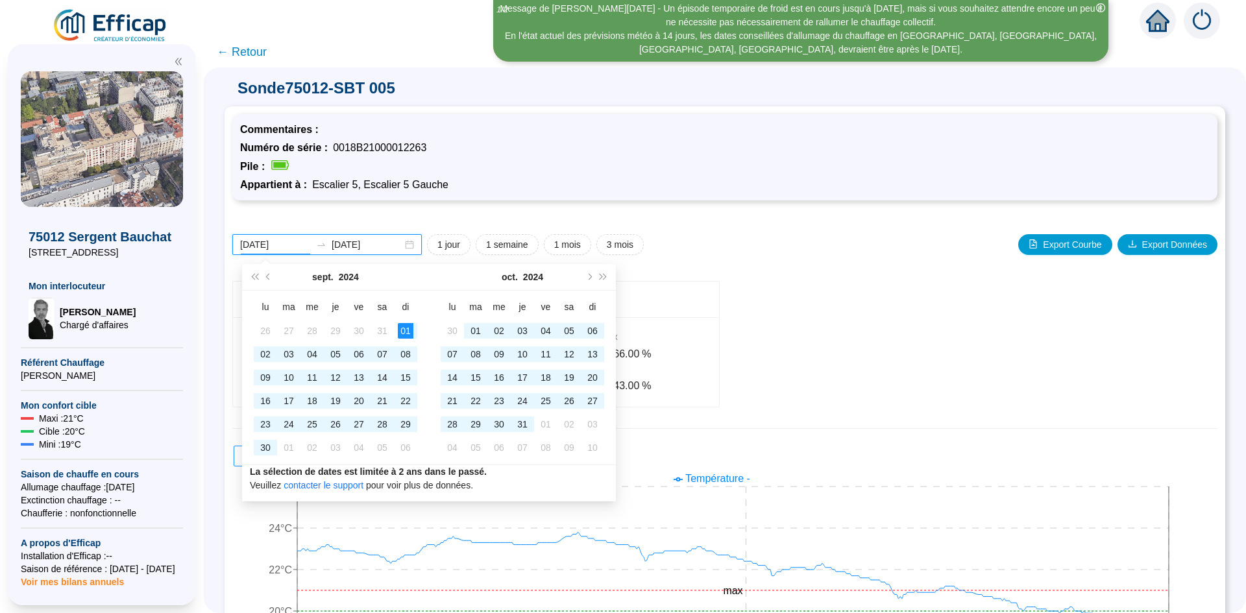
type input "[DATE]"
click at [354, 243] on input "[DATE]" at bounding box center [367, 245] width 71 height 14
click at [375, 245] on input "[DATE]" at bounding box center [367, 245] width 71 height 14
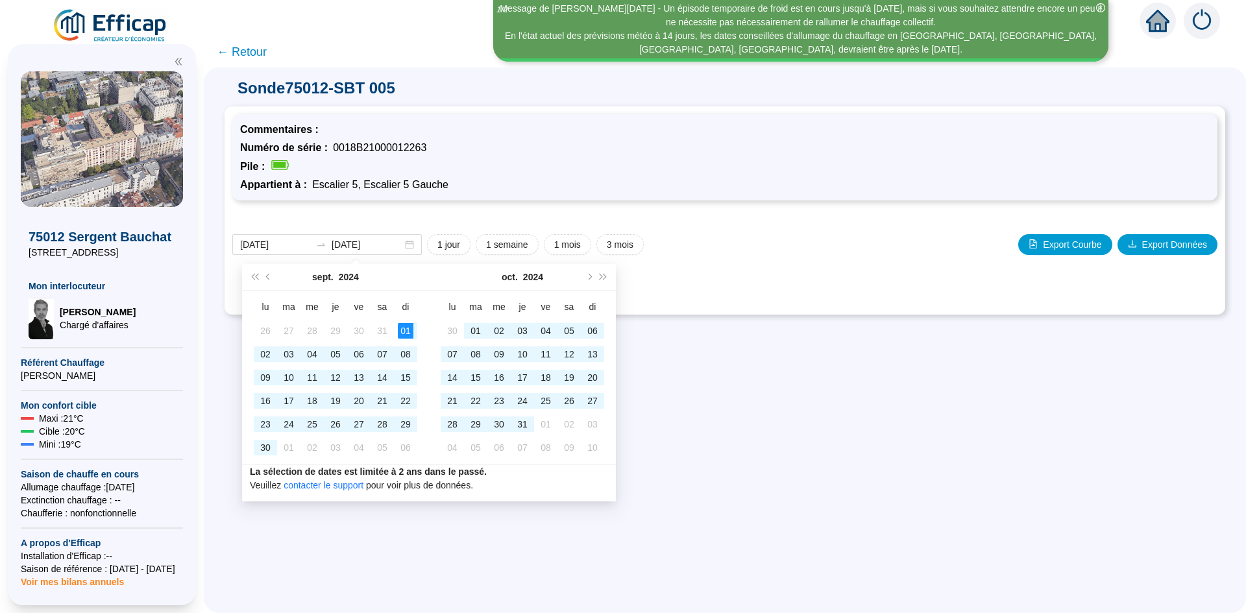
click at [770, 241] on div "2024-09-01 2025-09-25 1 jour 1 semaine 1 mois 3 mois Export Courbe Export Donné…" at bounding box center [724, 244] width 985 height 21
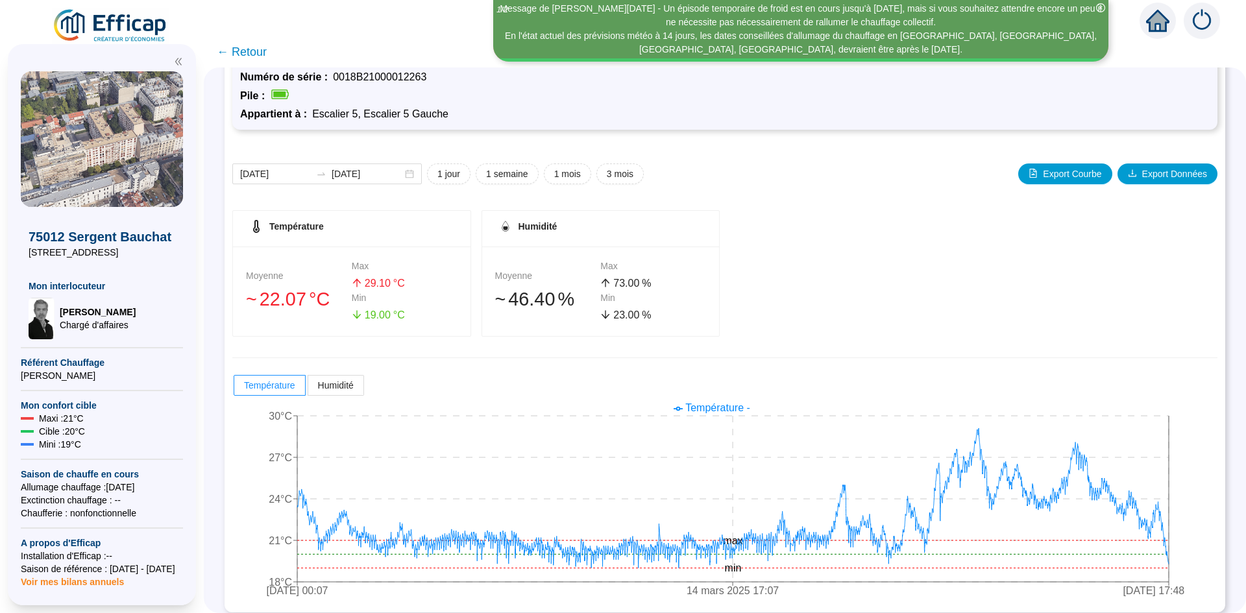
scroll to position [80, 0]
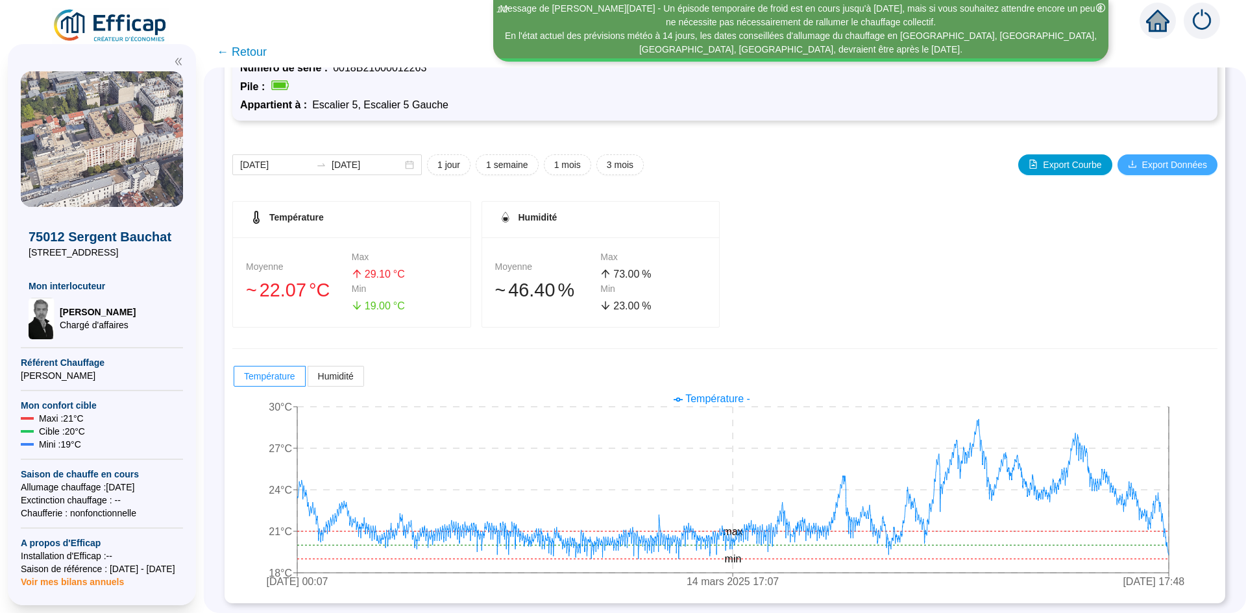
click at [1142, 166] on span "Export Données" at bounding box center [1174, 165] width 65 height 14
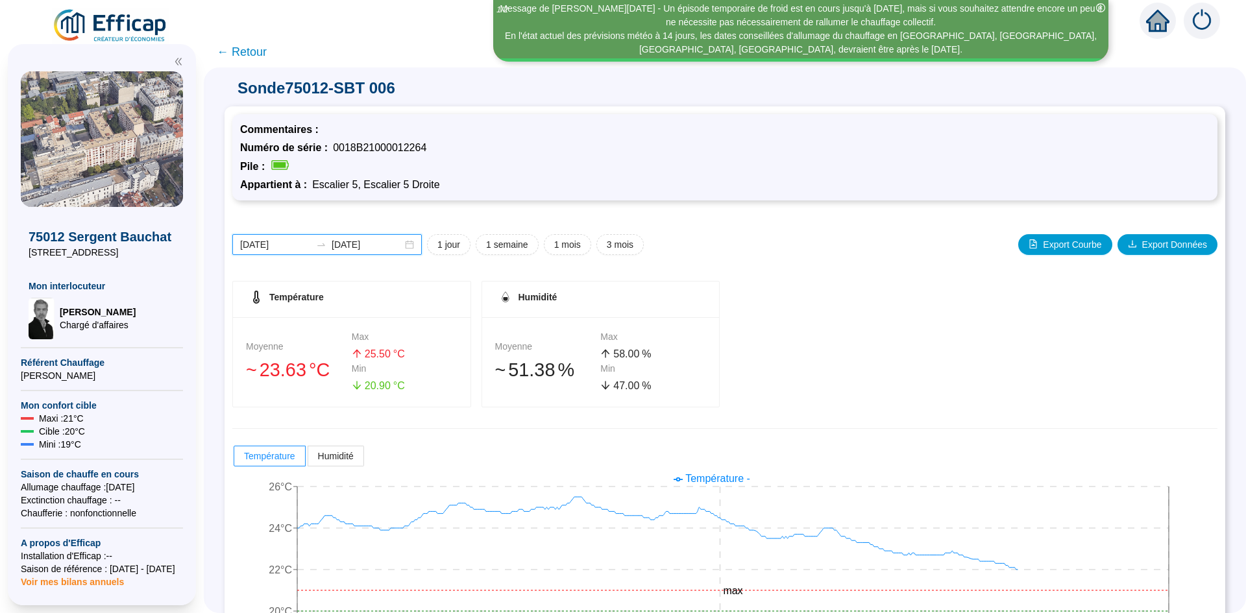
click at [267, 239] on input "[DATE]" at bounding box center [275, 245] width 71 height 14
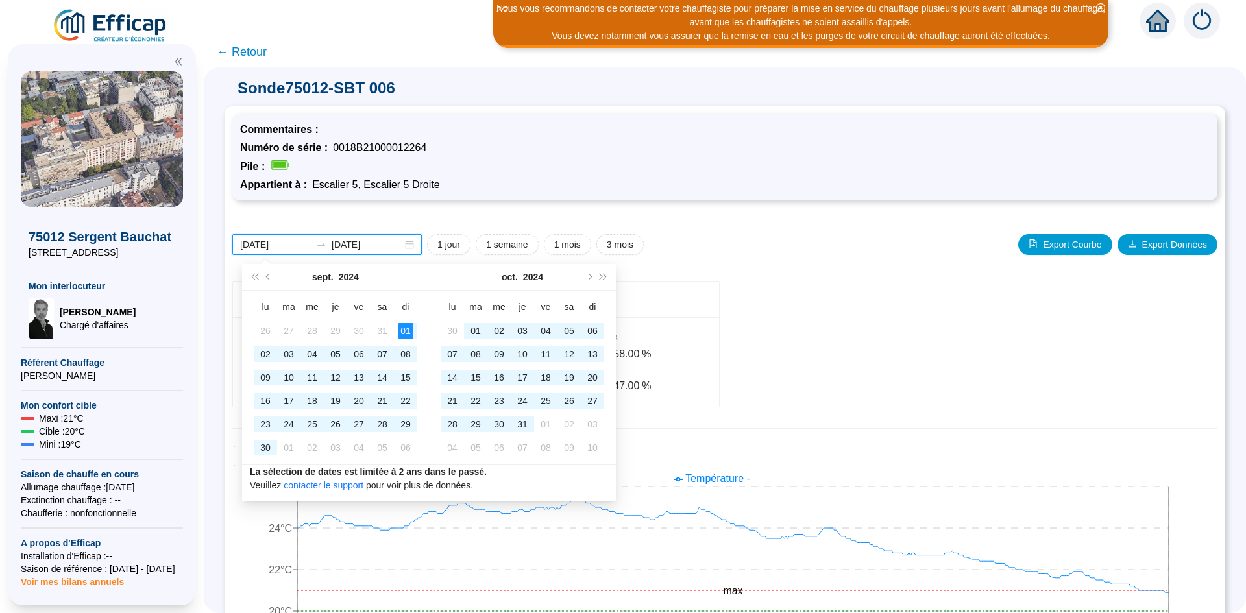
click at [387, 254] on div "[DATE] [DATE]" at bounding box center [326, 244] width 189 height 21
type input "[DATE]"
click at [387, 247] on input "[DATE]" at bounding box center [367, 245] width 71 height 14
click at [687, 238] on div "[DATE] [DATE] 1 jour 1 semaine 1 mois 3 mois Export Courbe Export Données" at bounding box center [724, 244] width 985 height 21
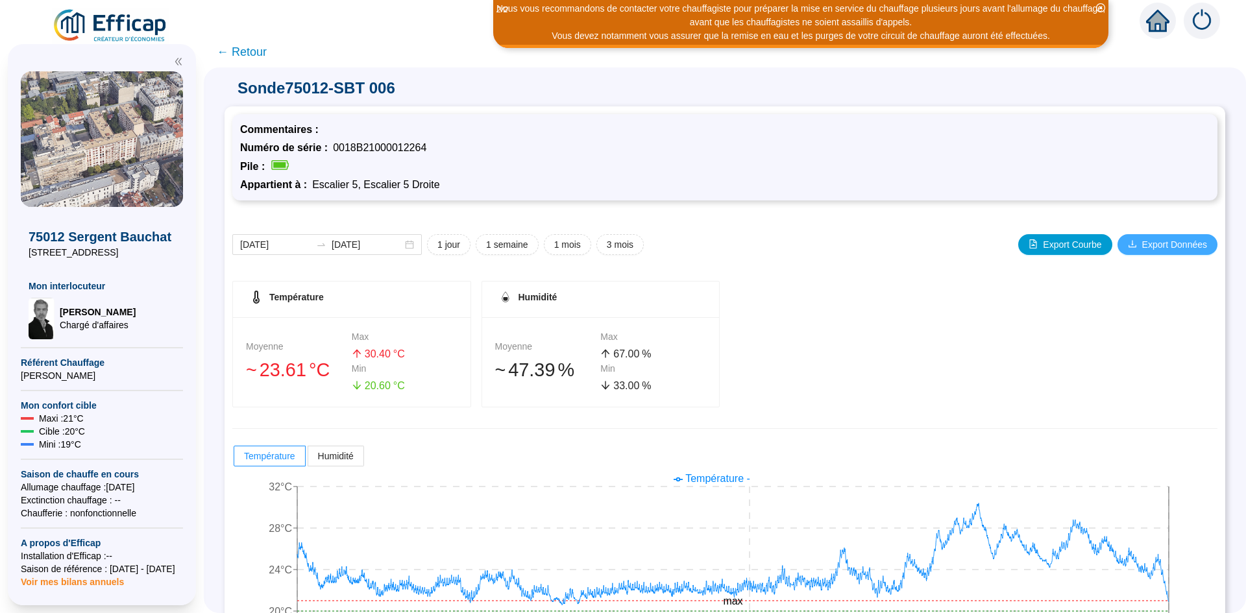
click at [1146, 245] on span "Export Données" at bounding box center [1174, 245] width 65 height 14
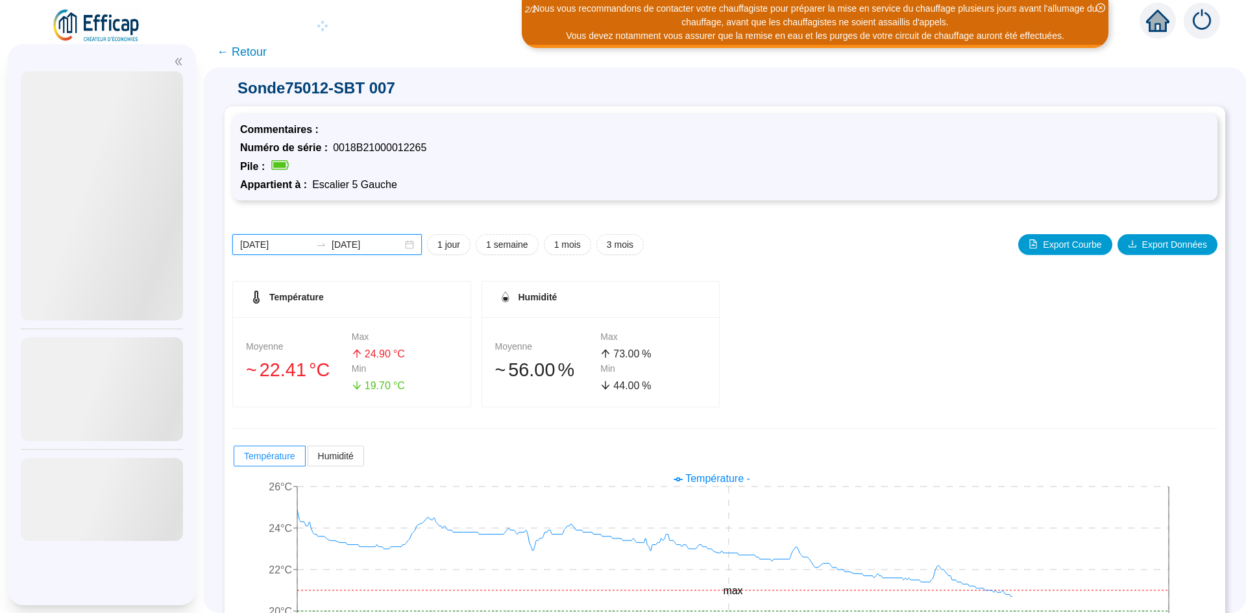
click at [290, 243] on input "[DATE]" at bounding box center [275, 245] width 71 height 14
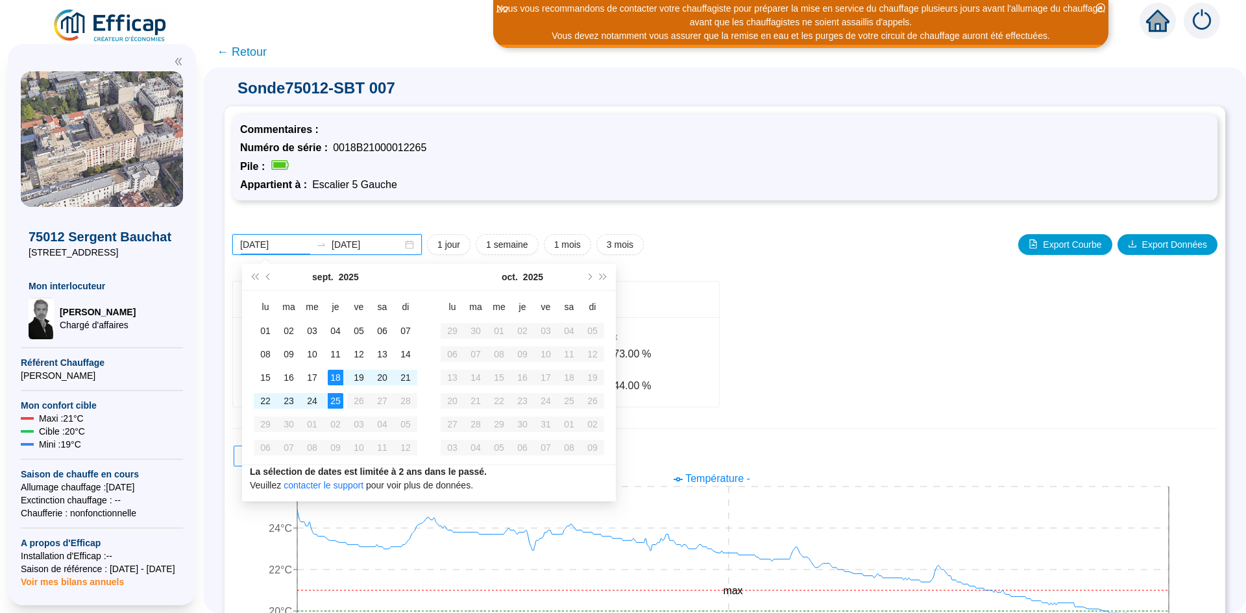
click at [269, 243] on input "[DATE]" at bounding box center [275, 245] width 71 height 14
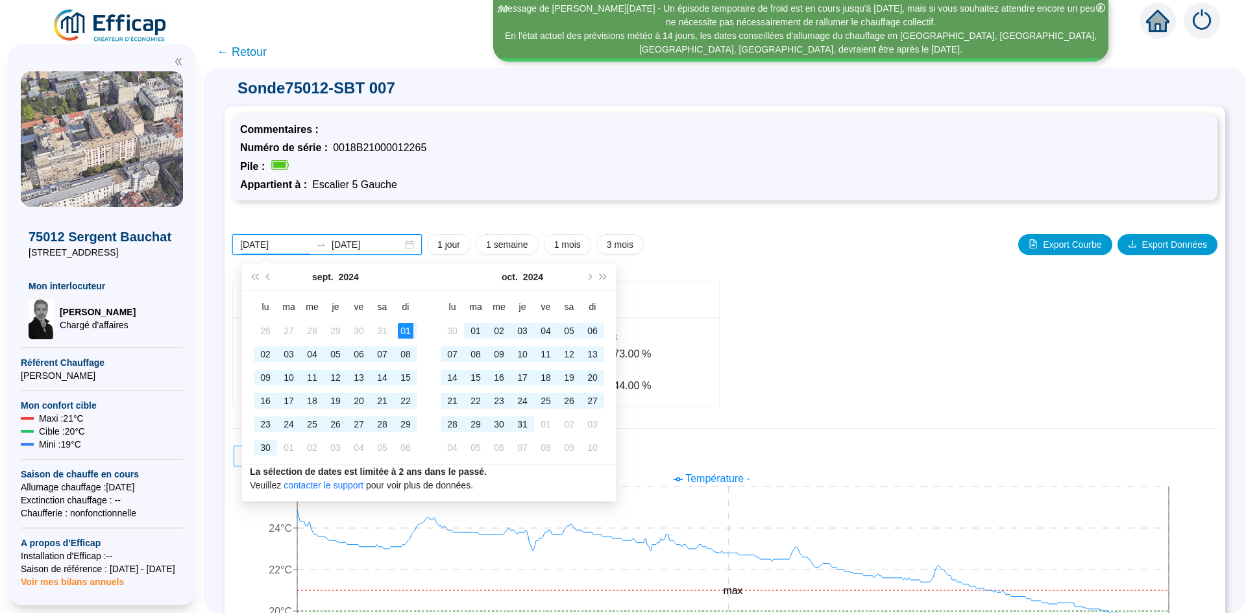
type input "[DATE]"
click at [368, 247] on input "[DATE]" at bounding box center [367, 245] width 71 height 14
click at [716, 256] on div "[DATE] [DATE] 1 jour 1 semaine 1 mois 3 mois Export Courbe Export Données Tempé…" at bounding box center [724, 441] width 985 height 467
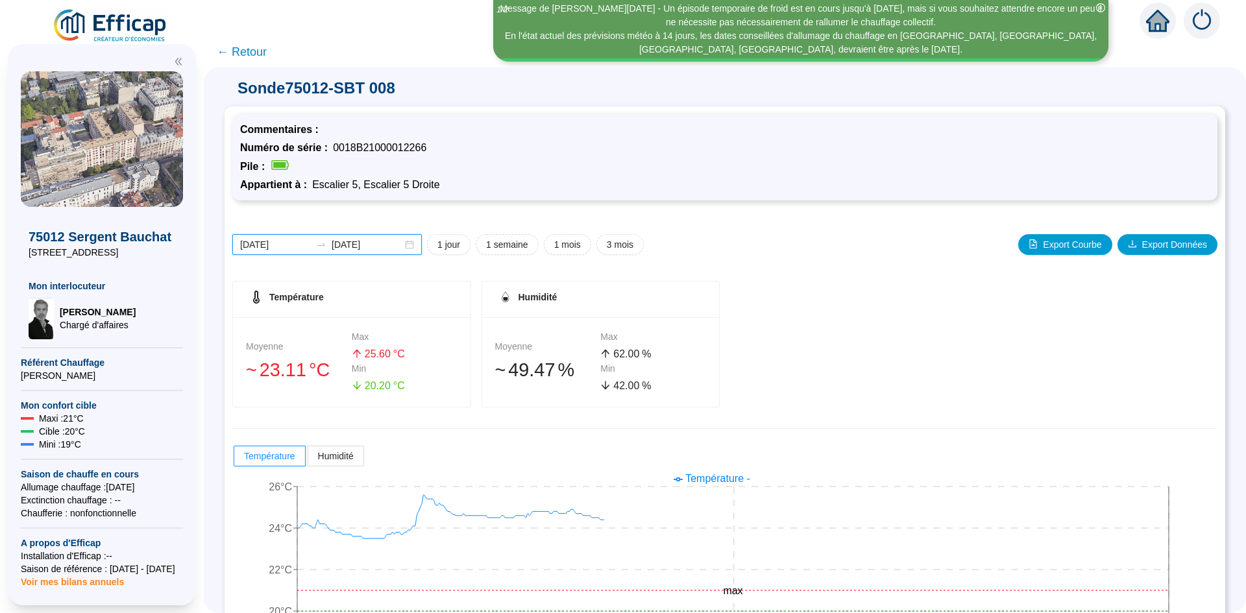
click at [277, 246] on input "[DATE]" at bounding box center [275, 245] width 71 height 14
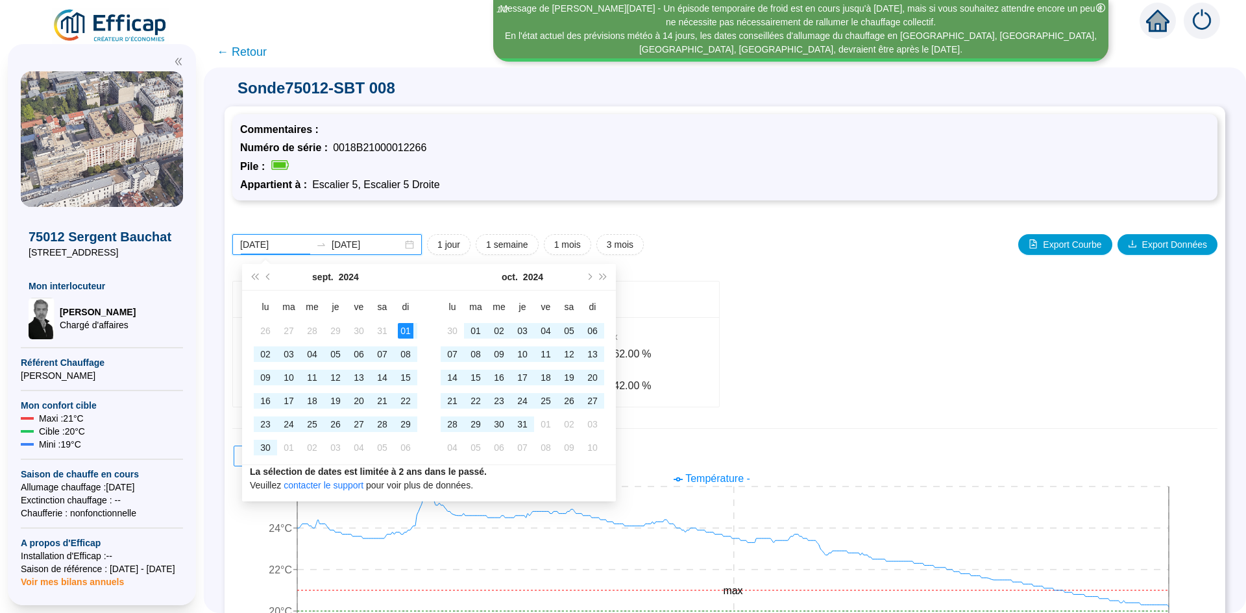
type input "[DATE]"
click at [364, 242] on input "[DATE]" at bounding box center [367, 245] width 71 height 14
click at [760, 231] on div "2024-09-01 2025-09-25 1 jour 1 semaine 1 mois 3 mois Export Courbe Export Donné…" at bounding box center [724, 441] width 985 height 467
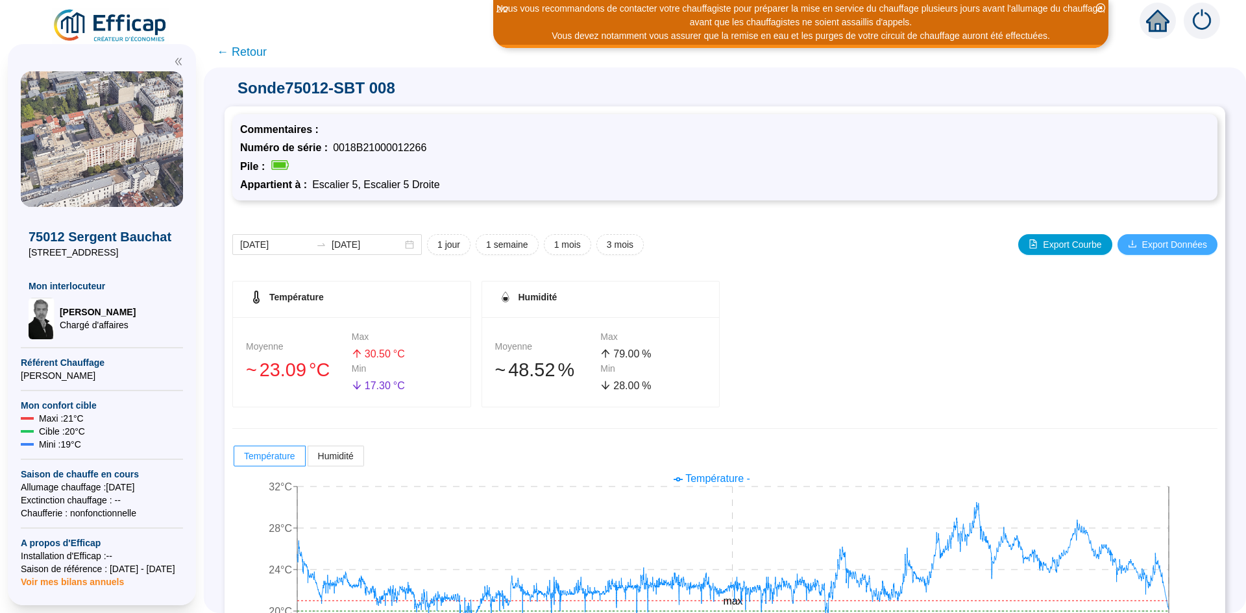
click at [1142, 249] on span "Export Données" at bounding box center [1174, 245] width 65 height 14
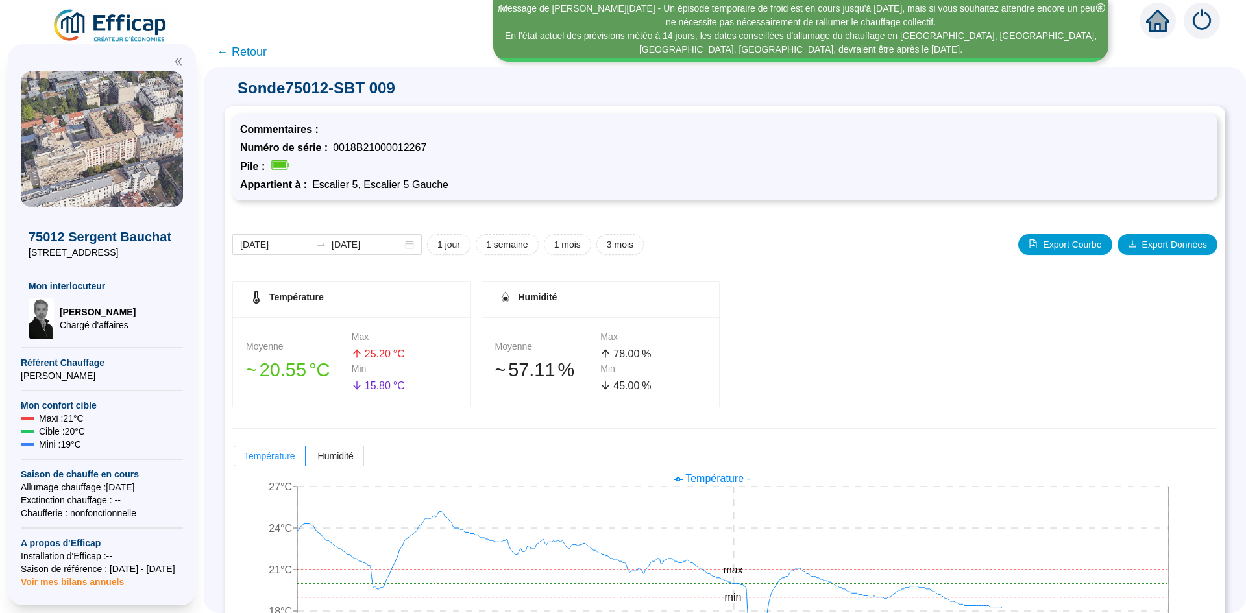
click at [1098, 5] on icon "close-circle" at bounding box center [1100, 7] width 9 height 9
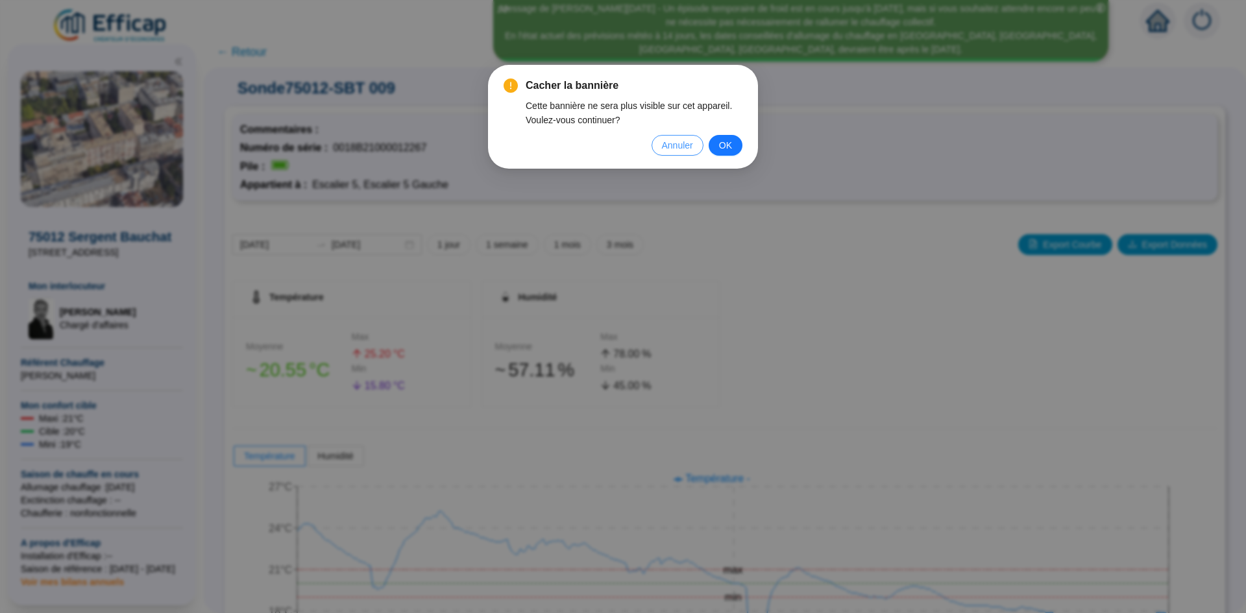
click at [677, 144] on span "Annuler" at bounding box center [677, 145] width 31 height 14
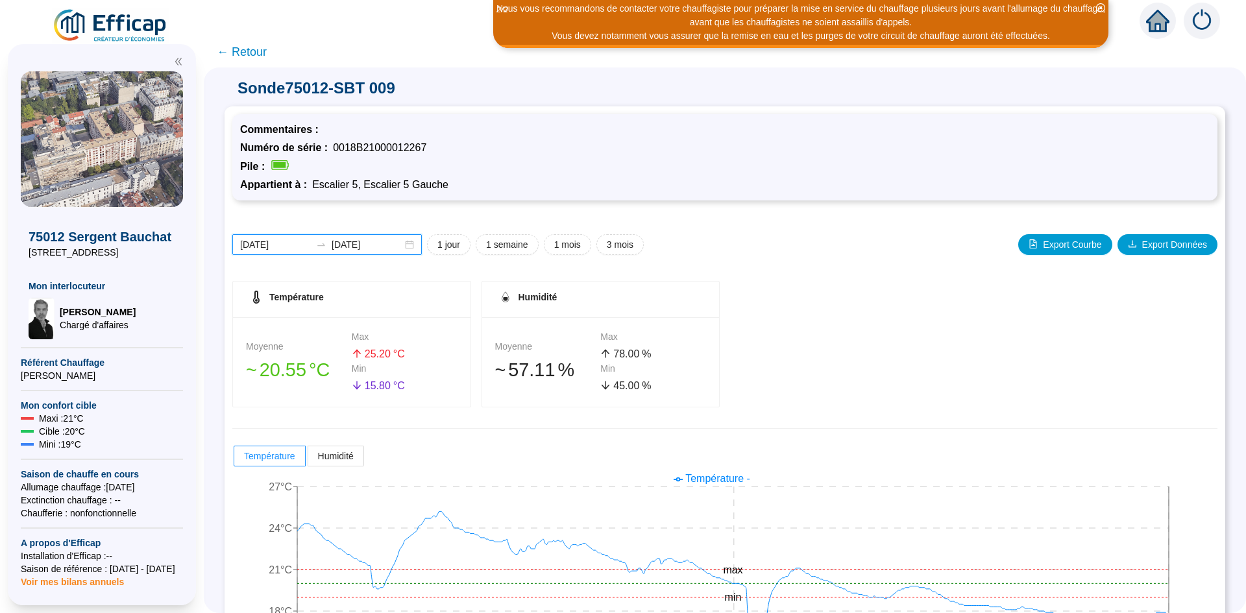
click at [266, 245] on input "[DATE]" at bounding box center [275, 245] width 71 height 14
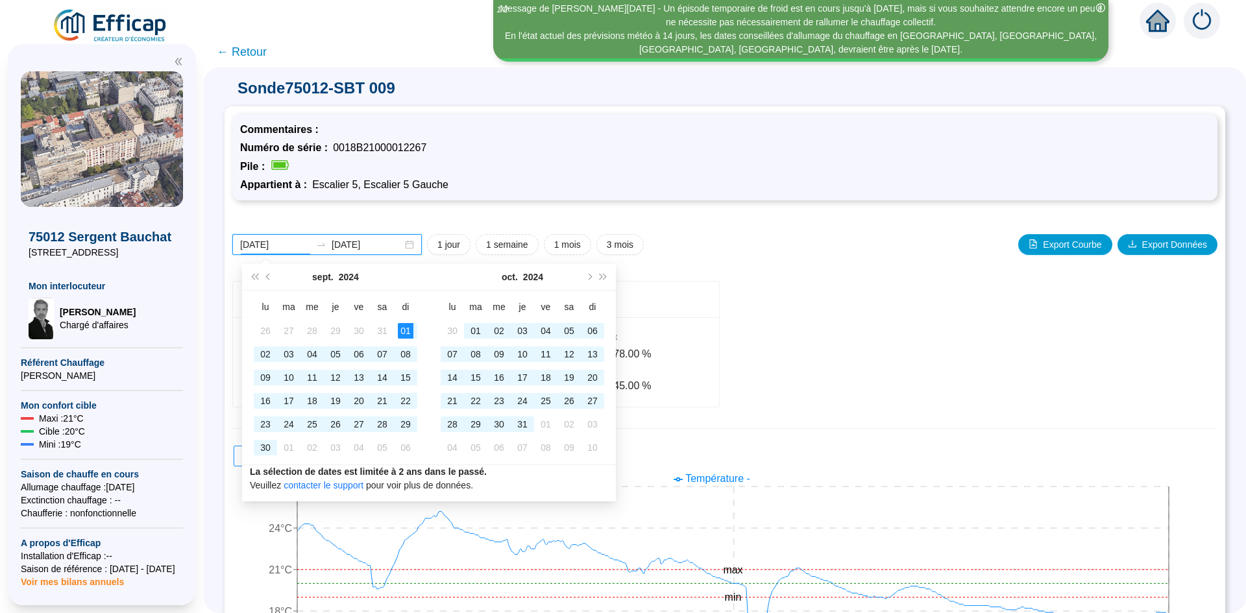
type input "[DATE]"
click at [364, 244] on input "[DATE]" at bounding box center [367, 245] width 71 height 14
click at [727, 247] on div "[DATE] [DATE] 1 jour 1 semaine 1 mois 3 mois Export Courbe Export Données" at bounding box center [724, 244] width 985 height 21
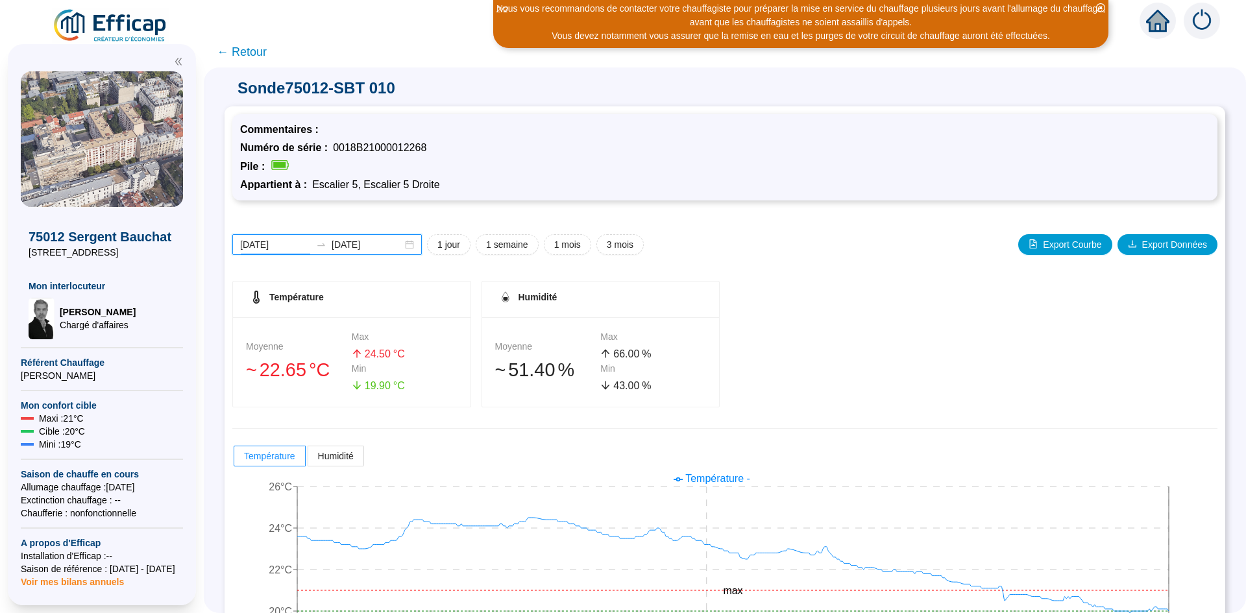
click at [266, 243] on input "[DATE]" at bounding box center [275, 245] width 71 height 14
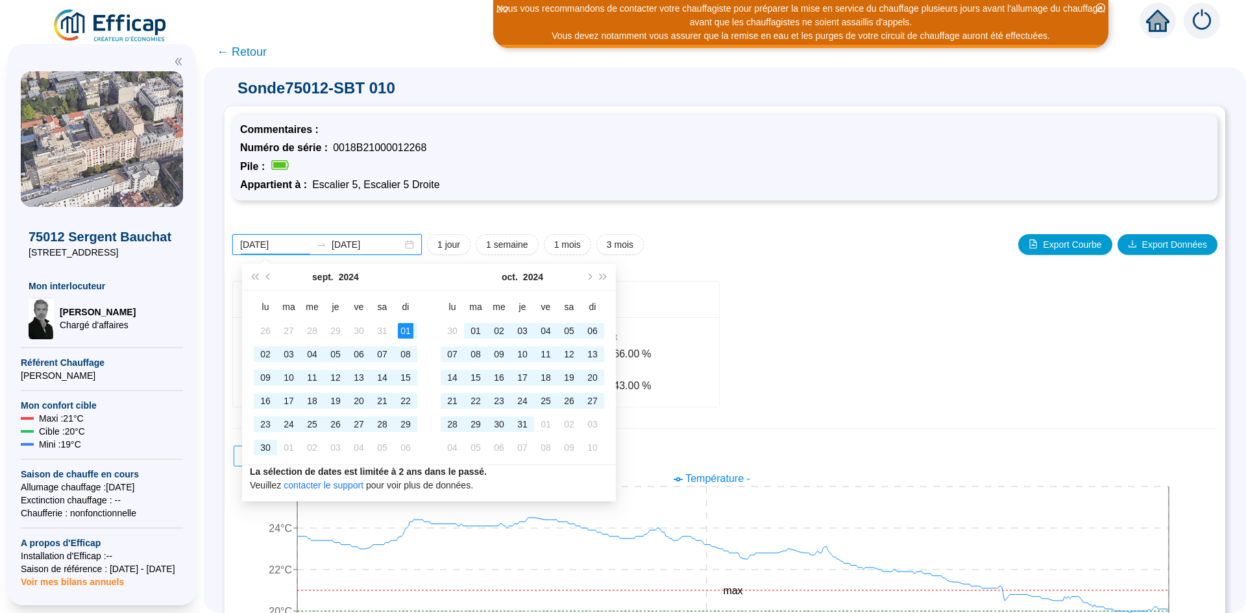
click at [356, 236] on div "2024-09-01 2025-09-25" at bounding box center [326, 244] width 189 height 21
type input "[DATE]"
click at [369, 241] on input "[DATE]" at bounding box center [367, 245] width 71 height 14
click at [785, 215] on div "2024-09-01 2025-09-25 1 jour 1 semaine 1 mois 3 mois Export Courbe Export Donné…" at bounding box center [724, 441] width 985 height 467
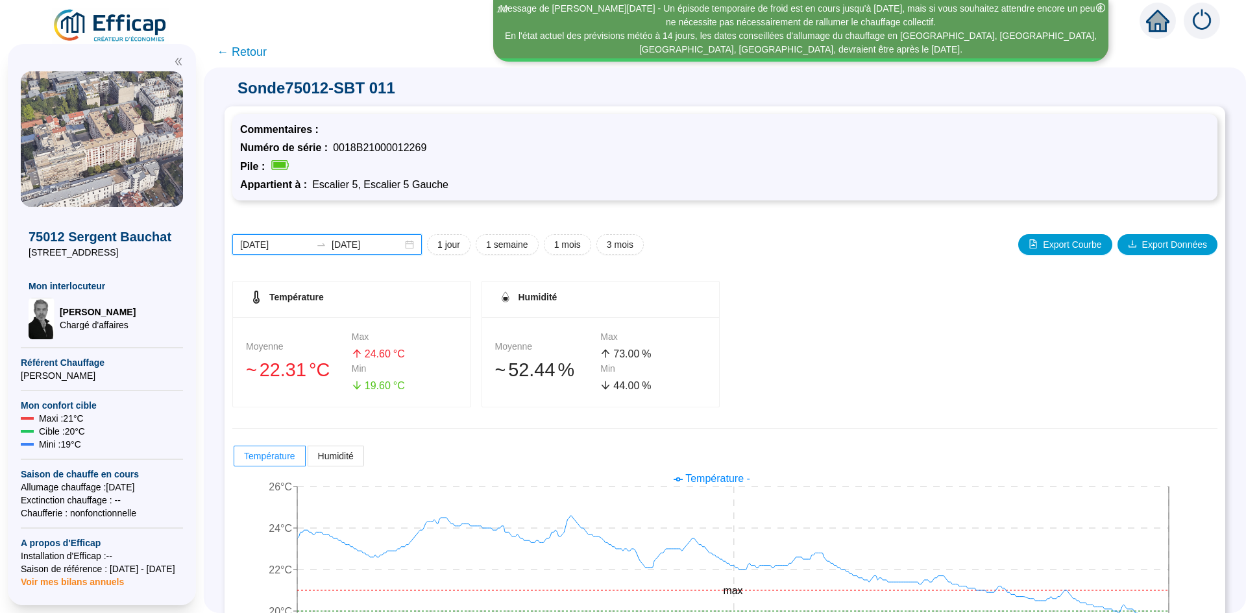
click at [262, 241] on input "[DATE]" at bounding box center [275, 245] width 71 height 14
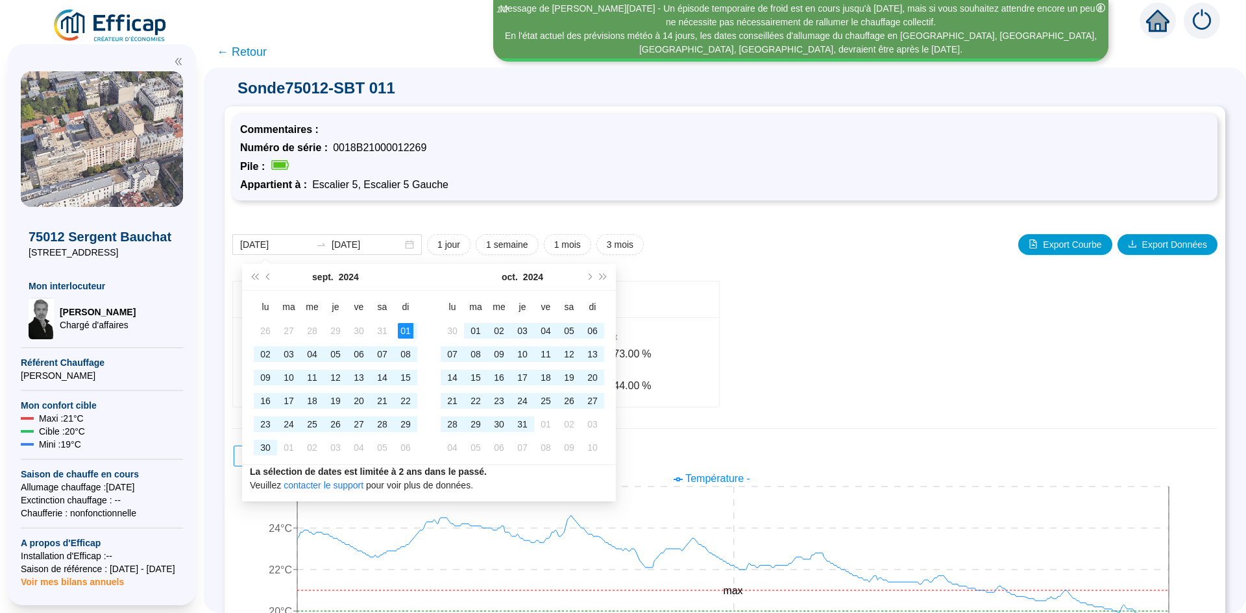
click at [852, 241] on div "2024-09-01 2025-09-25 1 jour 1 semaine 1 mois 3 mois Export Courbe Export Donné…" at bounding box center [724, 244] width 985 height 21
type input "[DATE]"
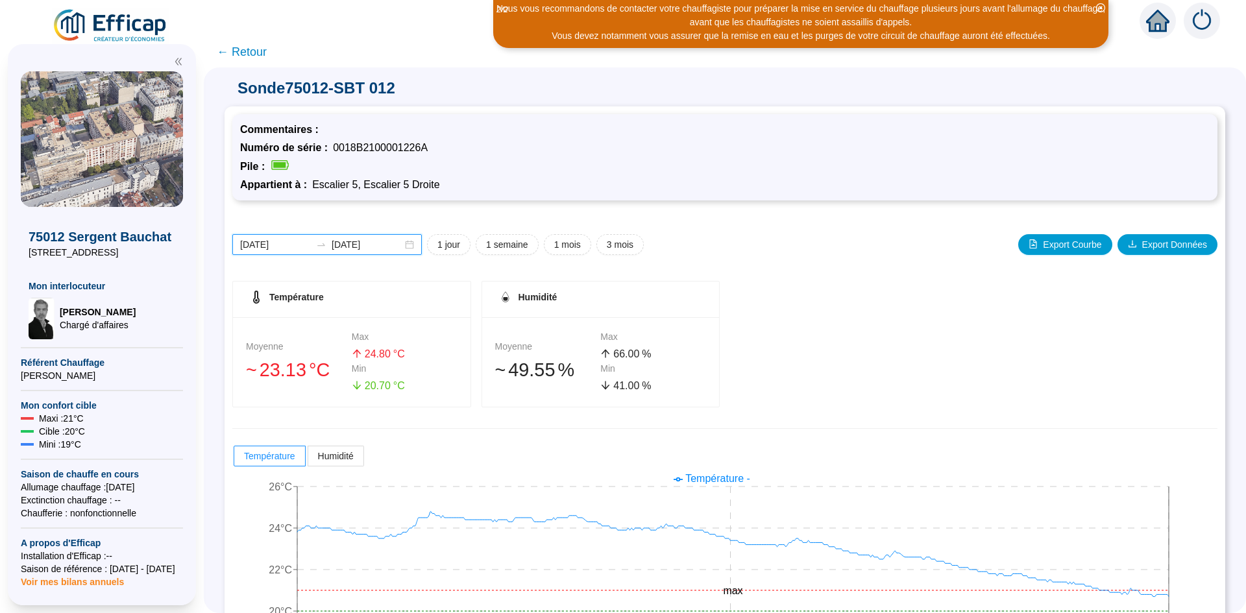
click at [290, 245] on input "[DATE]" at bounding box center [275, 245] width 71 height 14
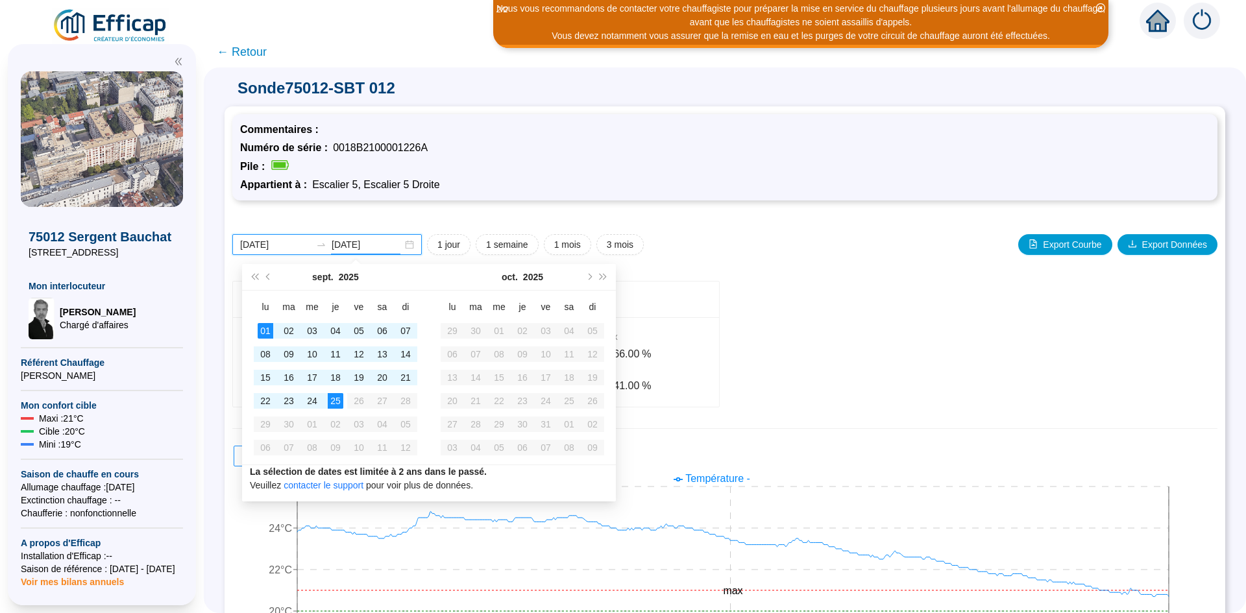
click at [396, 240] on input "[DATE]" at bounding box center [367, 245] width 71 height 14
click at [856, 242] on div "[DATE] [DATE] 1 jour 1 semaine 1 mois 3 mois Export Courbe Export Données" at bounding box center [724, 244] width 985 height 21
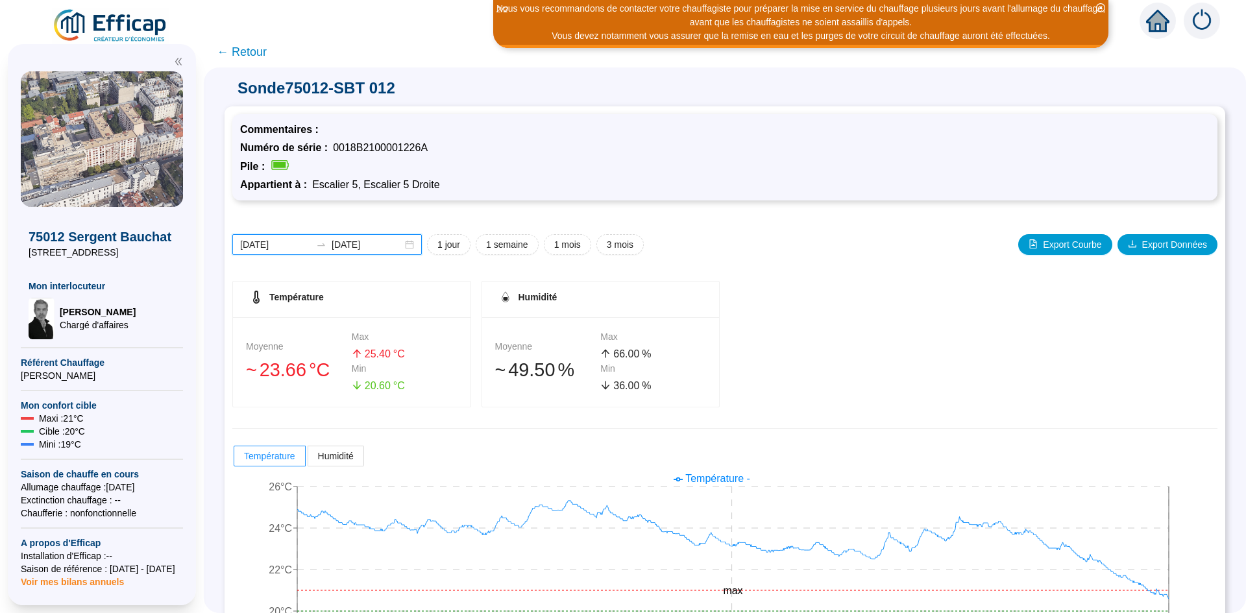
click at [263, 247] on input "[DATE]" at bounding box center [275, 245] width 71 height 14
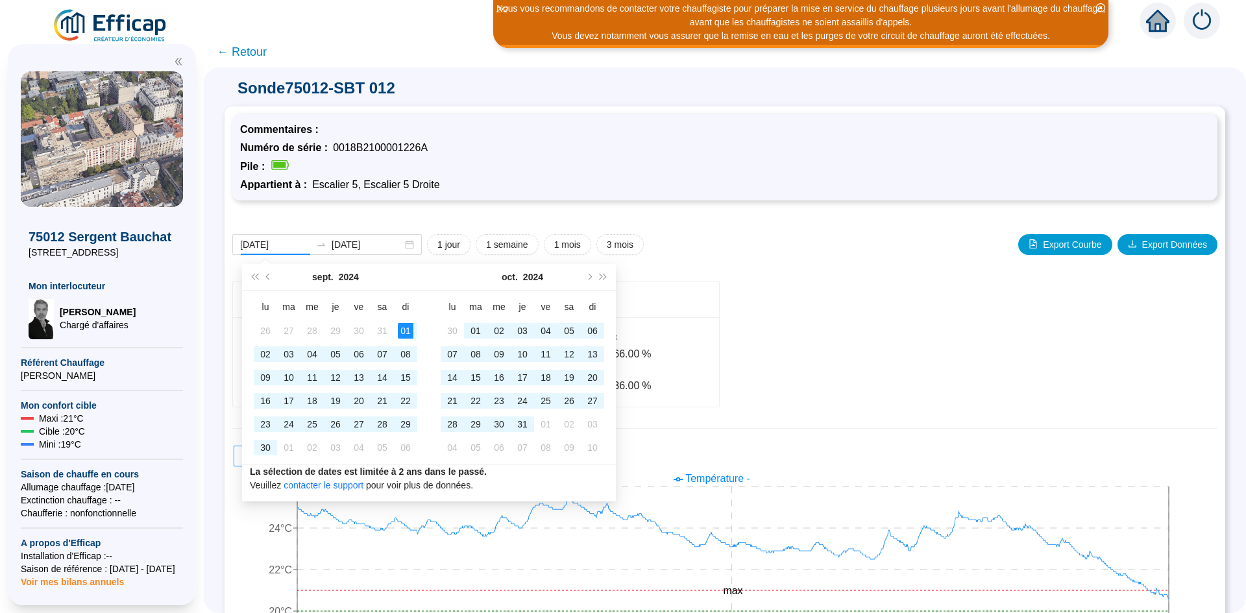
click at [724, 232] on div "[DATE] [DATE] 1 jour 1 semaine 1 mois 3 mois Export Courbe Export Données Tempé…" at bounding box center [724, 441] width 985 height 467
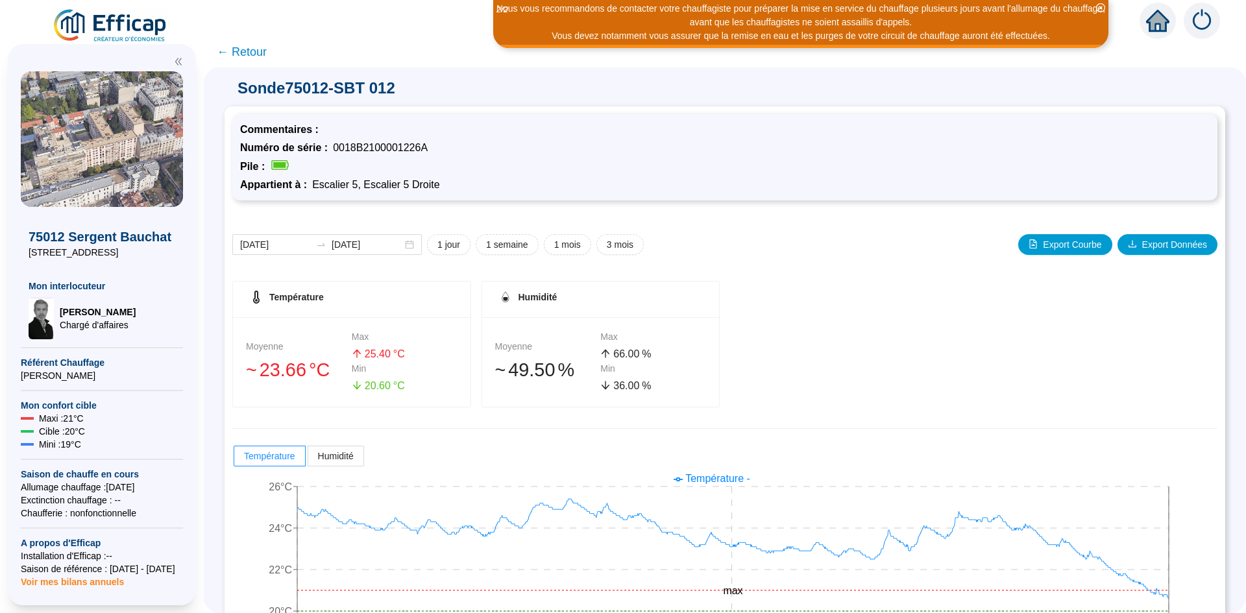
click at [725, 239] on div "[DATE] [DATE] 1 jour 1 semaine 1 mois 3 mois Export Courbe Export Données" at bounding box center [724, 244] width 985 height 21
click at [265, 243] on input "[DATE]" at bounding box center [275, 245] width 71 height 14
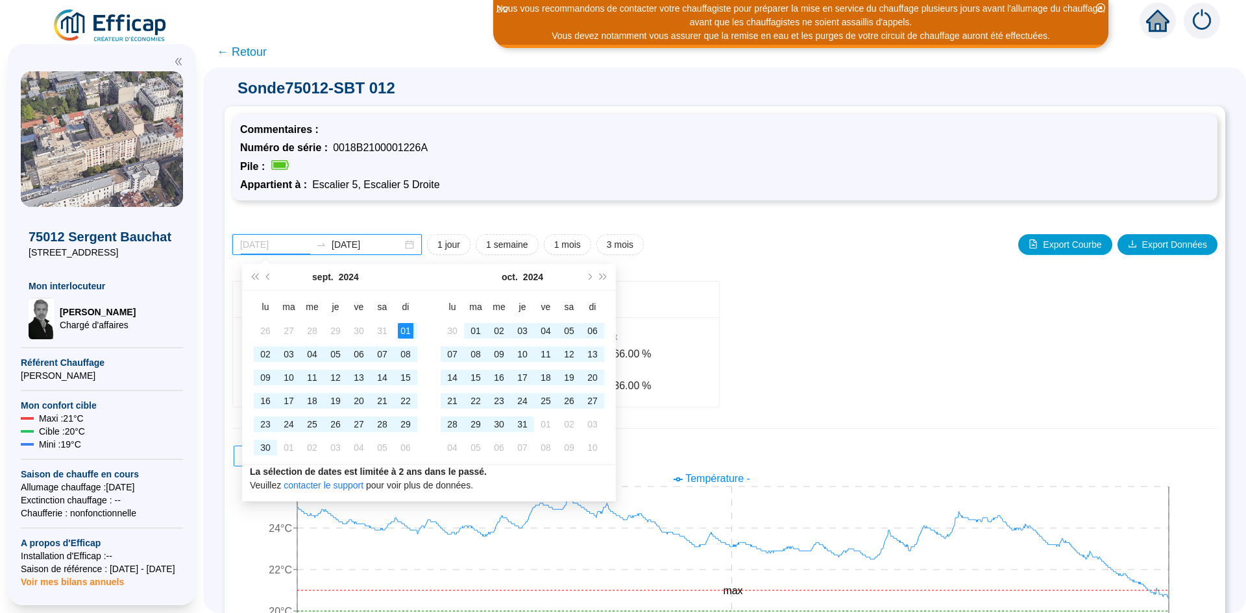
type input "[DATE]"
click at [405, 336] on div "01" at bounding box center [406, 331] width 16 height 16
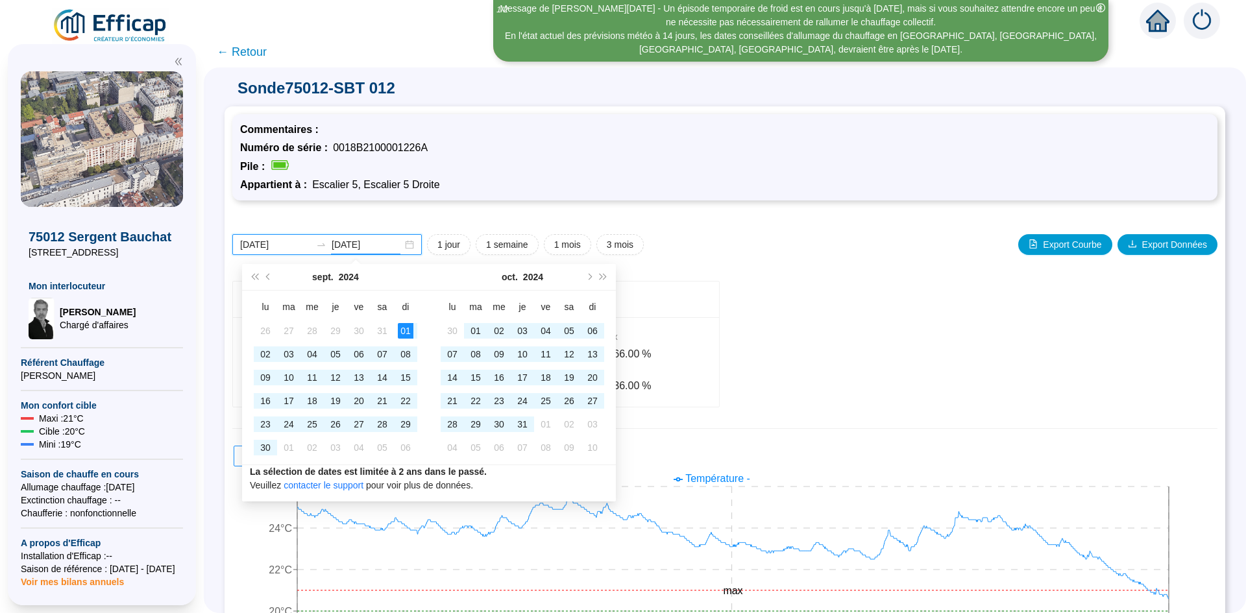
click at [378, 245] on input "[DATE]" at bounding box center [367, 245] width 71 height 14
click at [385, 245] on input "[DATE]" at bounding box center [367, 245] width 71 height 14
type input "[DATE]"
click at [520, 402] on div "25" at bounding box center [522, 401] width 16 height 16
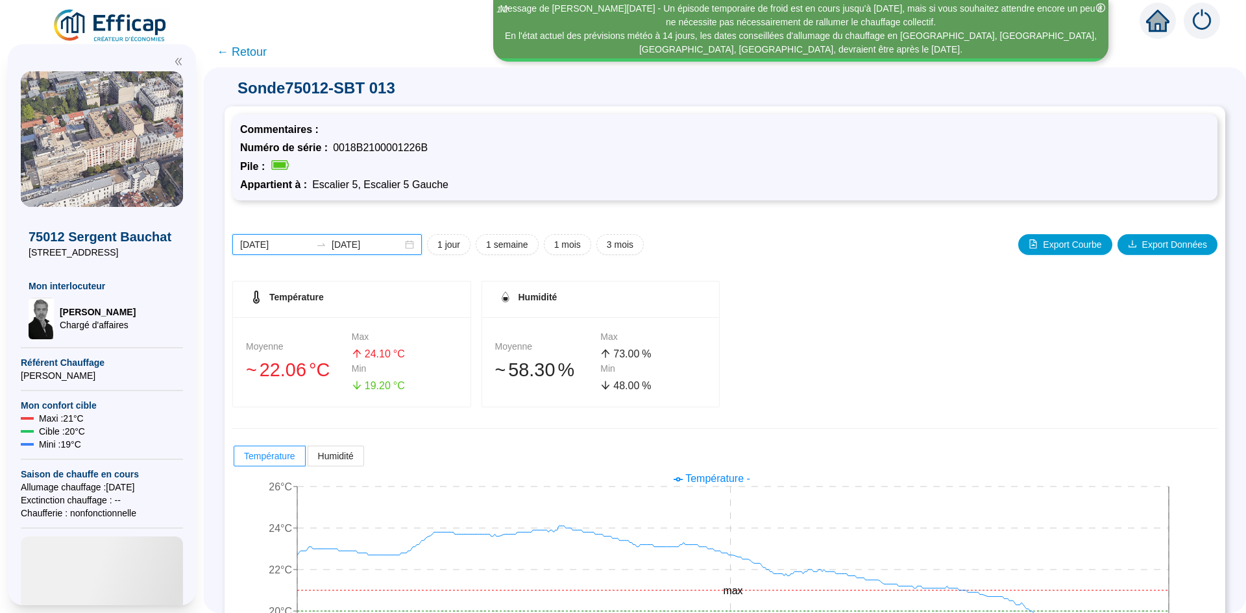
click at [267, 245] on input "[DATE]" at bounding box center [275, 245] width 71 height 14
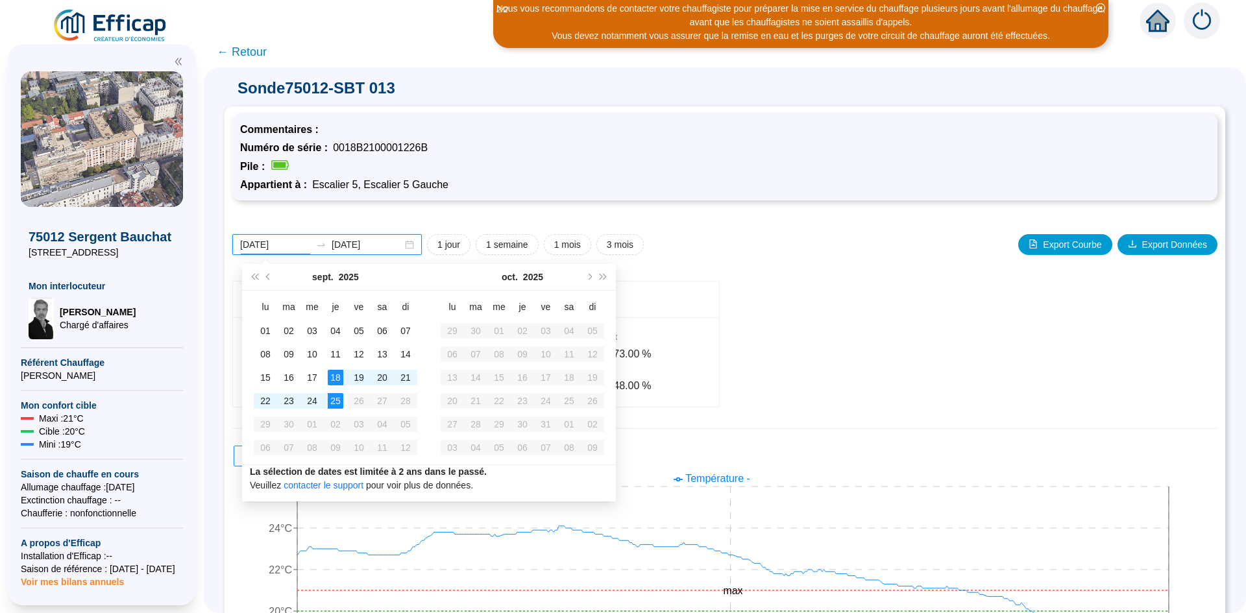
click at [265, 241] on input "[DATE]" at bounding box center [275, 245] width 71 height 14
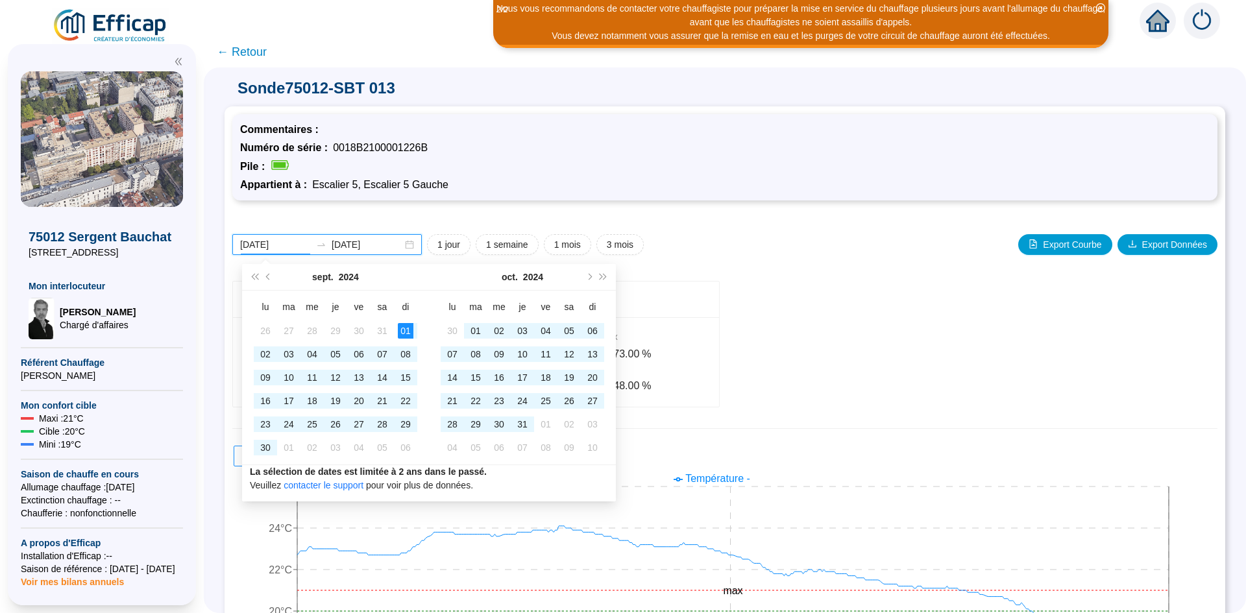
click at [371, 234] on div "[DATE] [DATE]" at bounding box center [326, 244] width 189 height 21
type input "[DATE]"
click at [376, 241] on input "[DATE]" at bounding box center [367, 245] width 71 height 14
click at [788, 233] on div "[DATE] [DATE] 1 jour 1 semaine 1 mois 3 mois Export Courbe Export Données Tempé…" at bounding box center [724, 441] width 985 height 467
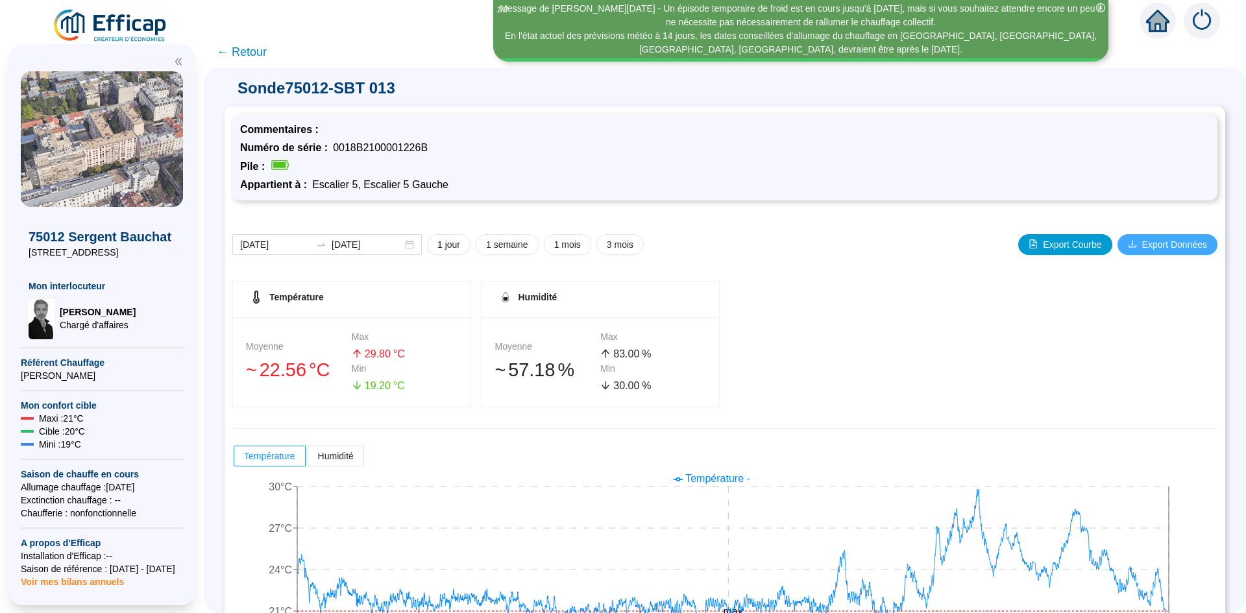
click at [1142, 239] on span "Export Données" at bounding box center [1174, 245] width 65 height 14
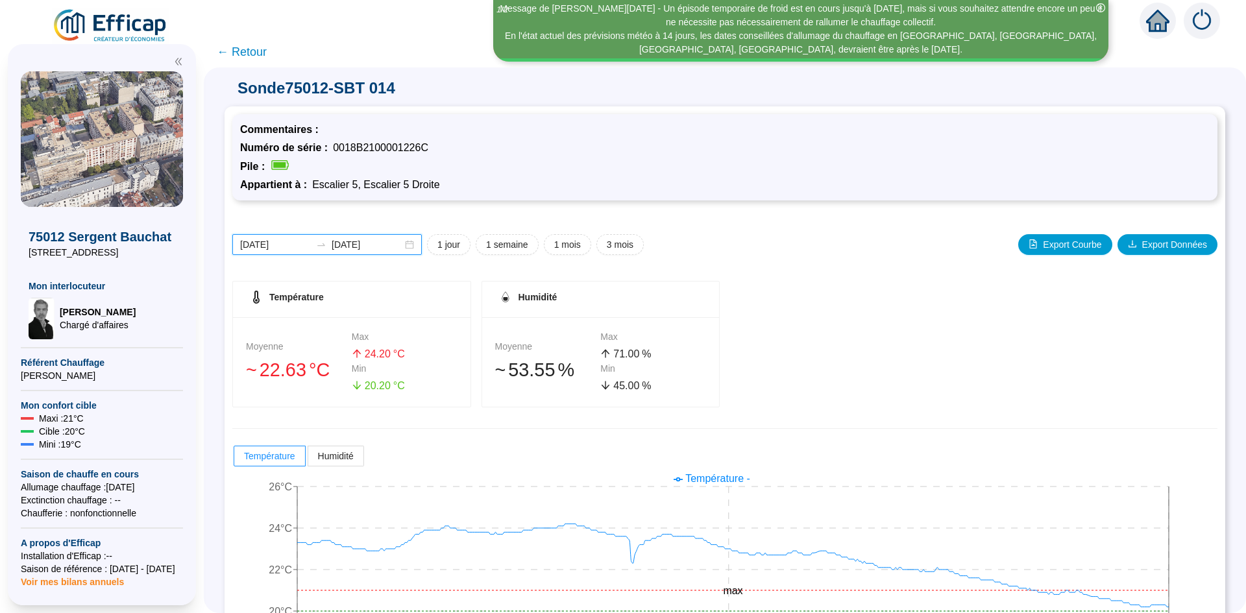
click at [289, 247] on input "[DATE]" at bounding box center [275, 245] width 71 height 14
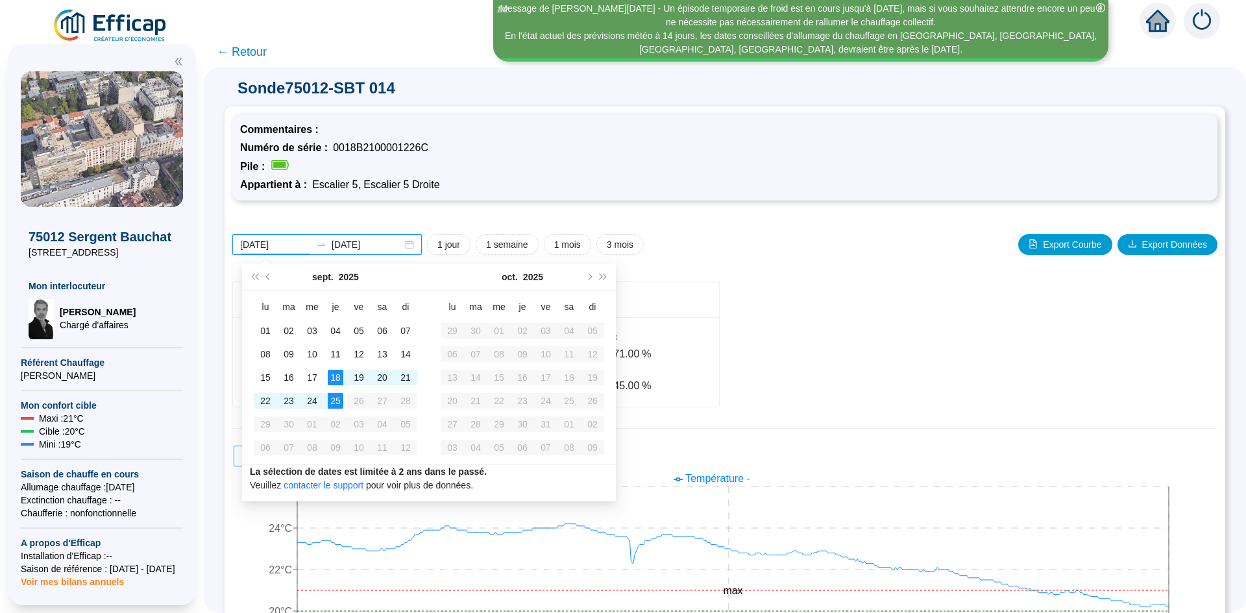
click at [265, 241] on input "[DATE]" at bounding box center [275, 245] width 71 height 14
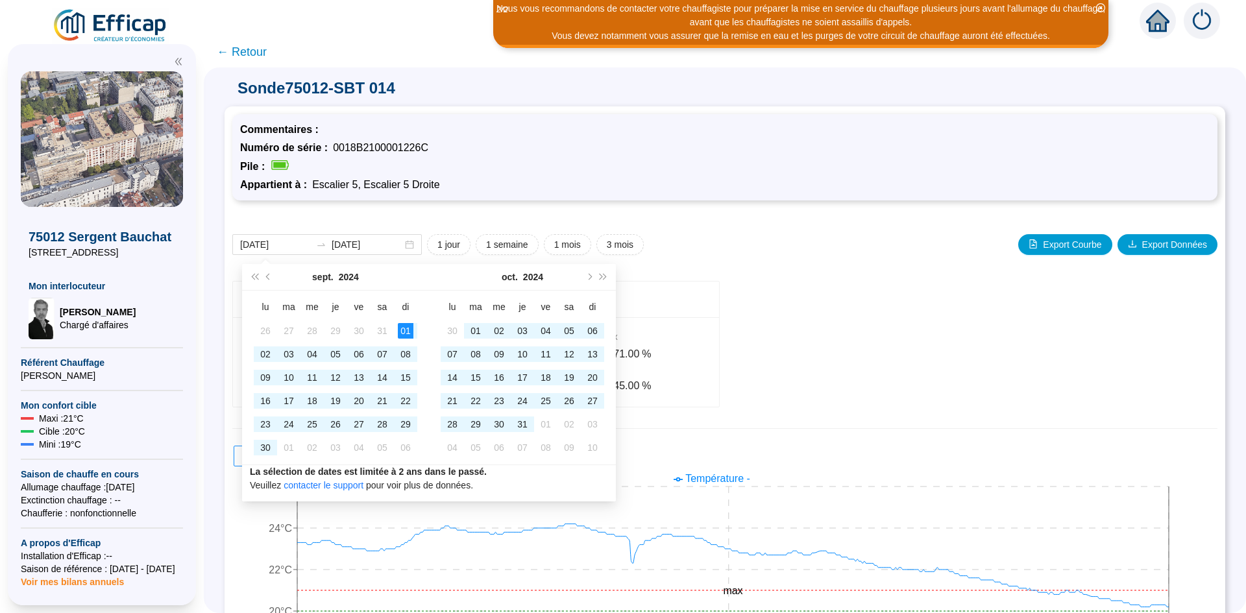
click at [705, 236] on div "[DATE] [DATE] 1 jour 1 semaine 1 mois 3 mois Export Courbe Export Données" at bounding box center [724, 244] width 985 height 21
type input "[DATE]"
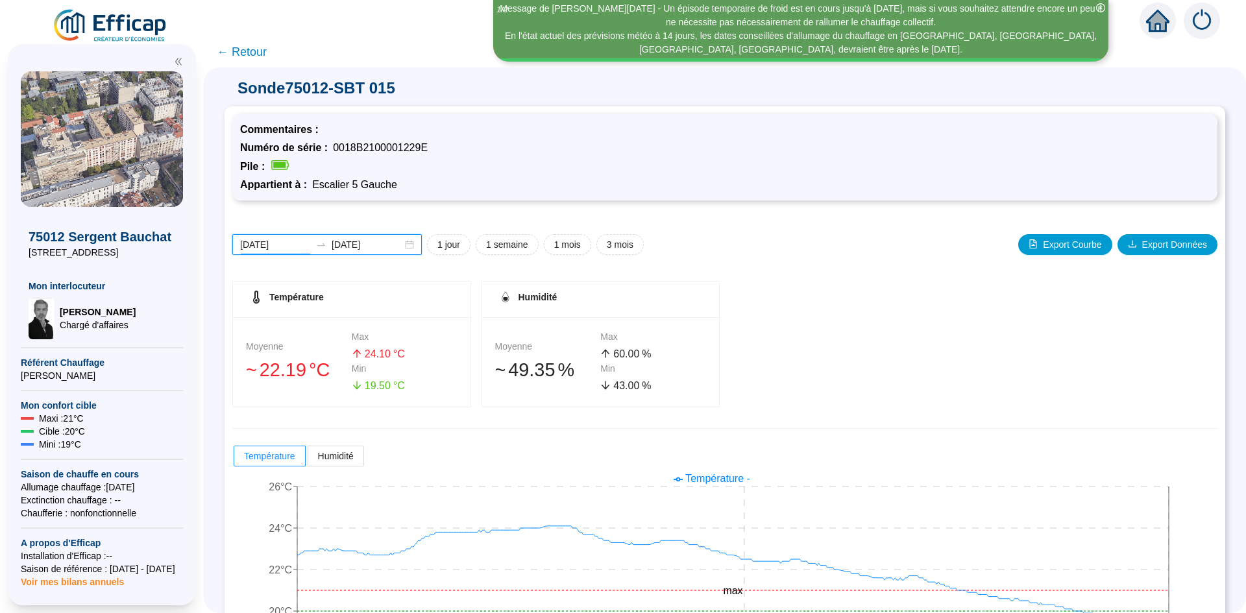
click at [280, 247] on input "[DATE]" at bounding box center [275, 245] width 71 height 14
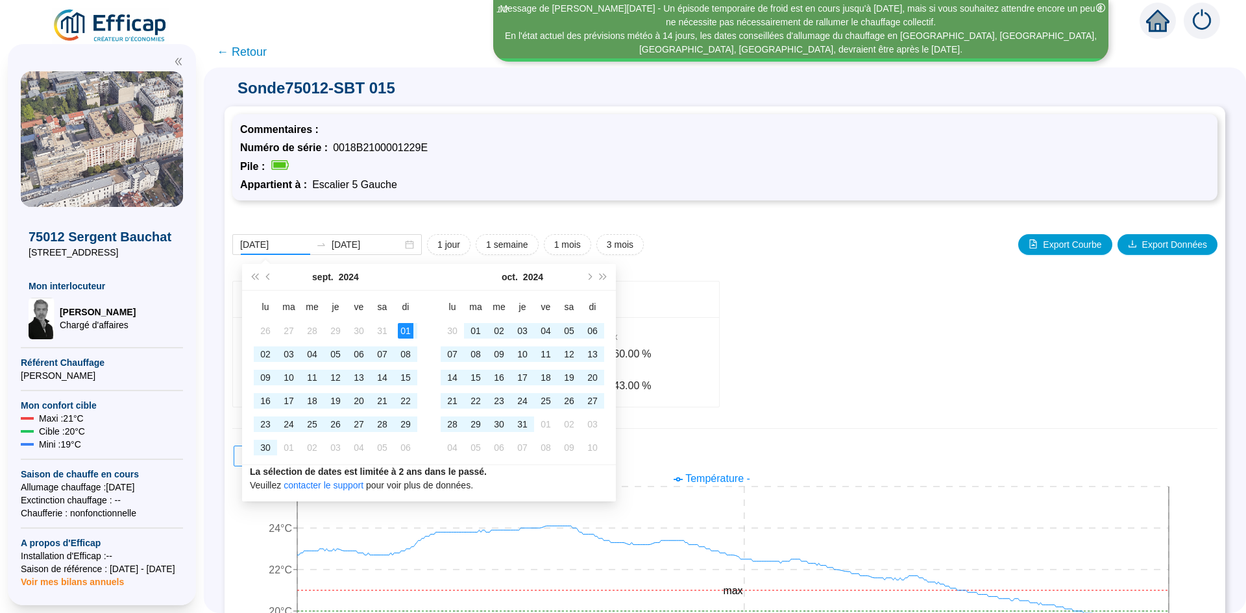
click at [808, 232] on div "2024-09-01 2025-09-25 1 jour 1 semaine 1 mois 3 mois Export Courbe Export Donné…" at bounding box center [724, 441] width 985 height 467
type input "[DATE]"
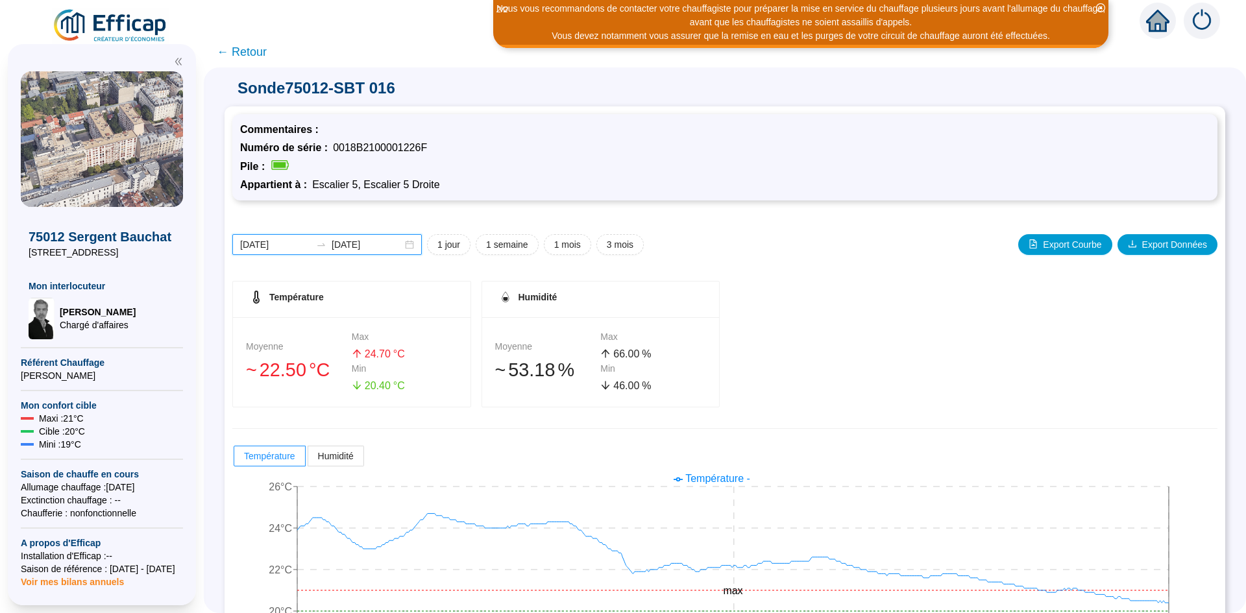
click at [264, 243] on input "[DATE]" at bounding box center [275, 245] width 71 height 14
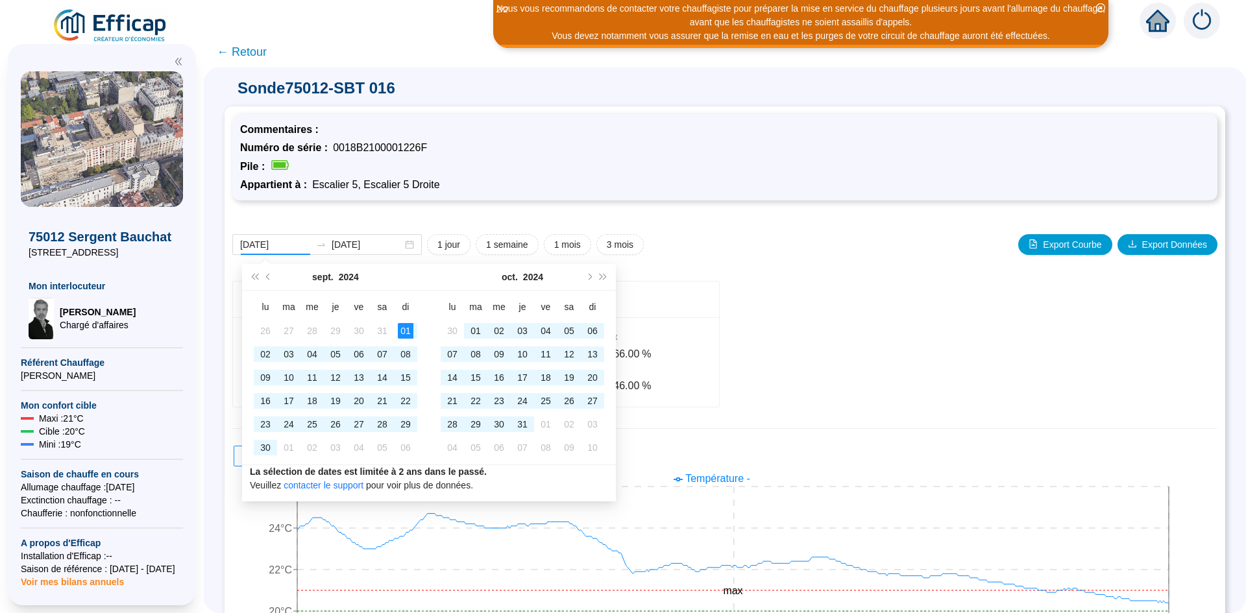
click at [760, 227] on div "[DATE] [DATE] 1 jour 1 semaine 1 mois 3 mois Export Courbe Export Données Tempé…" at bounding box center [724, 441] width 985 height 467
type input "[DATE]"
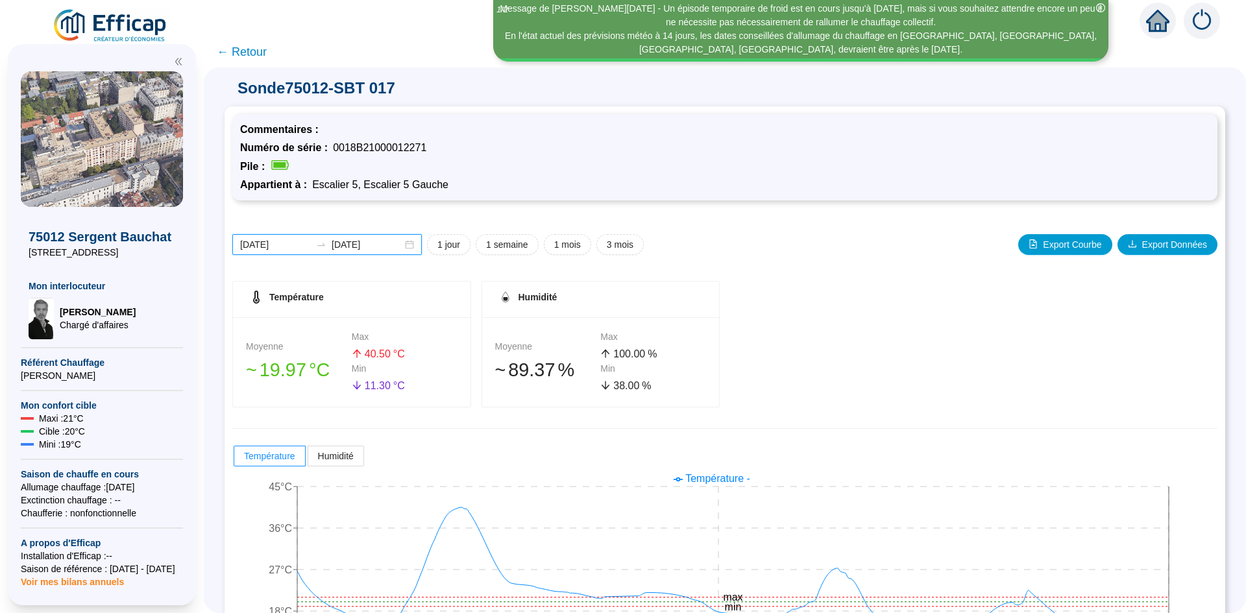
click at [262, 243] on input "[DATE]" at bounding box center [275, 245] width 71 height 14
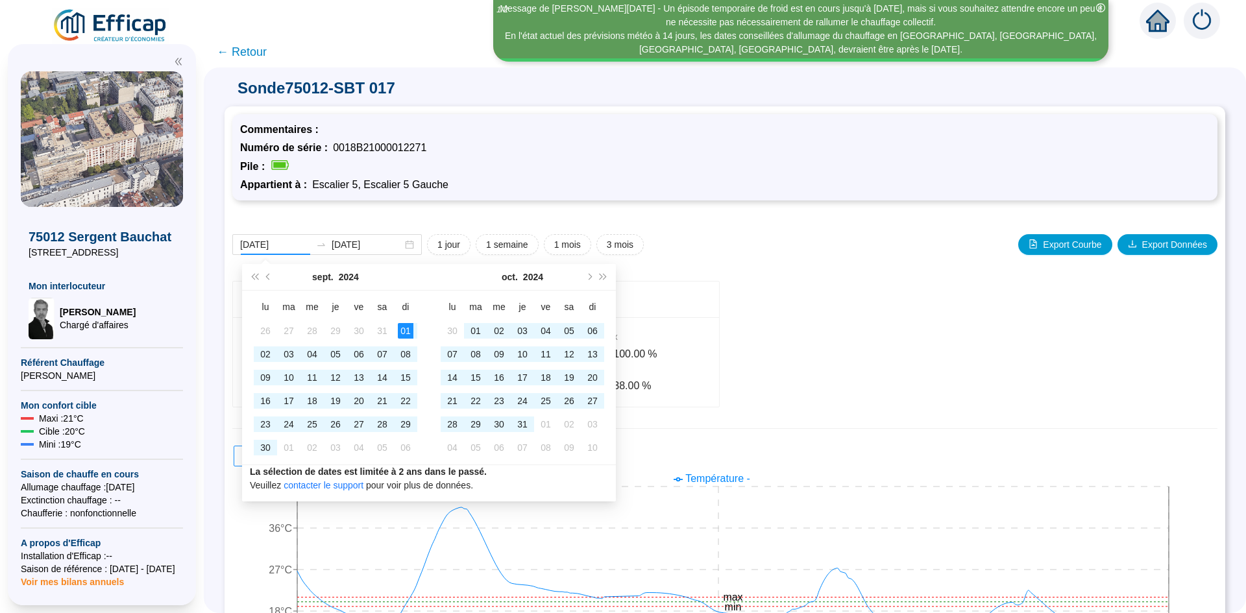
click at [771, 229] on div "[DATE] [DATE] 1 jour 1 semaine 1 mois 3 mois Export Courbe Export Données Tempé…" at bounding box center [724, 441] width 985 height 467
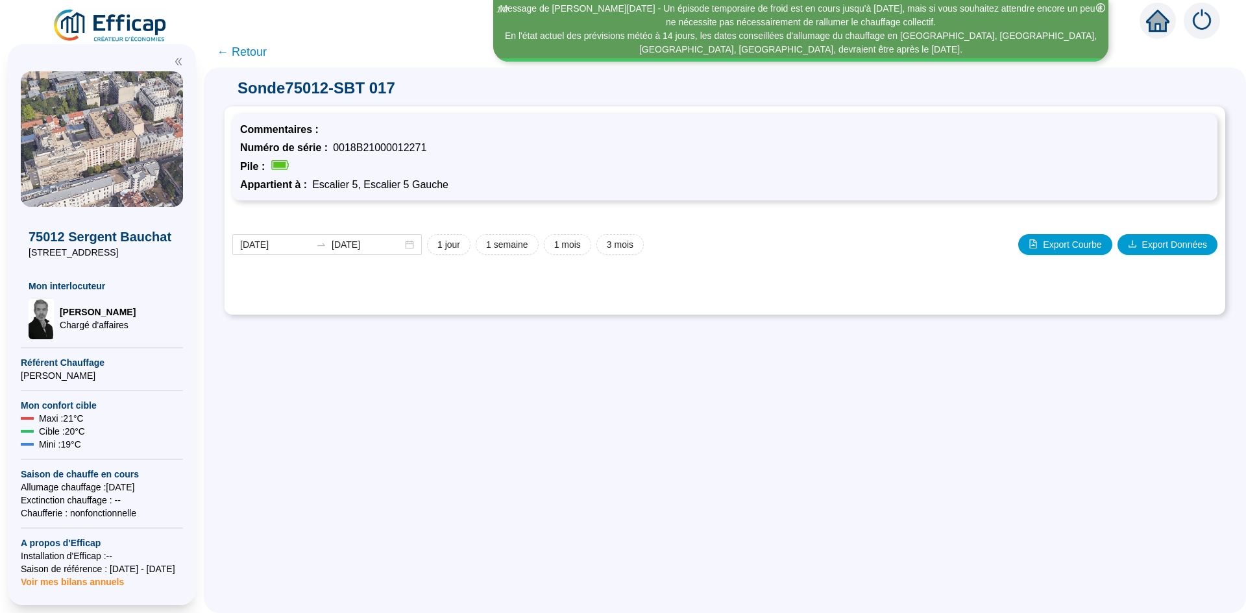
type input "[DATE]"
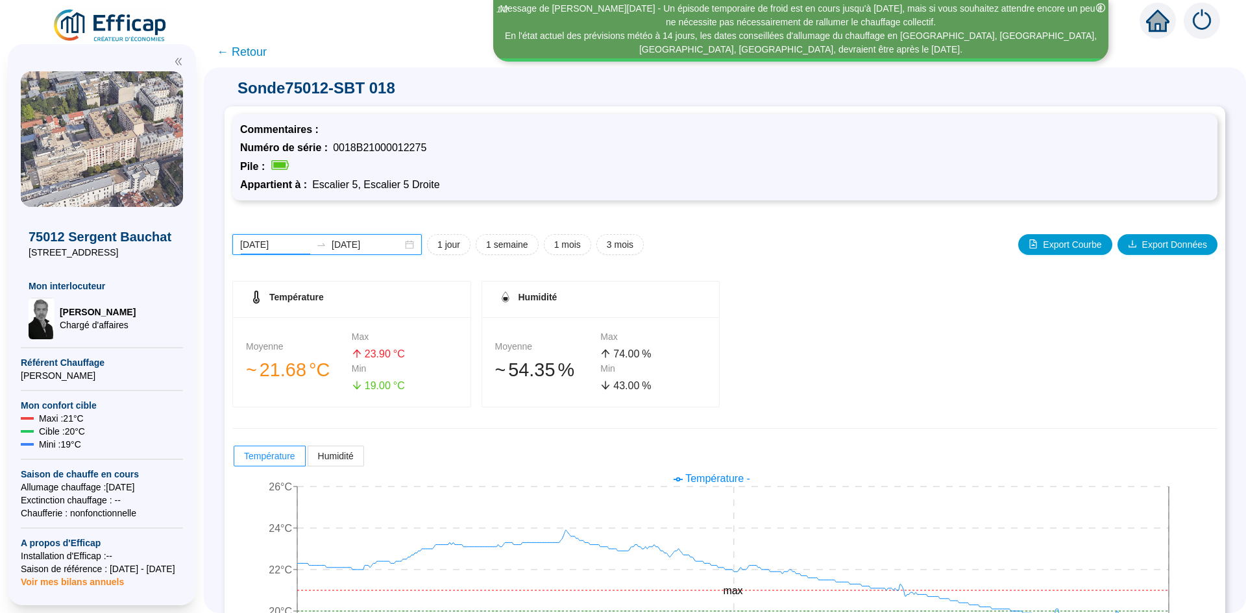
click at [264, 245] on input "[DATE]" at bounding box center [275, 245] width 71 height 14
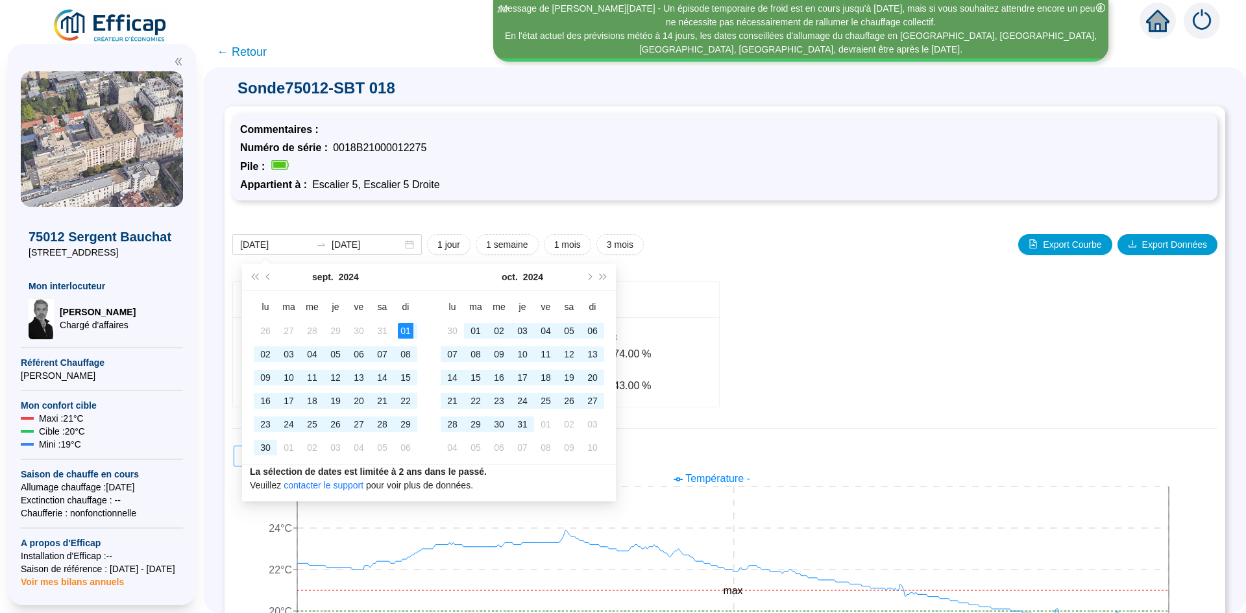
click at [705, 245] on div "[DATE] [DATE] 1 jour 1 semaine 1 mois 3 mois Export Courbe Export Données" at bounding box center [724, 244] width 985 height 21
type input "[DATE]"
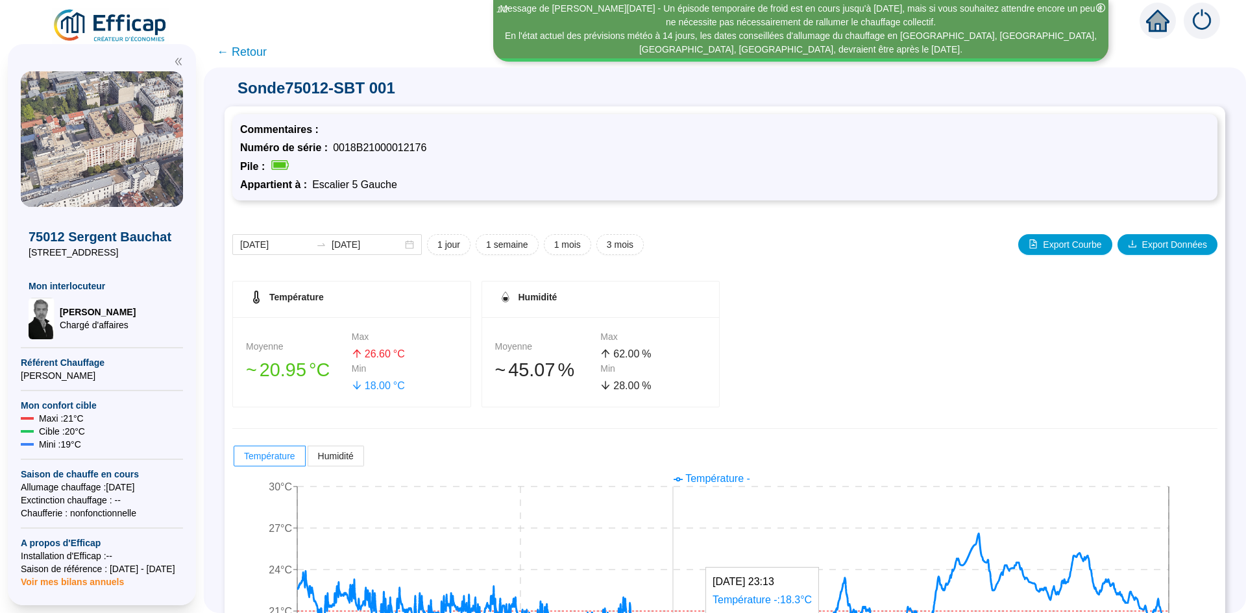
scroll to position [80, 0]
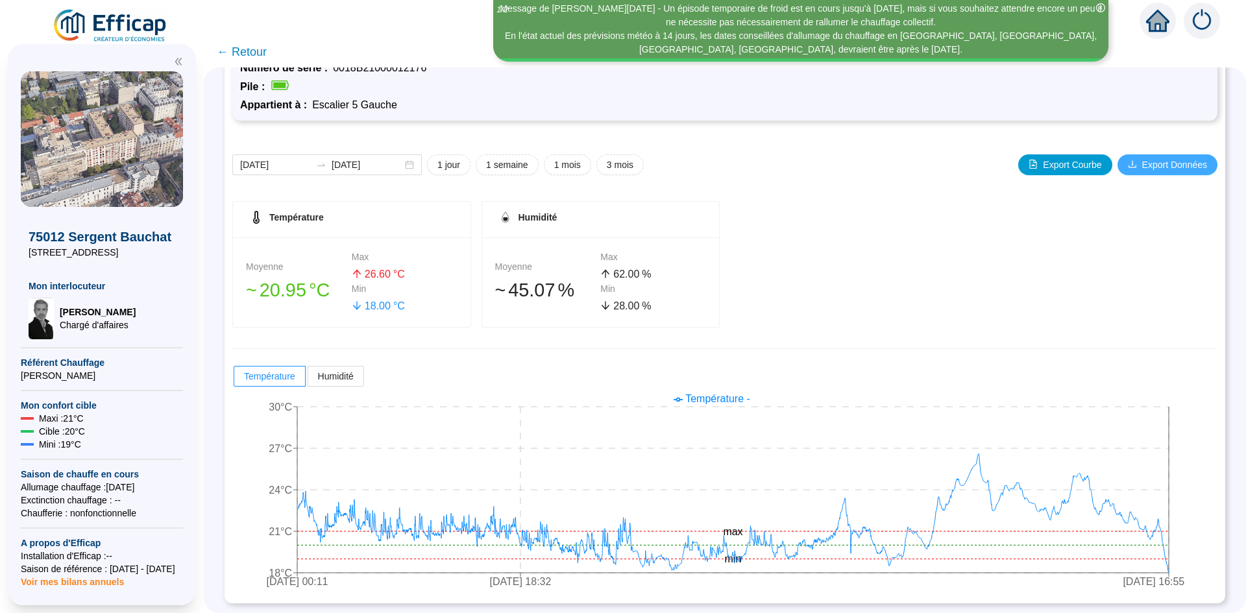
click at [1152, 164] on span "Export Données" at bounding box center [1174, 165] width 65 height 14
click at [456, 163] on span "1 jour" at bounding box center [448, 165] width 23 height 14
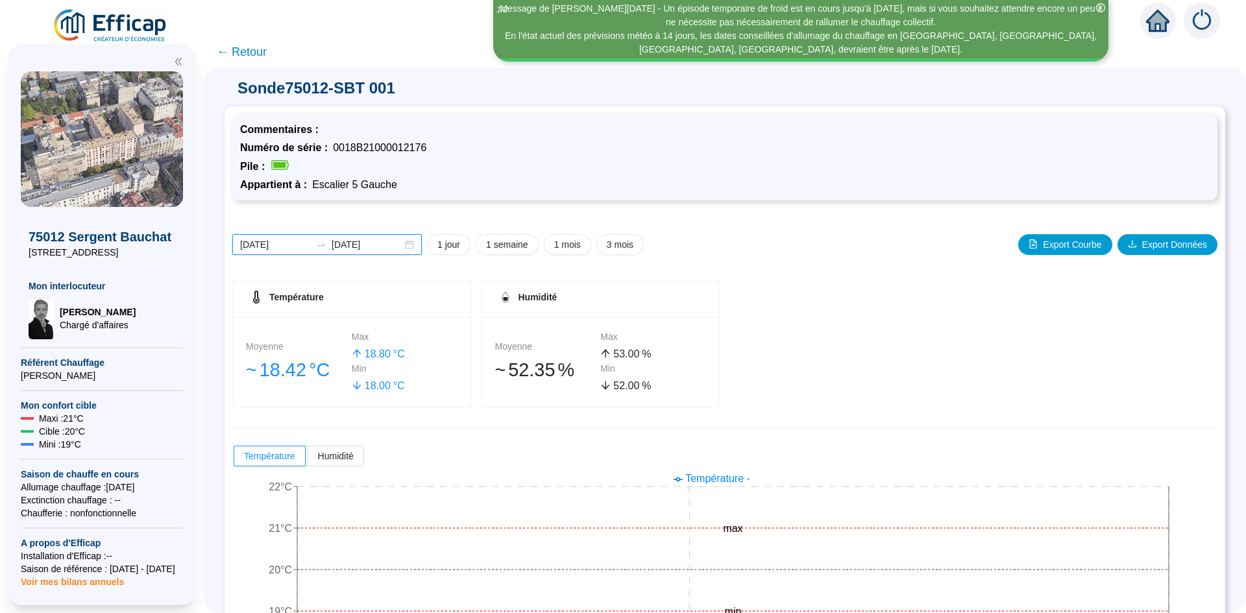
click at [293, 242] on input "[DATE]" at bounding box center [275, 245] width 71 height 14
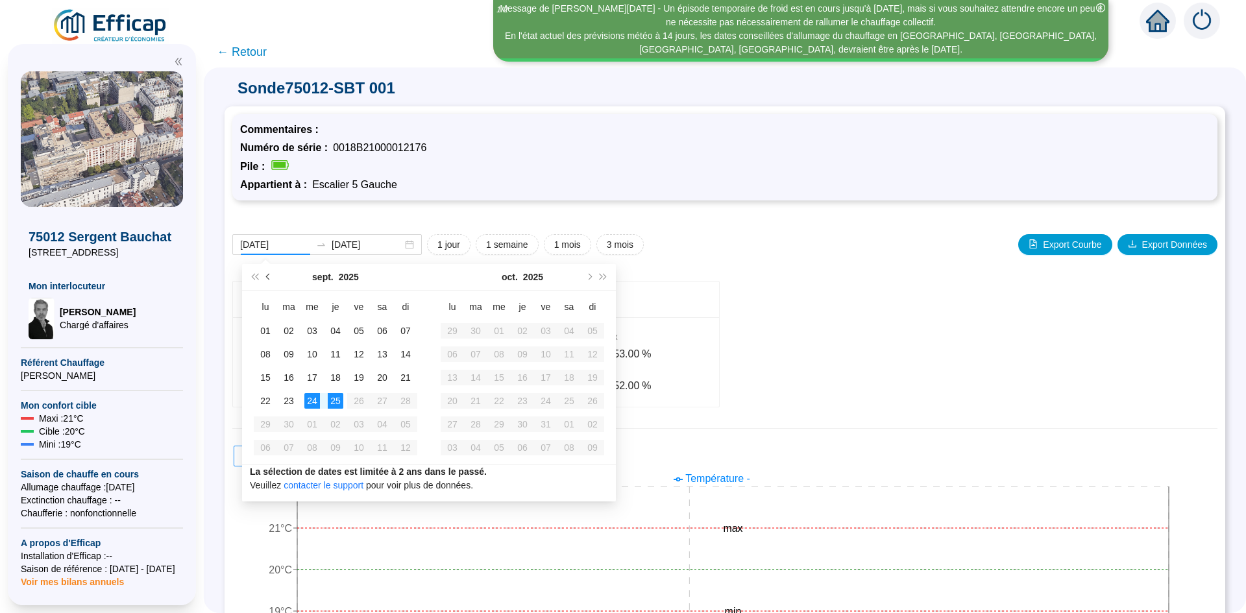
click at [271, 278] on button "Mois précédent (PageUp)" at bounding box center [268, 277] width 14 height 26
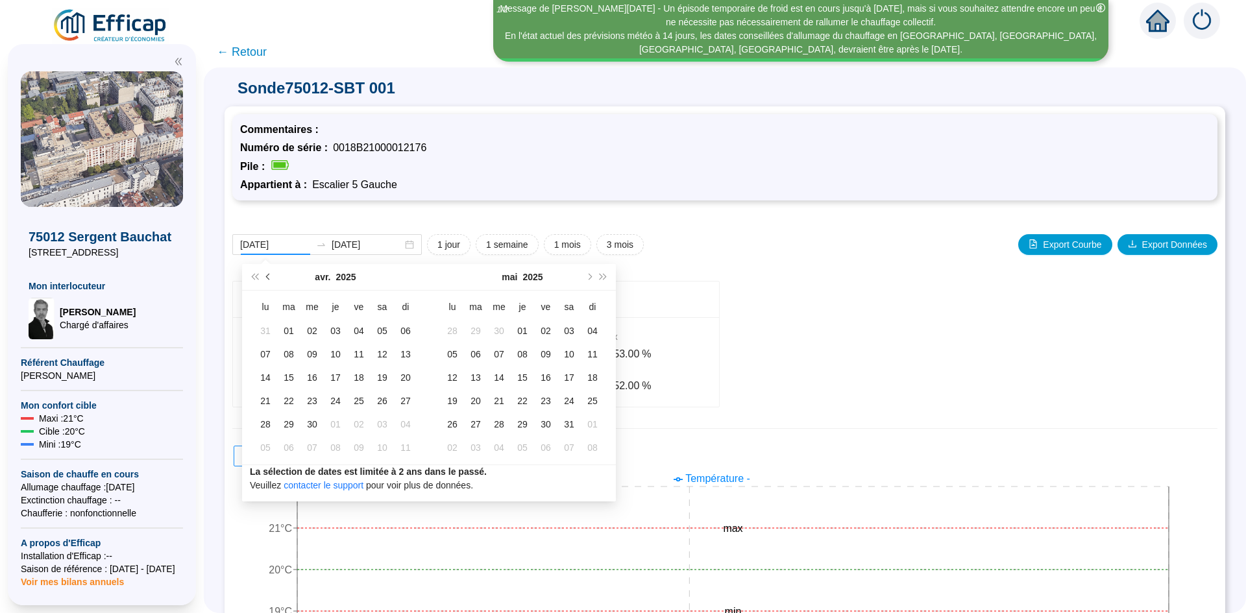
click at [271, 278] on button "Mois précédent (PageUp)" at bounding box center [268, 277] width 14 height 26
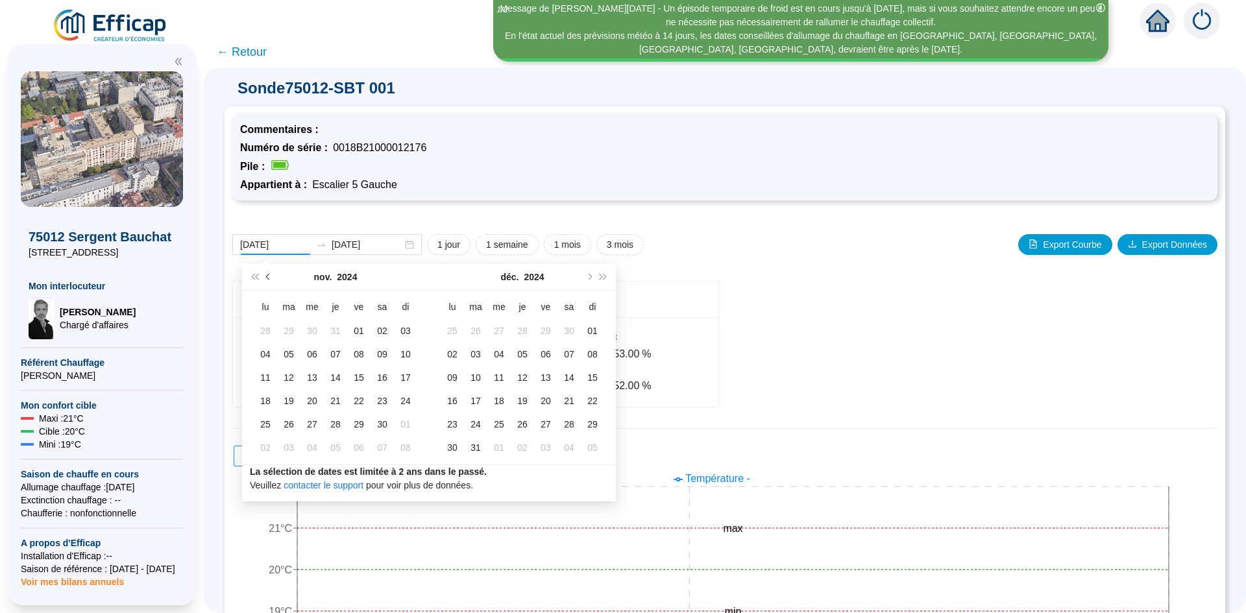
click at [271, 278] on button "Mois précédent (PageUp)" at bounding box center [268, 277] width 14 height 26
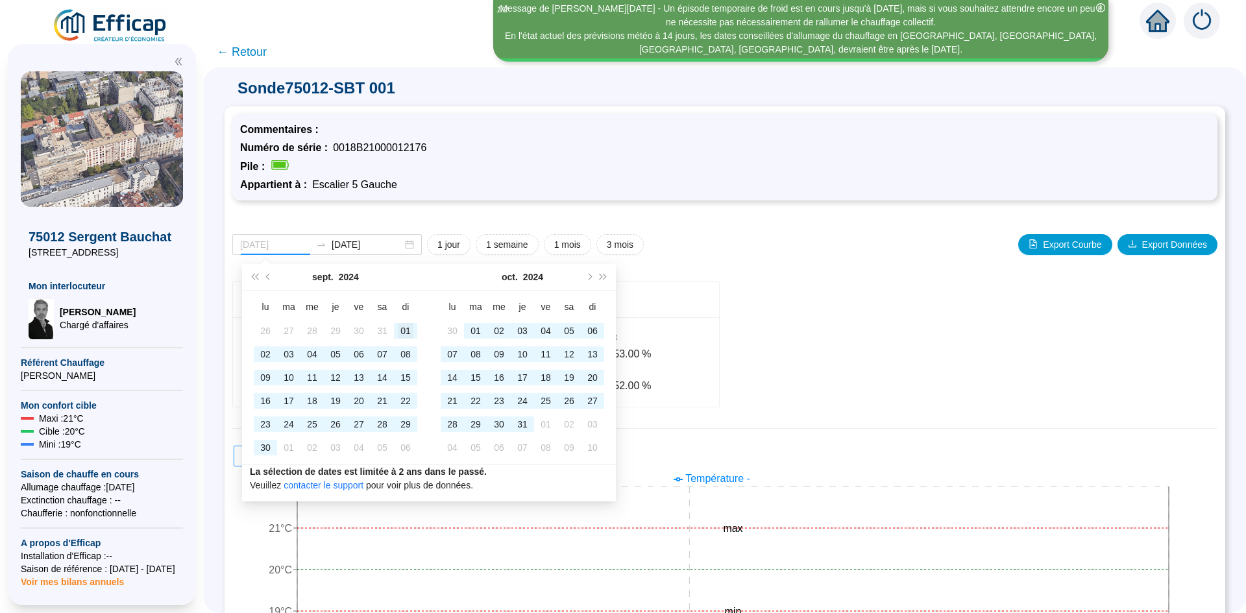
type input "[DATE]"
click at [399, 332] on div "01" at bounding box center [406, 331] width 16 height 16
click at [588, 280] on span "Mois suivant (PageDown)" at bounding box center [588, 277] width 6 height 6
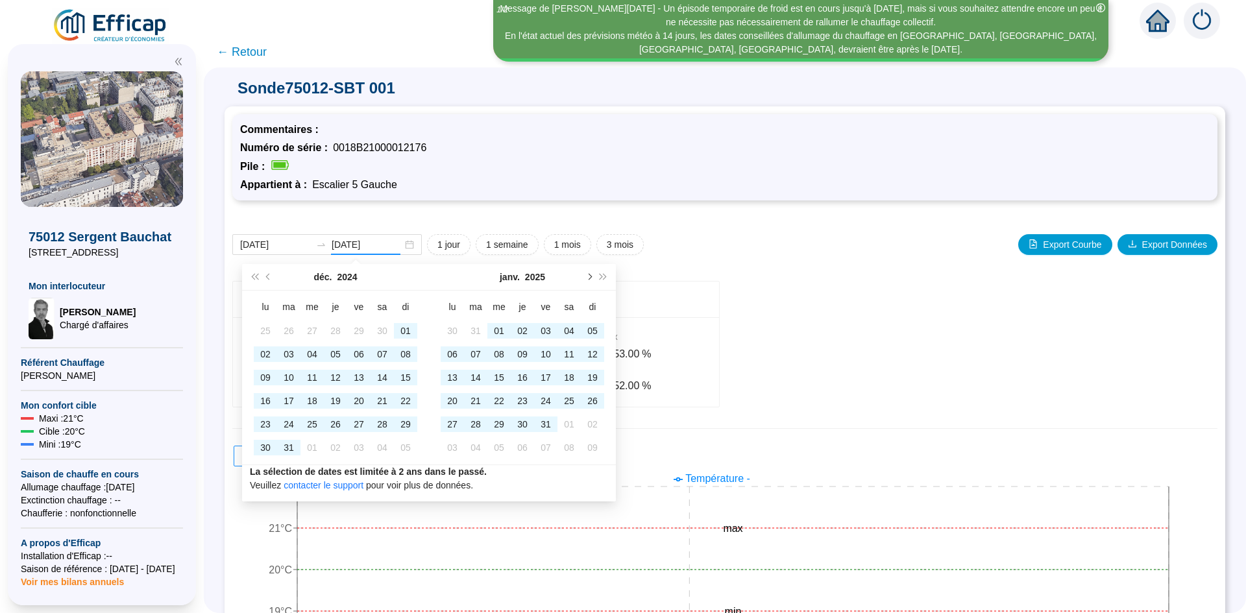
click at [588, 280] on span "Mois suivant (PageDown)" at bounding box center [588, 277] width 6 height 6
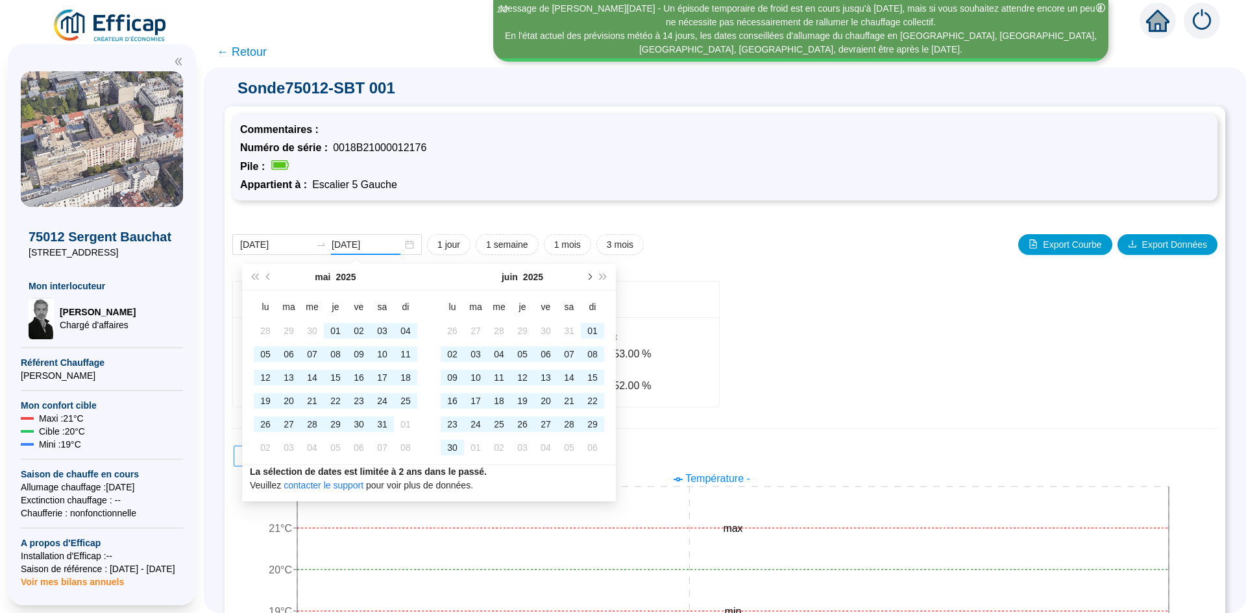
click at [588, 280] on span "Mois suivant (PageDown)" at bounding box center [588, 277] width 6 height 6
click at [589, 280] on button "Mois suivant (PageDown)" at bounding box center [588, 277] width 14 height 26
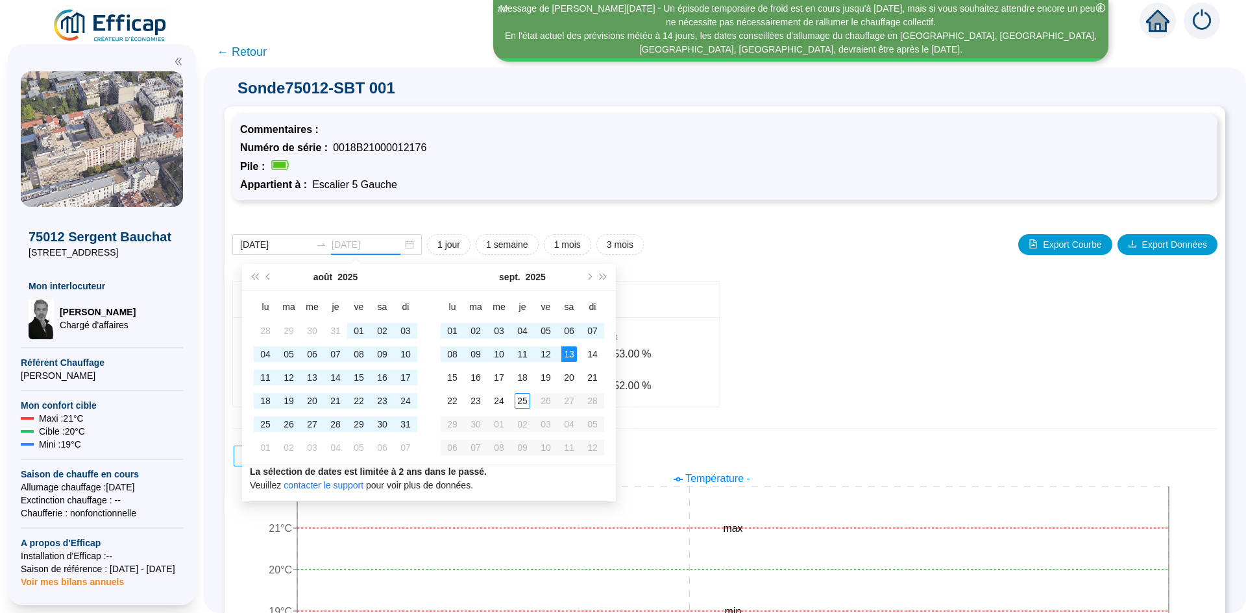
type input "[DATE]"
click at [517, 400] on div "25" at bounding box center [522, 401] width 16 height 16
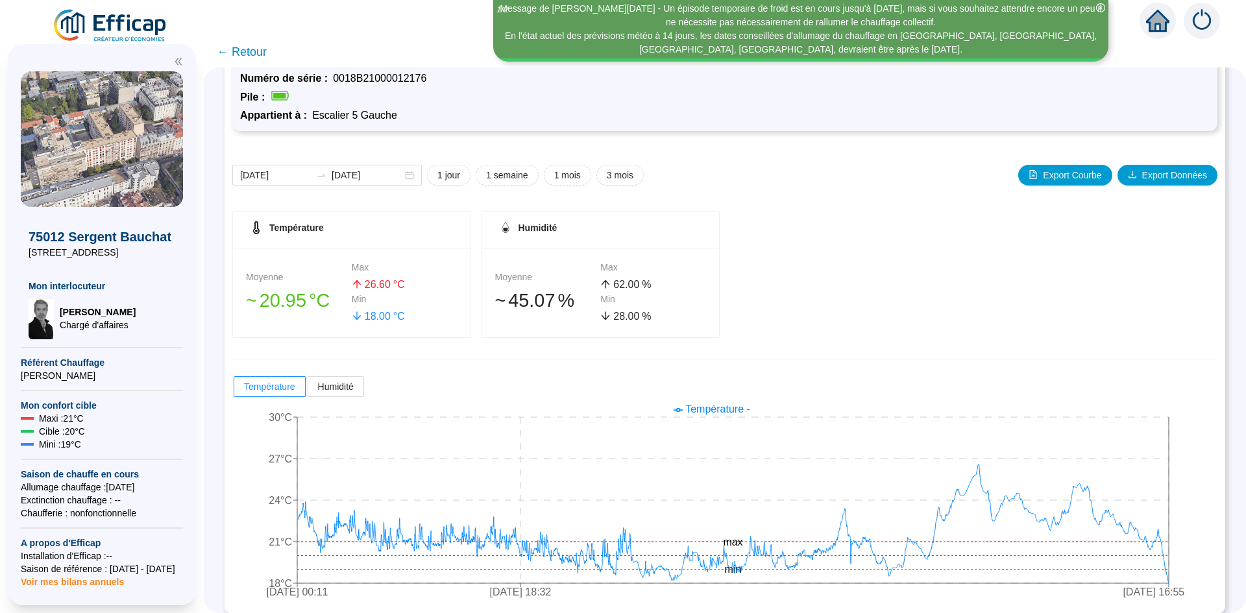
scroll to position [80, 0]
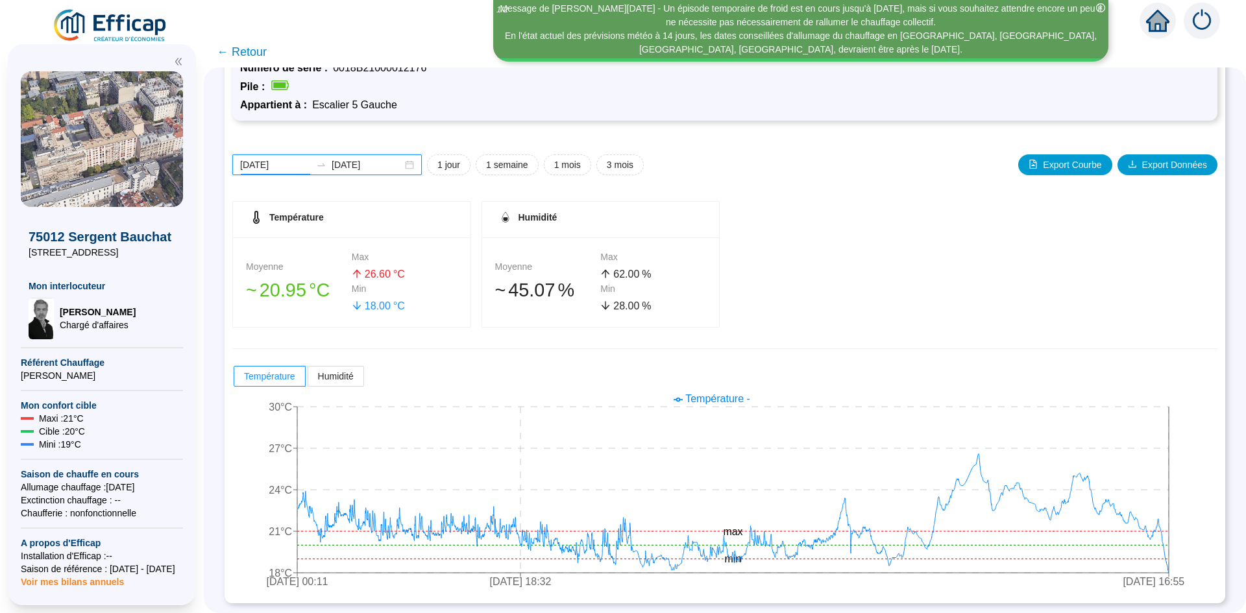
click at [295, 163] on input "[DATE]" at bounding box center [275, 165] width 71 height 14
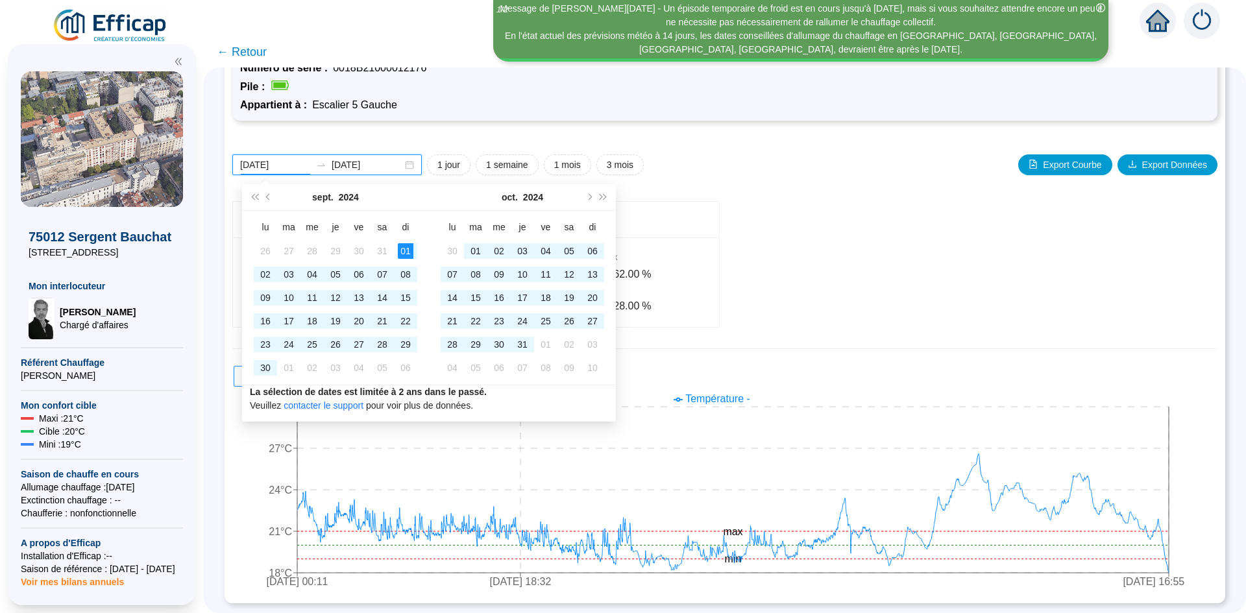
drag, startPoint x: 300, startPoint y: 165, endPoint x: 232, endPoint y: 165, distance: 67.5
click at [232, 165] on div "Sonde 75012-SBT 001 Commentaires : Numéro de série : 0018B21000012176 Pile : Ap…" at bounding box center [725, 340] width 1042 height 546
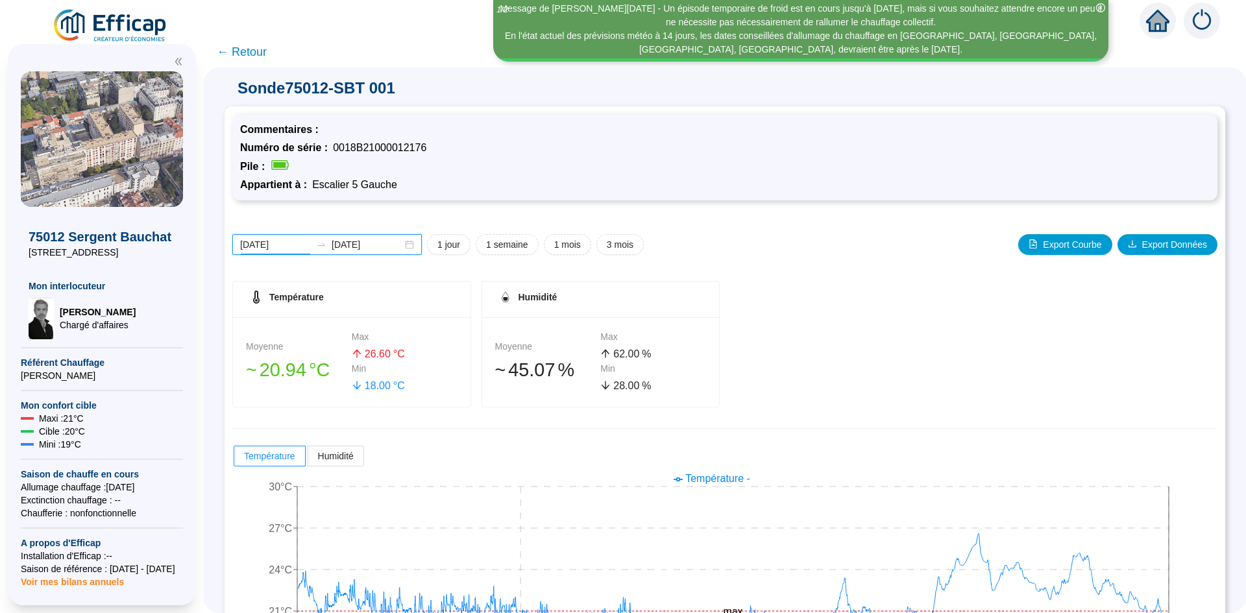
scroll to position [80, 0]
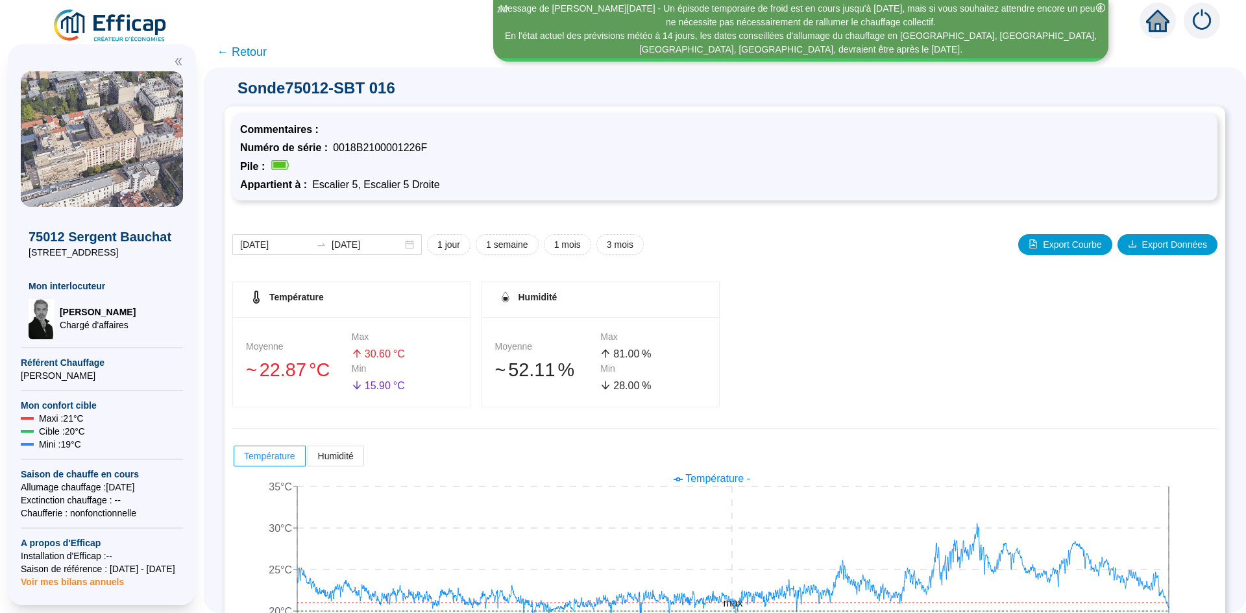
scroll to position [80, 0]
